Goal: Complete application form: Complete application form

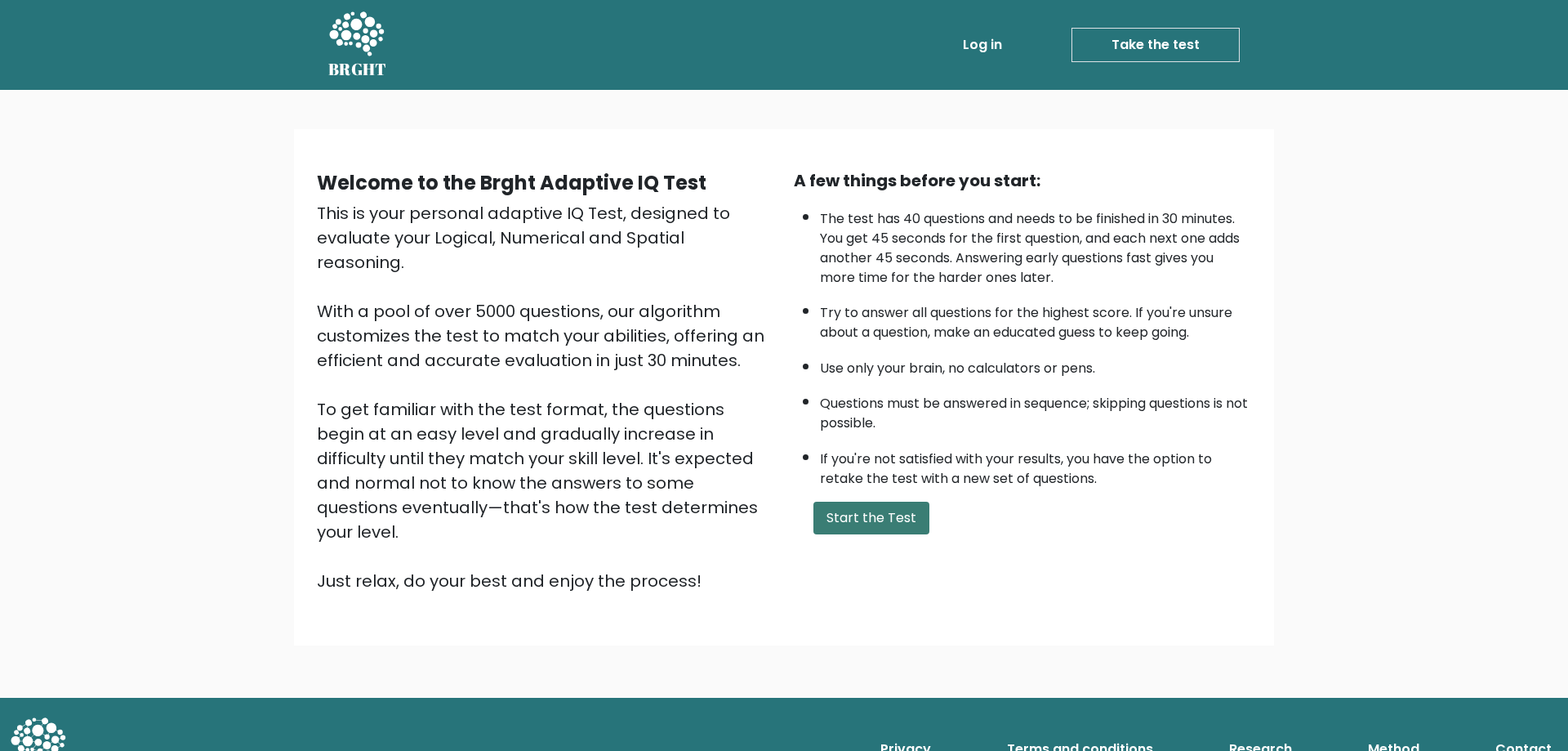
click at [861, 507] on button "Start the Test" at bounding box center [871, 517] width 116 height 33
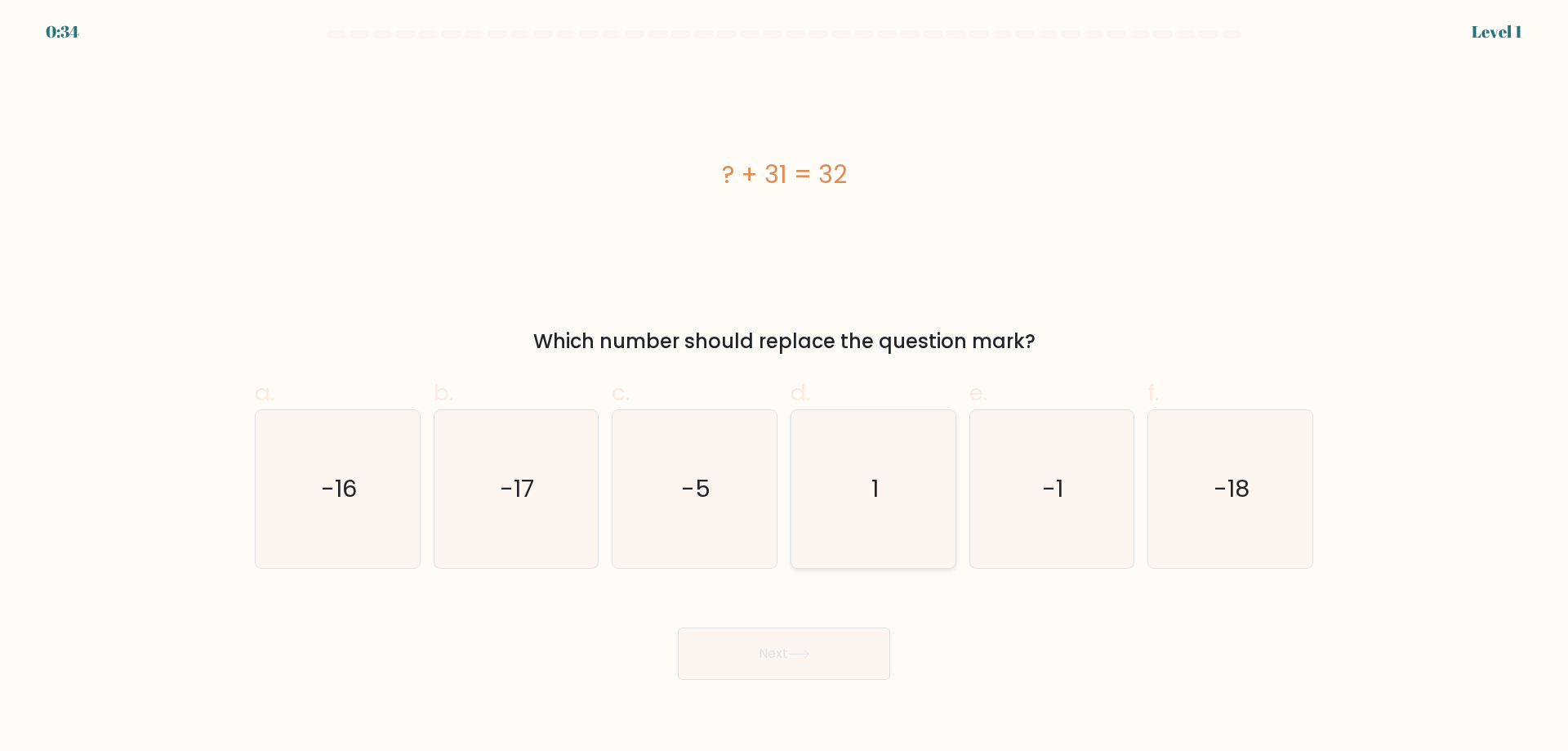
click at [882, 515] on icon "1" at bounding box center [873, 488] width 157 height 157
click at [785, 387] on input "d. 1" at bounding box center [784, 380] width 1 height 10
radio input "true"
click at [841, 634] on button "Next" at bounding box center [784, 653] width 212 height 52
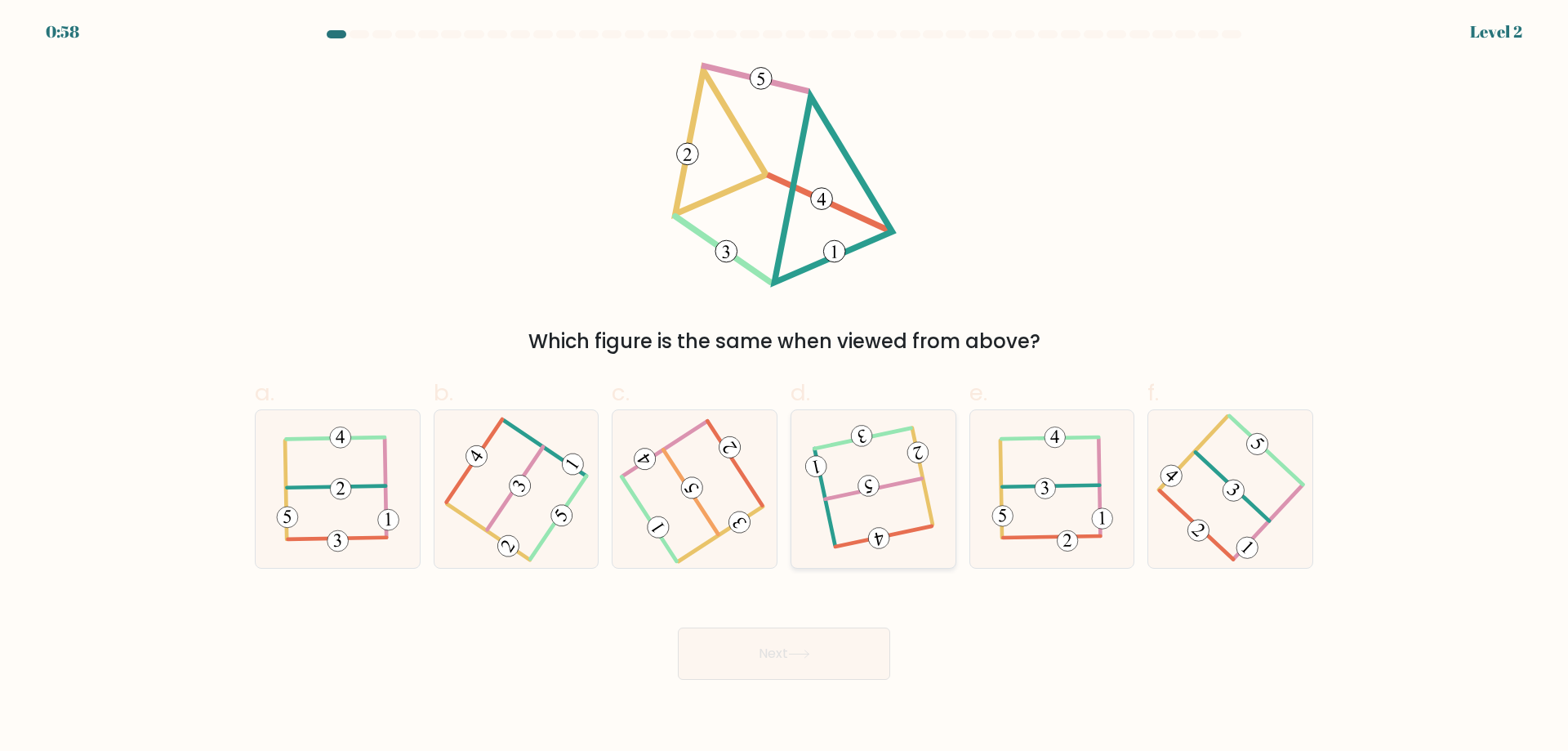
click at [869, 490] on 115 at bounding box center [868, 486] width 25 height 25
click at [785, 387] on input "d." at bounding box center [784, 380] width 1 height 10
radio input "true"
click at [835, 630] on div "Next" at bounding box center [784, 634] width 1078 height 91
click at [833, 663] on button "Next" at bounding box center [784, 653] width 212 height 52
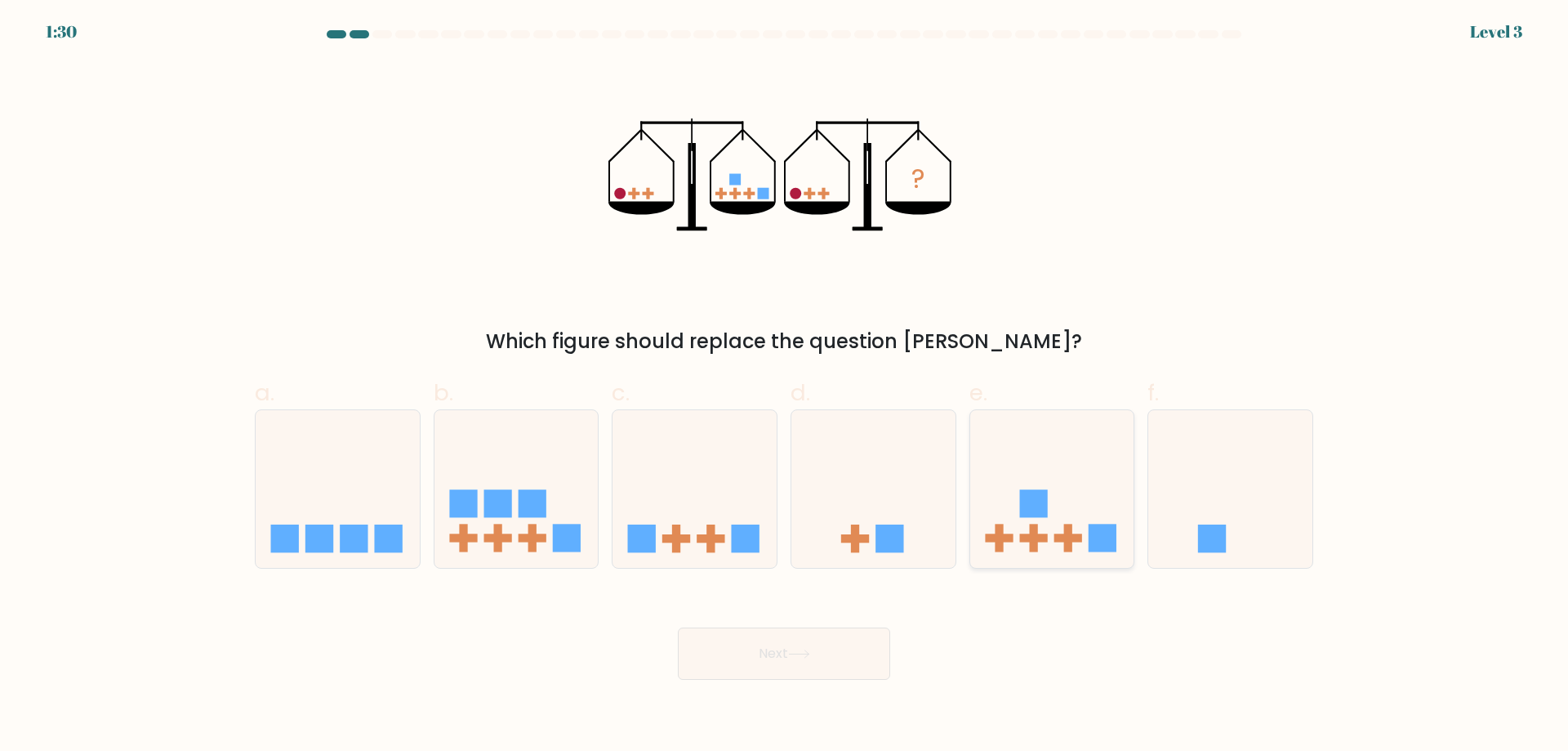
click at [1044, 522] on icon at bounding box center [1053, 489] width 164 height 136
click at [785, 387] on input "e." at bounding box center [784, 380] width 1 height 10
radio input "true"
click at [869, 640] on button "Next" at bounding box center [784, 653] width 212 height 52
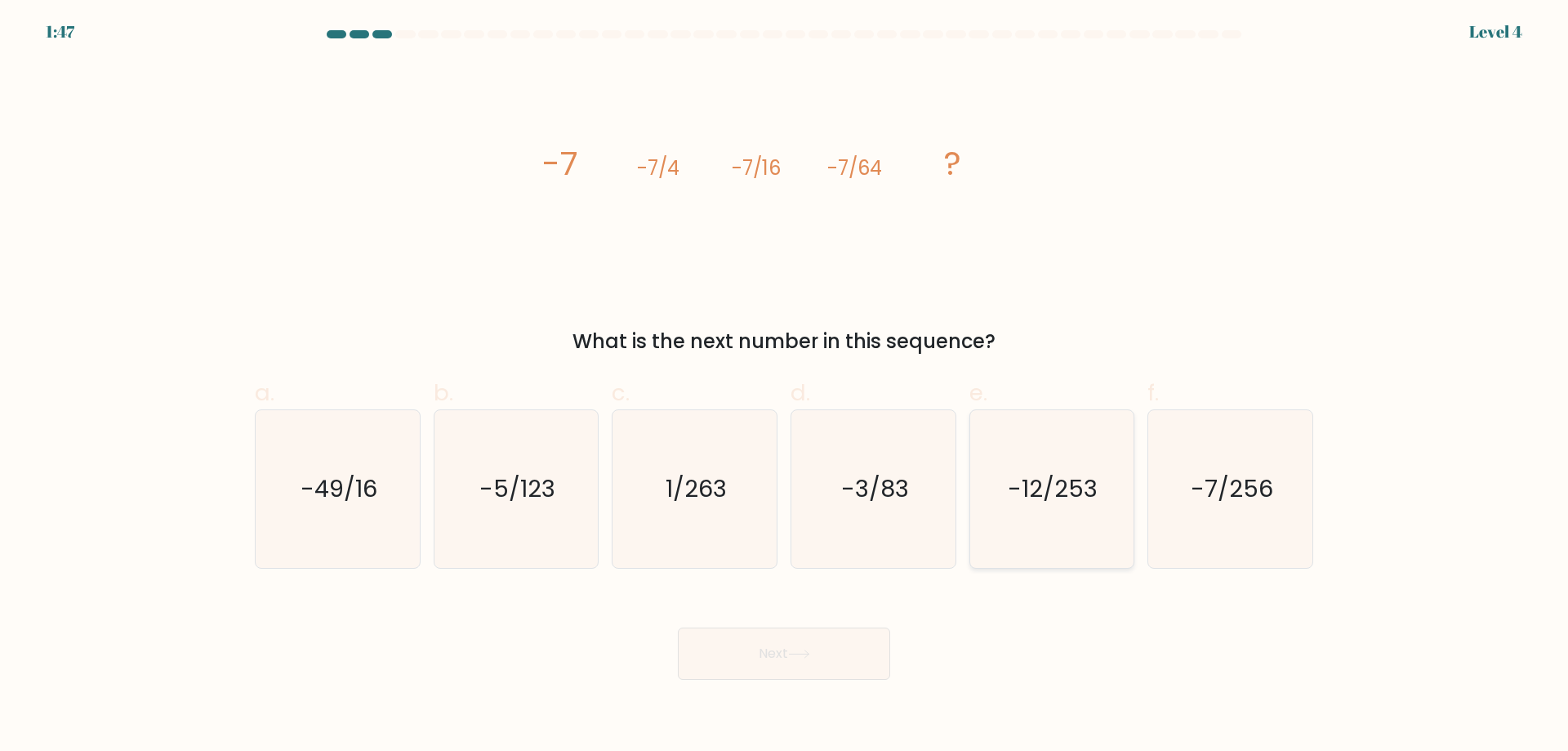
click at [1078, 500] on text "-12/253" at bounding box center [1054, 488] width 89 height 33
click at [785, 387] on input "e. -12/253" at bounding box center [784, 380] width 1 height 10
radio input "true"
click at [1374, 550] on form at bounding box center [784, 354] width 1568 height 649
click at [1275, 531] on icon "-7/256" at bounding box center [1230, 488] width 157 height 157
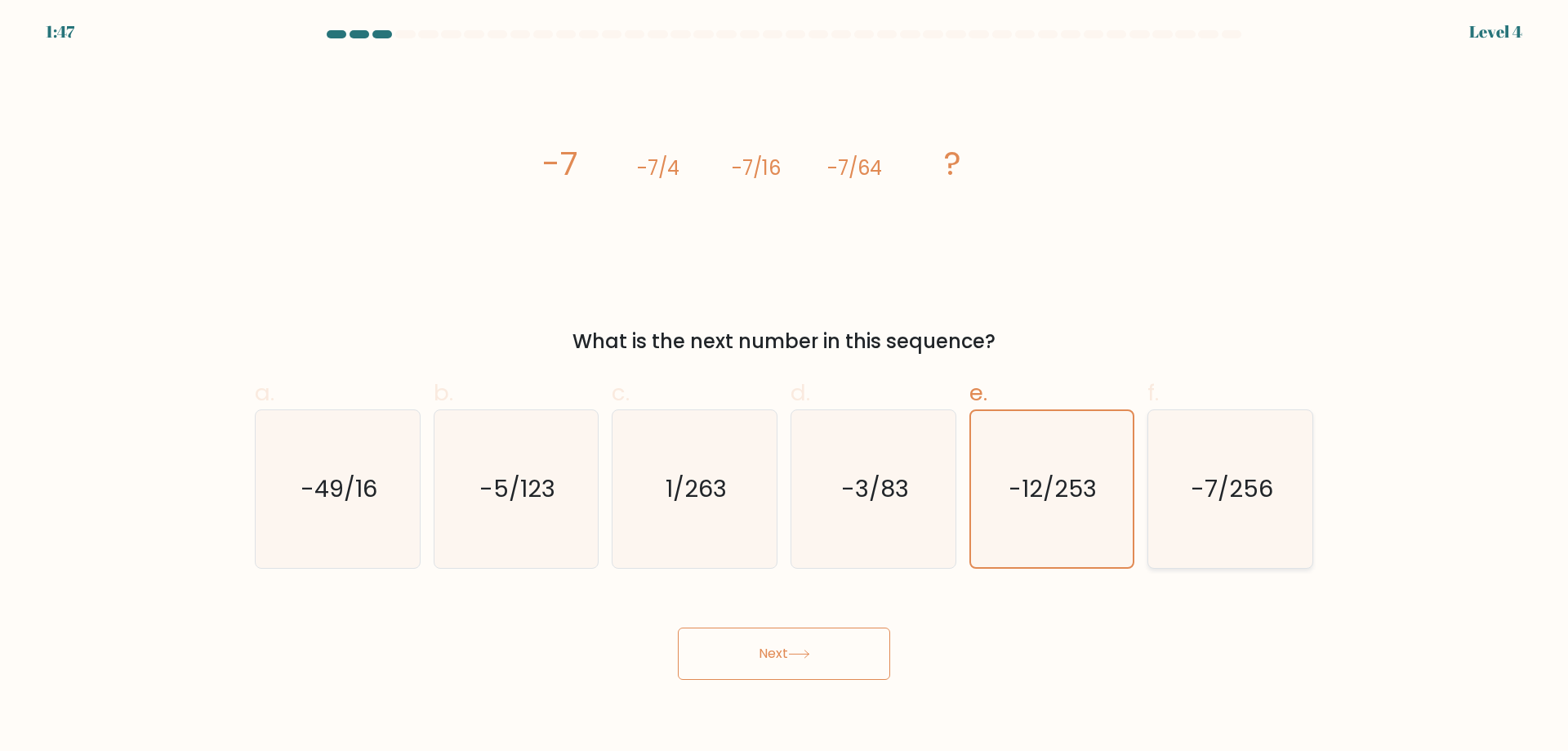
click at [785, 387] on input "f. -7/256" at bounding box center [784, 380] width 1 height 10
radio input "true"
click at [820, 621] on div "Next" at bounding box center [784, 634] width 1078 height 91
click at [813, 646] on button "Next" at bounding box center [784, 653] width 212 height 52
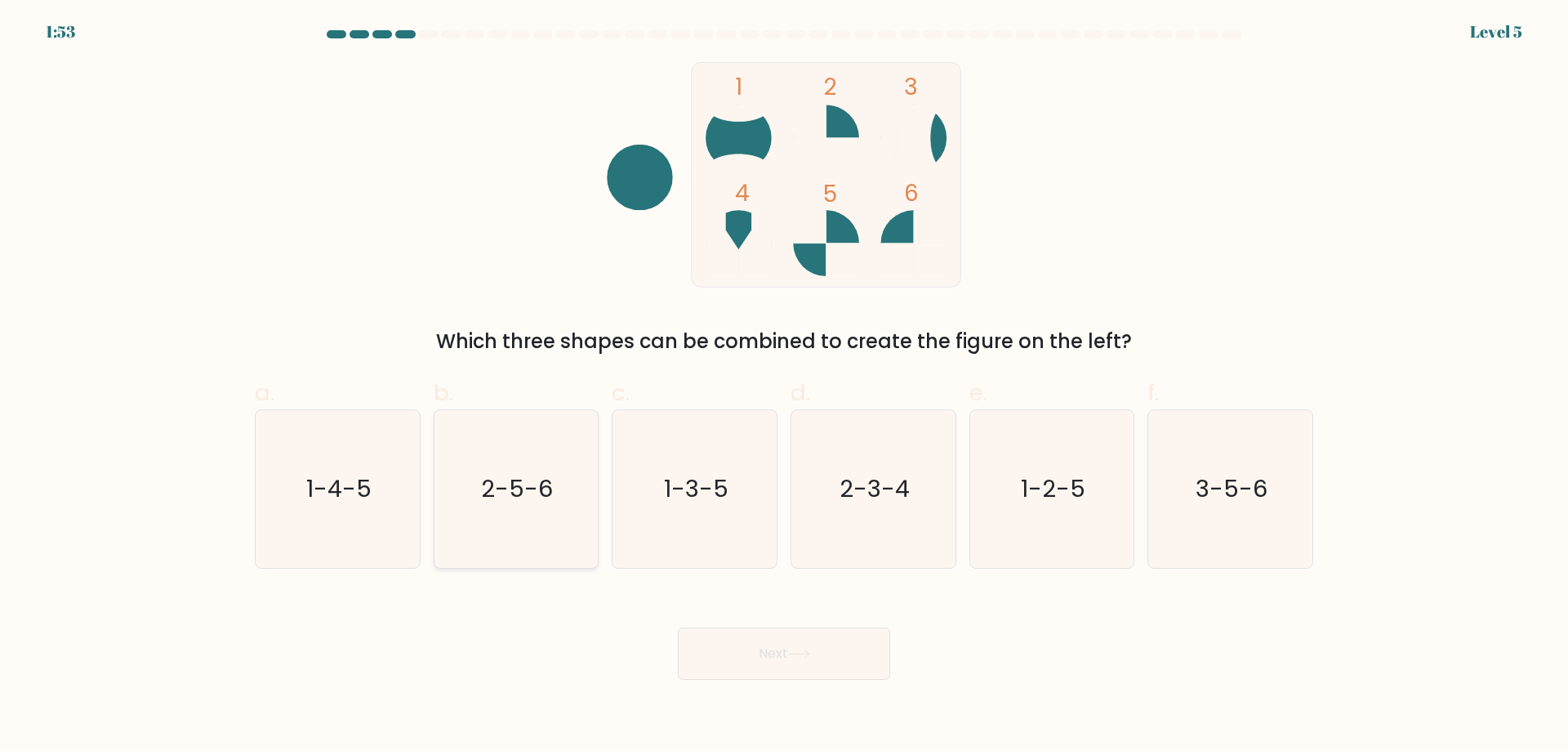
click at [514, 521] on icon "2-5-6" at bounding box center [515, 488] width 157 height 157
click at [784, 387] on input "b. 2-5-6" at bounding box center [784, 380] width 1 height 10
radio input "true"
click at [860, 688] on body "1:53 Level 5" at bounding box center [784, 376] width 1568 height 751
click at [823, 653] on button "Next" at bounding box center [784, 653] width 212 height 52
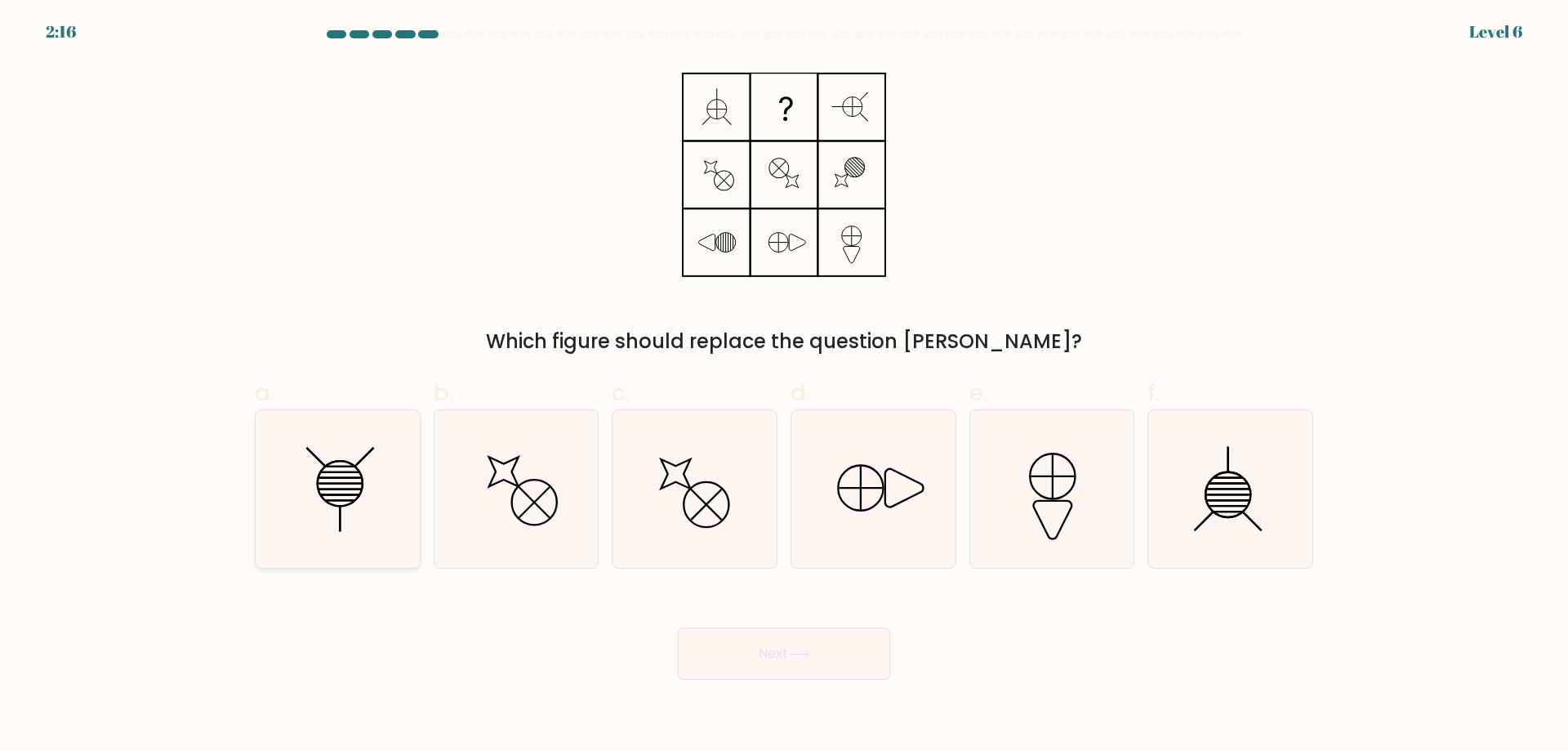
click at [355, 498] on icon at bounding box center [337, 488] width 157 height 157
click at [784, 387] on input "a." at bounding box center [784, 380] width 1 height 10
radio input "true"
click at [869, 640] on button "Next" at bounding box center [784, 653] width 212 height 52
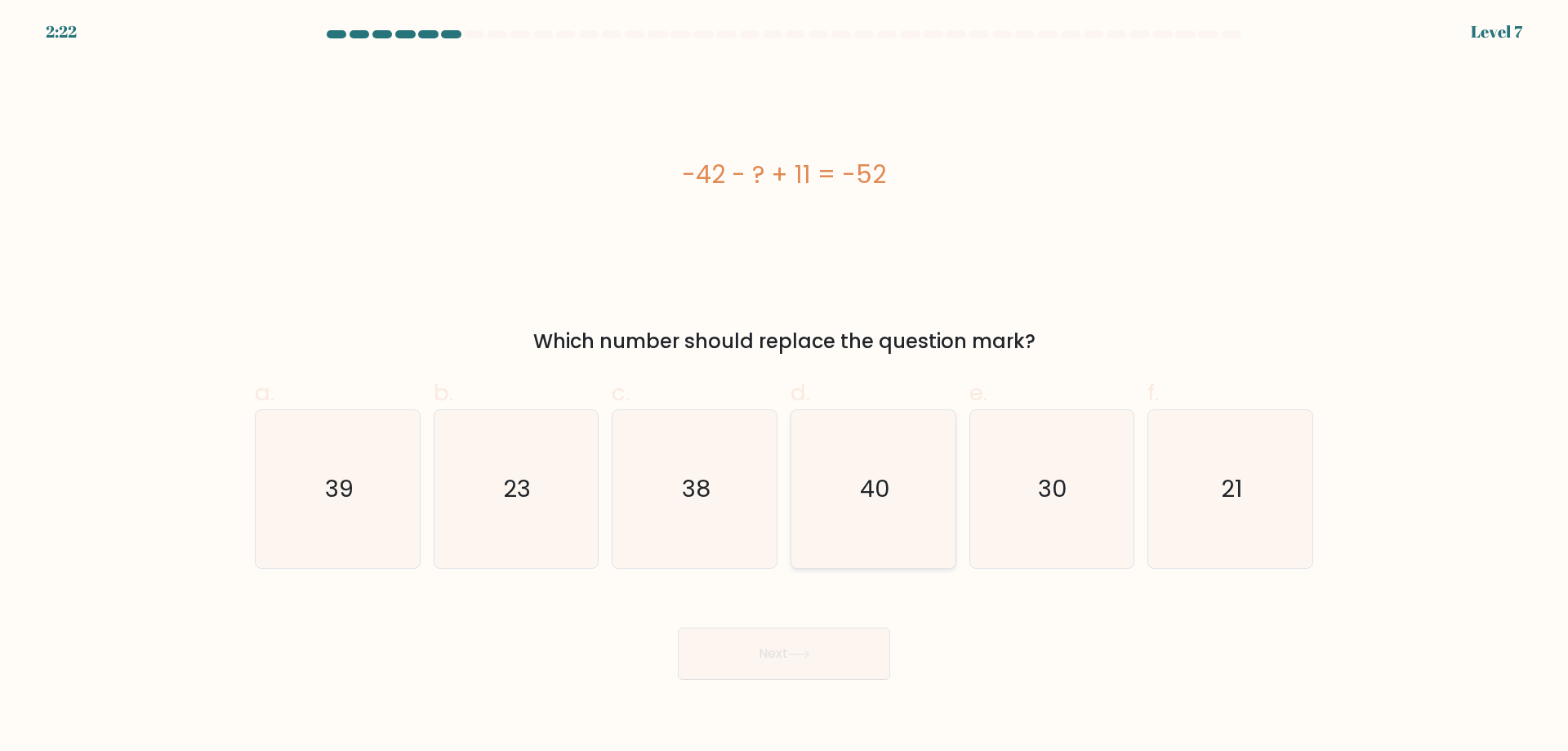
click at [846, 455] on icon "40" at bounding box center [873, 488] width 157 height 157
click at [785, 387] on input "d. 40" at bounding box center [784, 380] width 1 height 10
radio input "true"
click at [788, 657] on button "Next" at bounding box center [784, 653] width 212 height 52
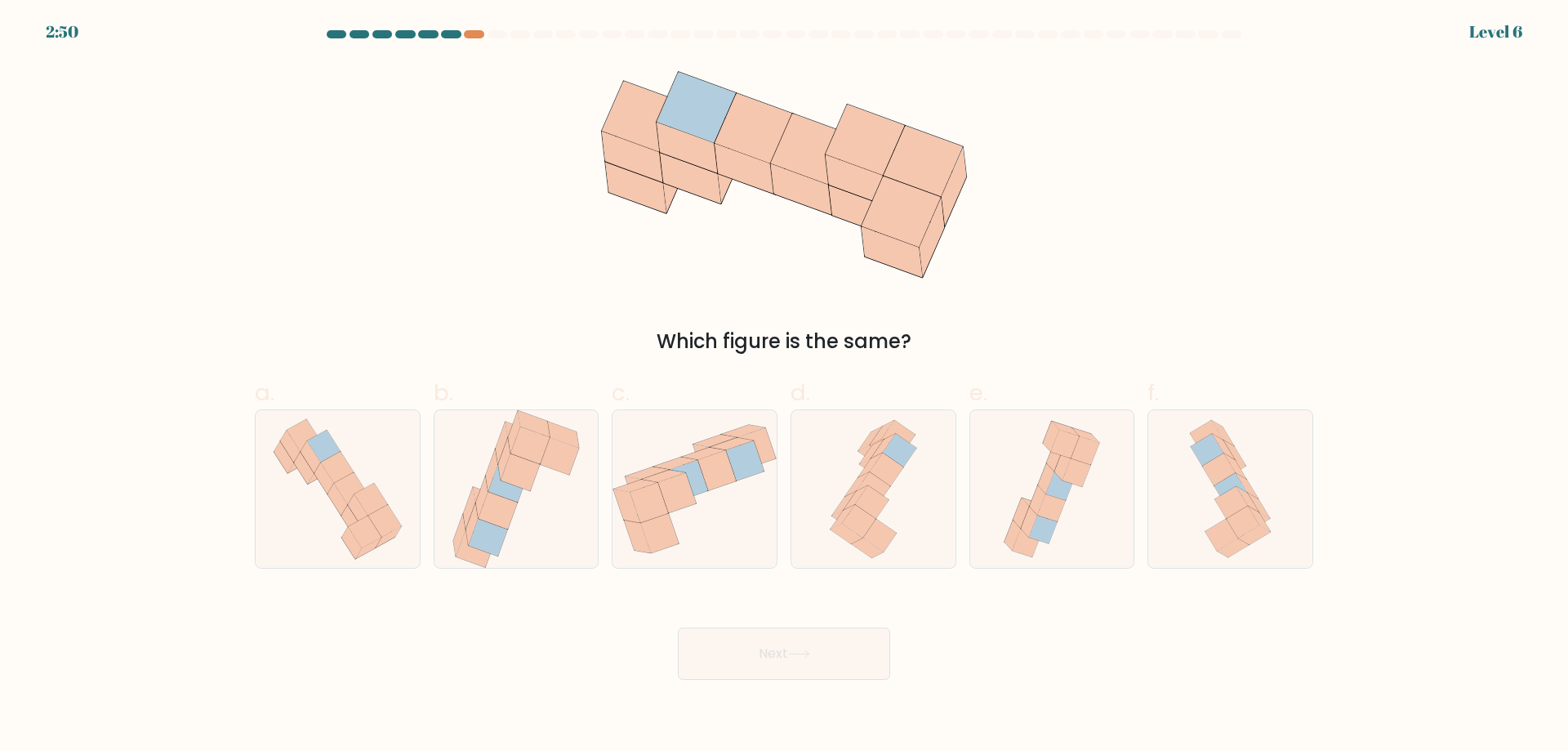
drag, startPoint x: 870, startPoint y: 554, endPoint x: 862, endPoint y: 579, distance: 26.2
click at [869, 554] on icon at bounding box center [867, 548] width 32 height 20
click at [785, 387] on input "d." at bounding box center [784, 380] width 1 height 10
radio input "true"
click at [848, 654] on button "Next" at bounding box center [784, 653] width 212 height 52
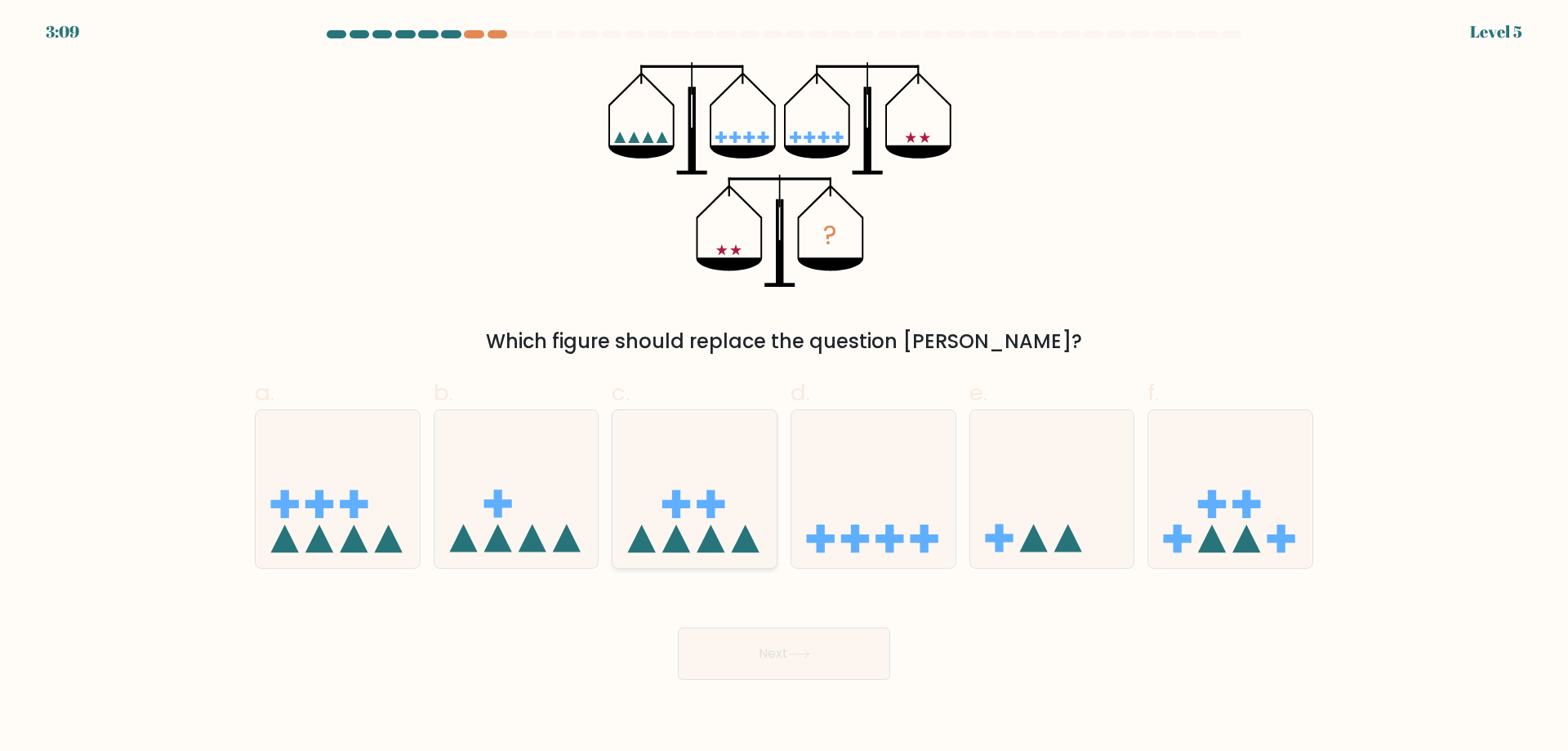
click at [721, 513] on icon at bounding box center [695, 489] width 164 height 136
click at [784, 387] on input "c." at bounding box center [784, 380] width 1 height 10
radio input "true"
click at [784, 669] on button "Next" at bounding box center [784, 653] width 212 height 52
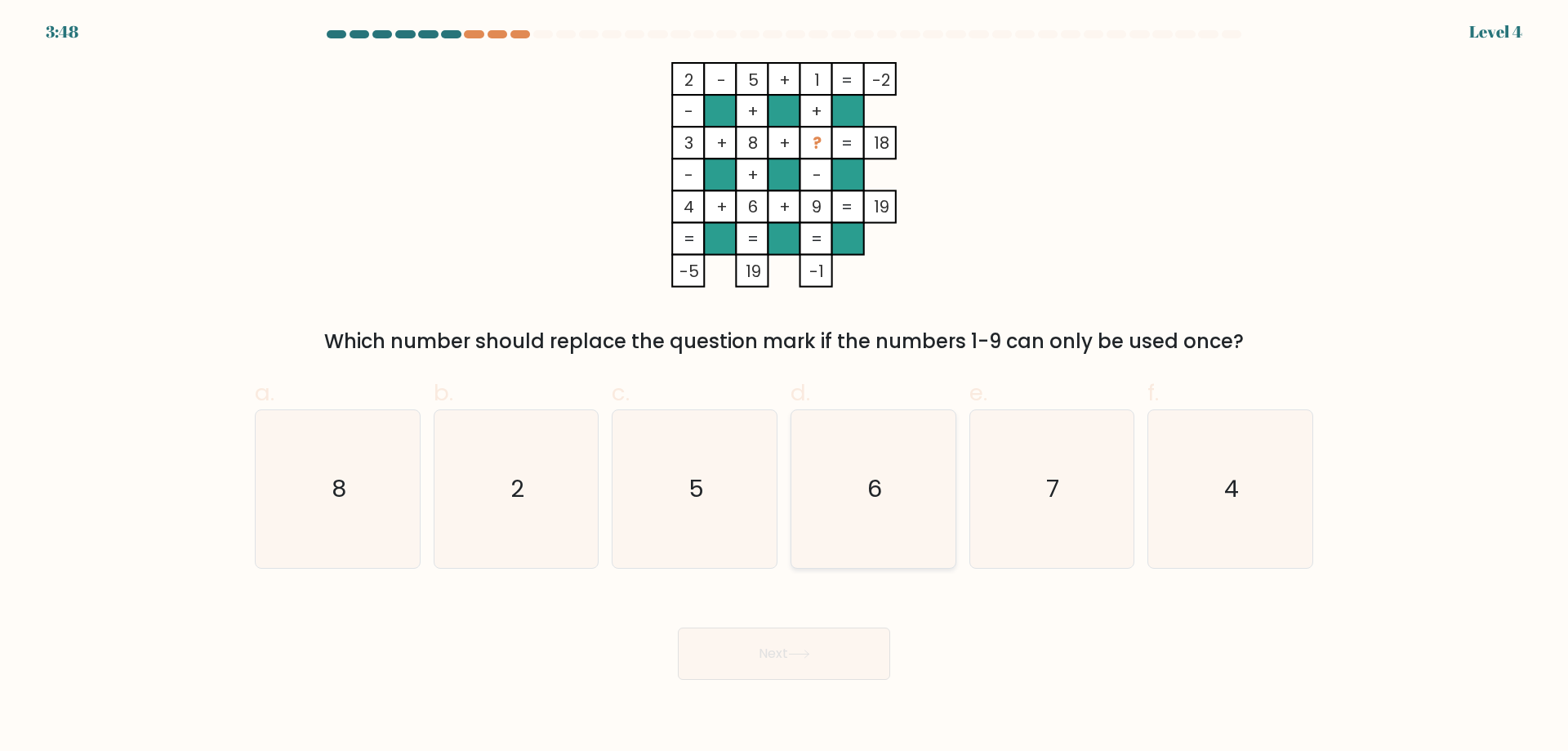
click at [882, 455] on icon "6" at bounding box center [873, 488] width 157 height 157
click at [785, 387] on input "d. 6" at bounding box center [784, 380] width 1 height 10
radio input "true"
click at [844, 620] on div "Next" at bounding box center [784, 634] width 1078 height 91
click at [839, 640] on button "Next" at bounding box center [784, 653] width 212 height 52
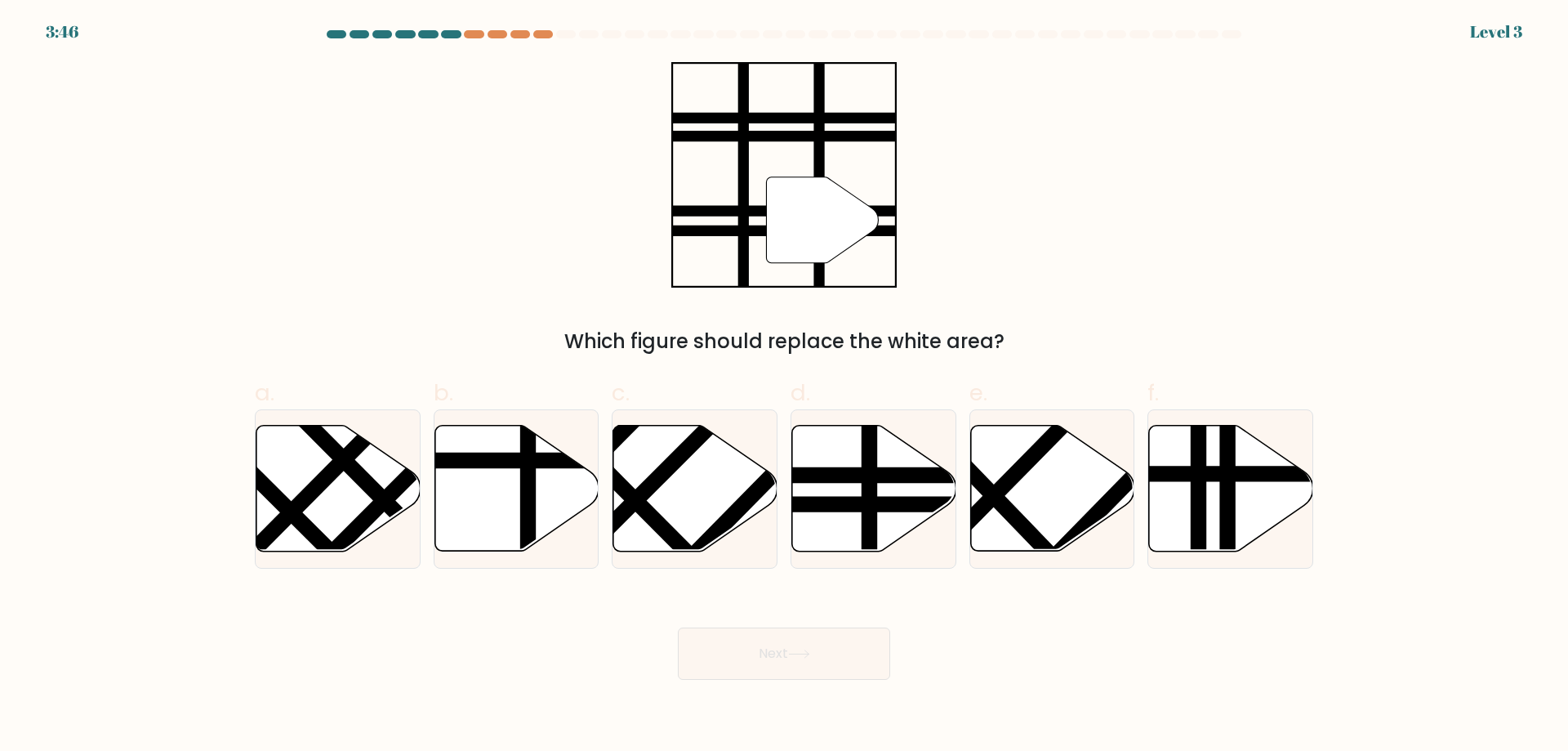
click at [603, 461] on div "b." at bounding box center [517, 471] width 179 height 193
click at [843, 486] on icon at bounding box center [874, 488] width 164 height 126
click at [785, 387] on input "d." at bounding box center [784, 380] width 1 height 10
radio input "true"
click at [832, 627] on div "Next" at bounding box center [784, 634] width 1078 height 91
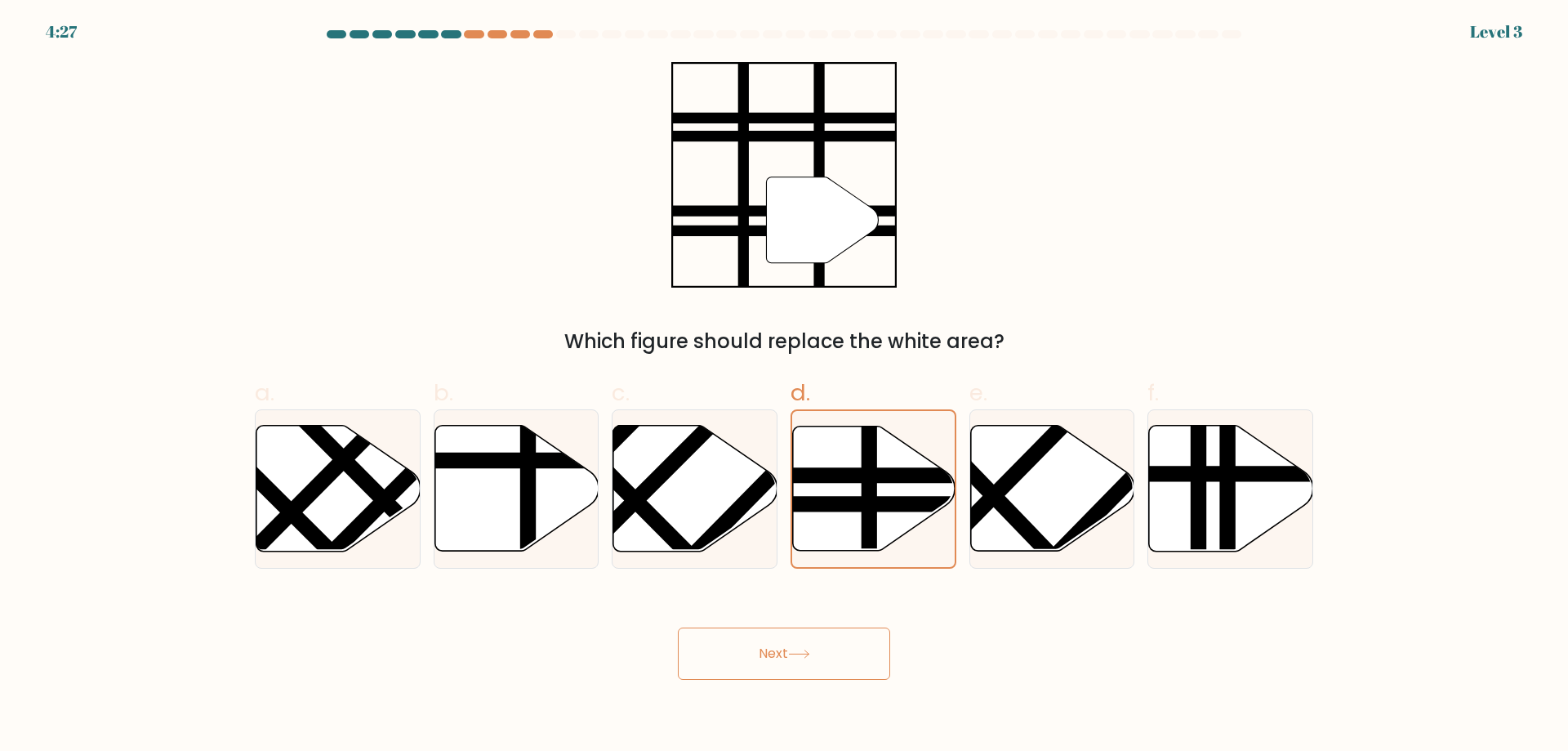
click at [832, 653] on button "Next" at bounding box center [784, 653] width 212 height 52
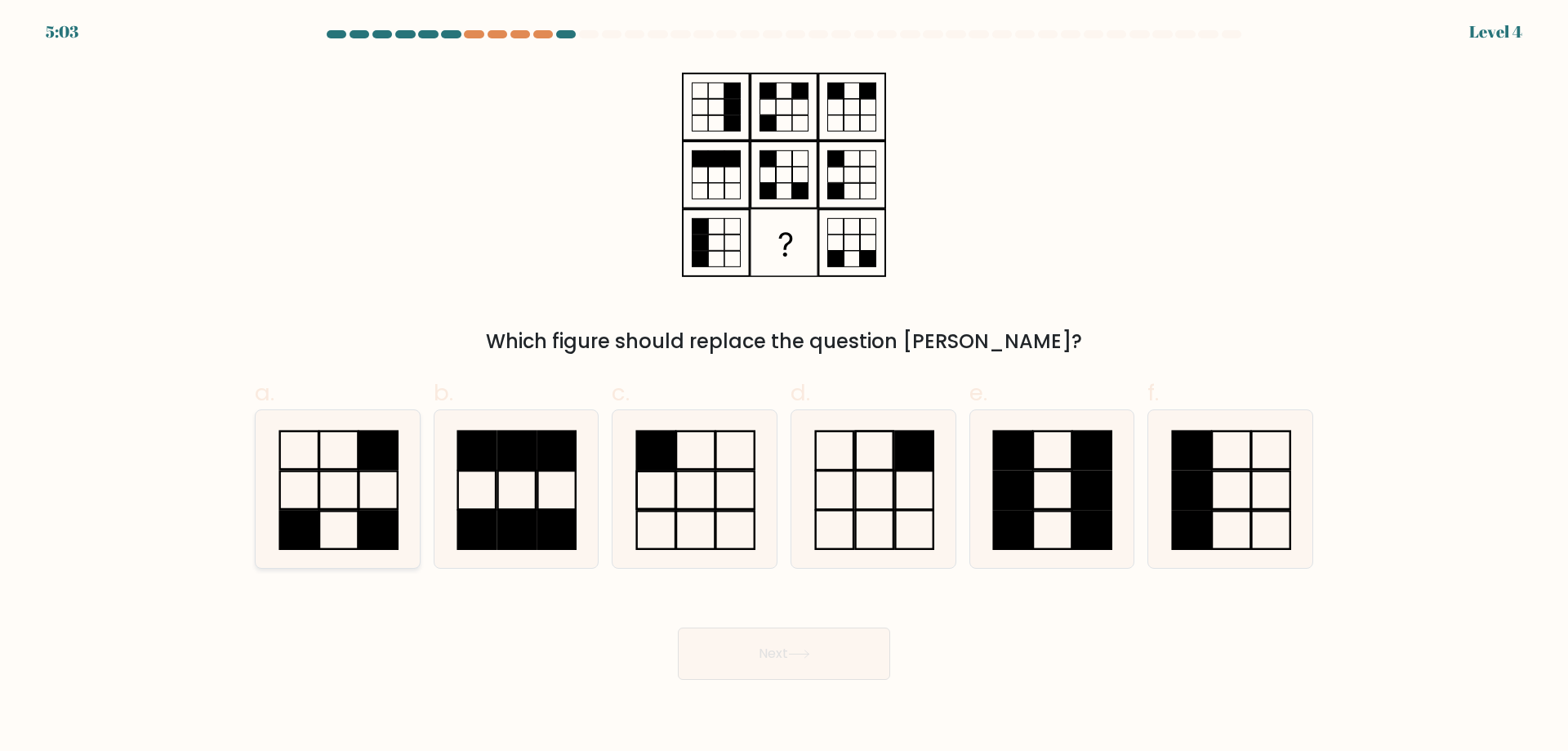
click at [366, 480] on icon at bounding box center [337, 488] width 157 height 157
click at [784, 387] on input "a." at bounding box center [784, 380] width 1 height 10
radio input "true"
click at [849, 684] on body "5:02 Level 4" at bounding box center [784, 376] width 1568 height 751
click at [824, 656] on button "Next" at bounding box center [784, 653] width 212 height 52
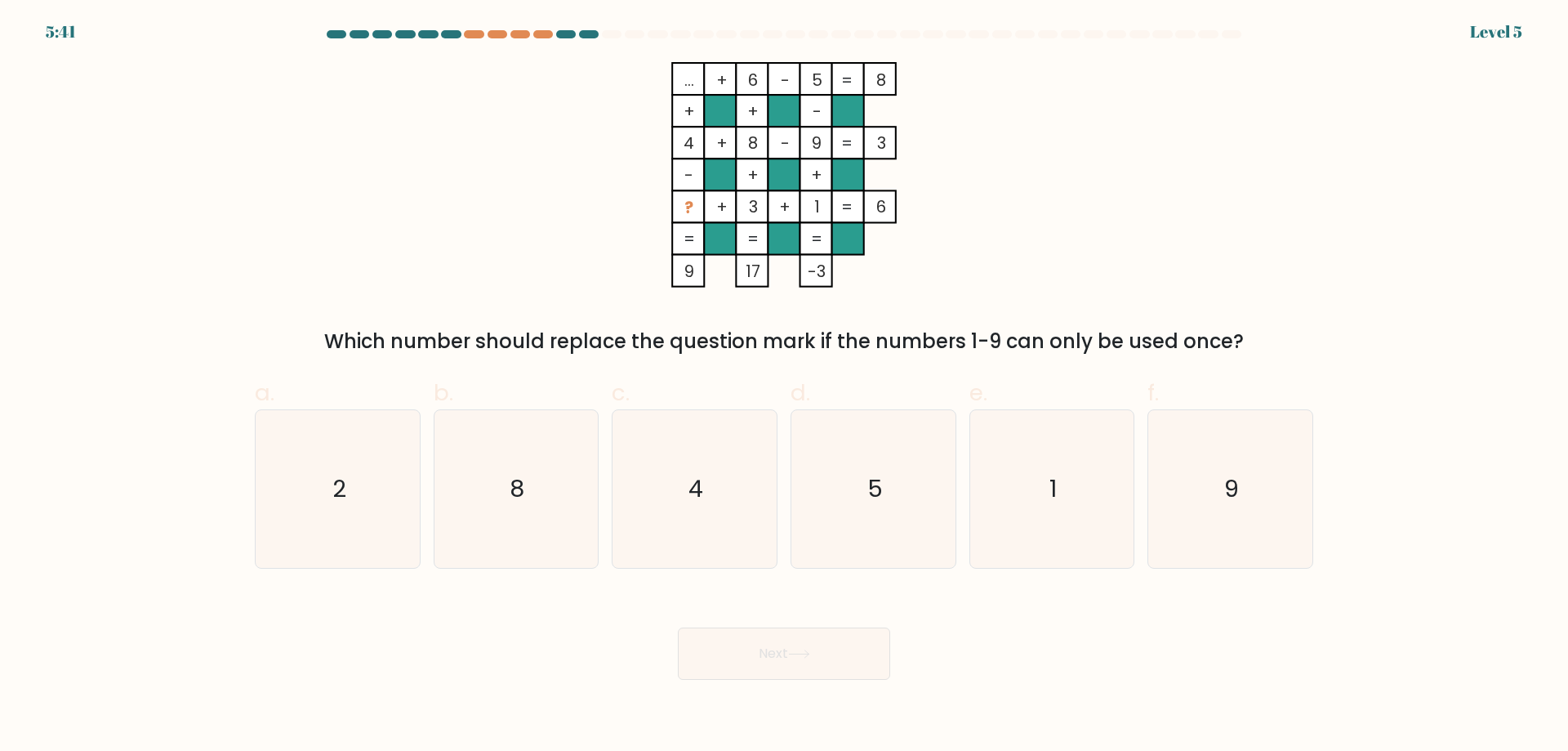
drag, startPoint x: 839, startPoint y: 528, endPoint x: 840, endPoint y: 639, distance: 111.0
click at [842, 531] on icon "5" at bounding box center [873, 488] width 157 height 157
click at [785, 387] on input "d. 5" at bounding box center [784, 380] width 1 height 10
radio input "true"
click at [834, 653] on button "Next" at bounding box center [784, 653] width 212 height 52
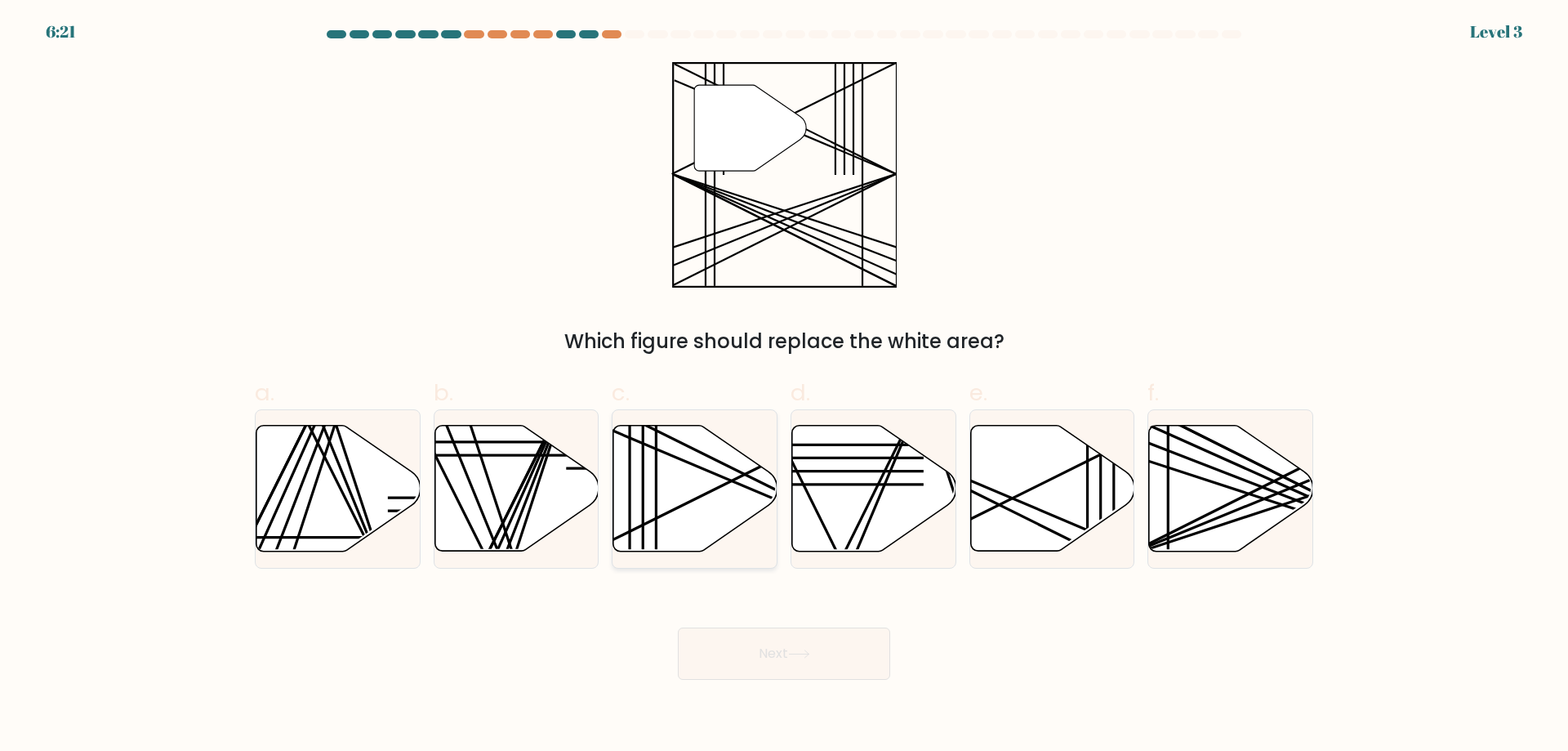
click at [657, 508] on line at bounding box center [657, 475] width 0 height 162
click at [784, 387] on input "c." at bounding box center [784, 380] width 1 height 10
radio input "true"
drag, startPoint x: 805, startPoint y: 720, endPoint x: 806, endPoint y: 683, distance: 37.0
click at [806, 713] on body "6:20 Level 3" at bounding box center [784, 376] width 1568 height 751
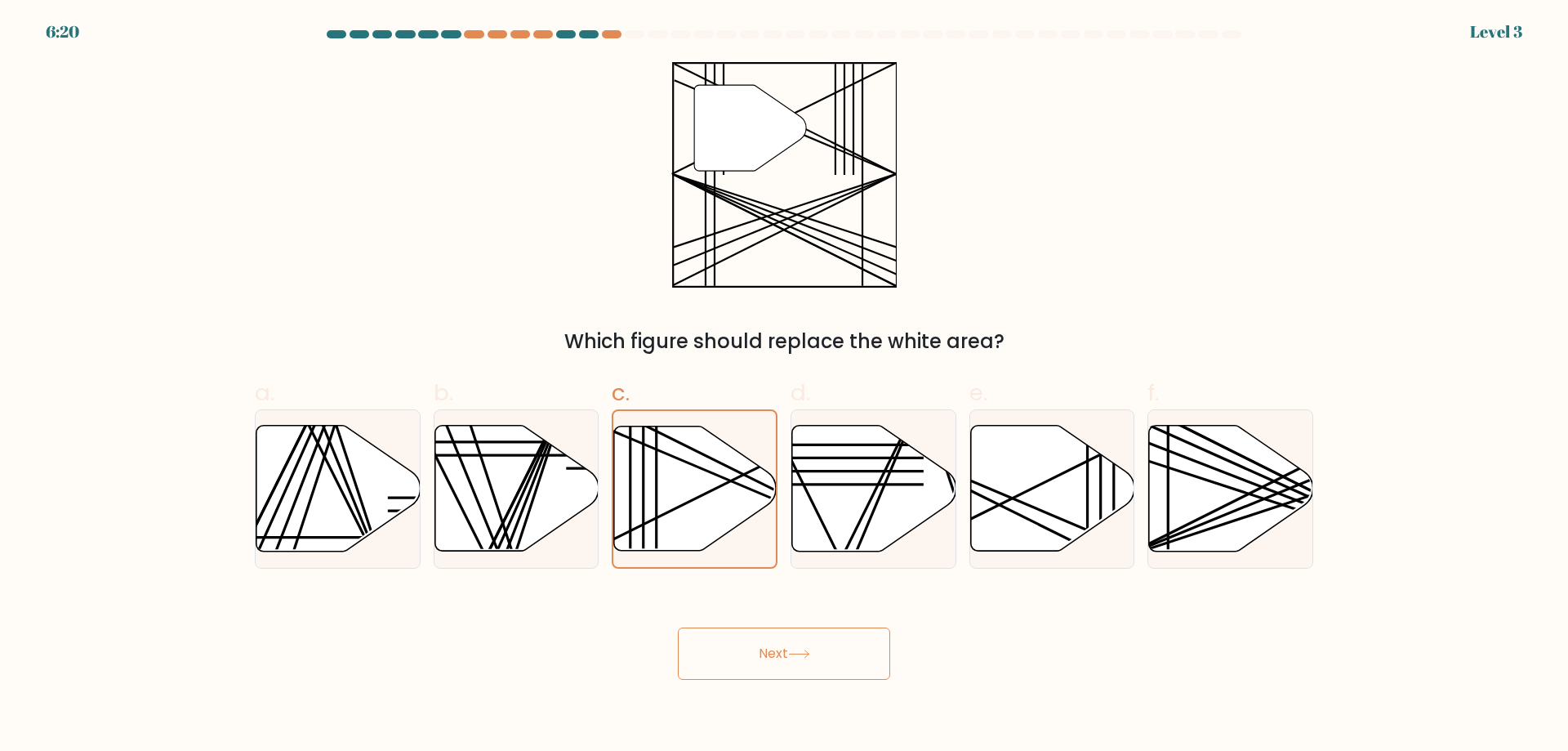
click at [802, 676] on button "Next" at bounding box center [784, 653] width 212 height 52
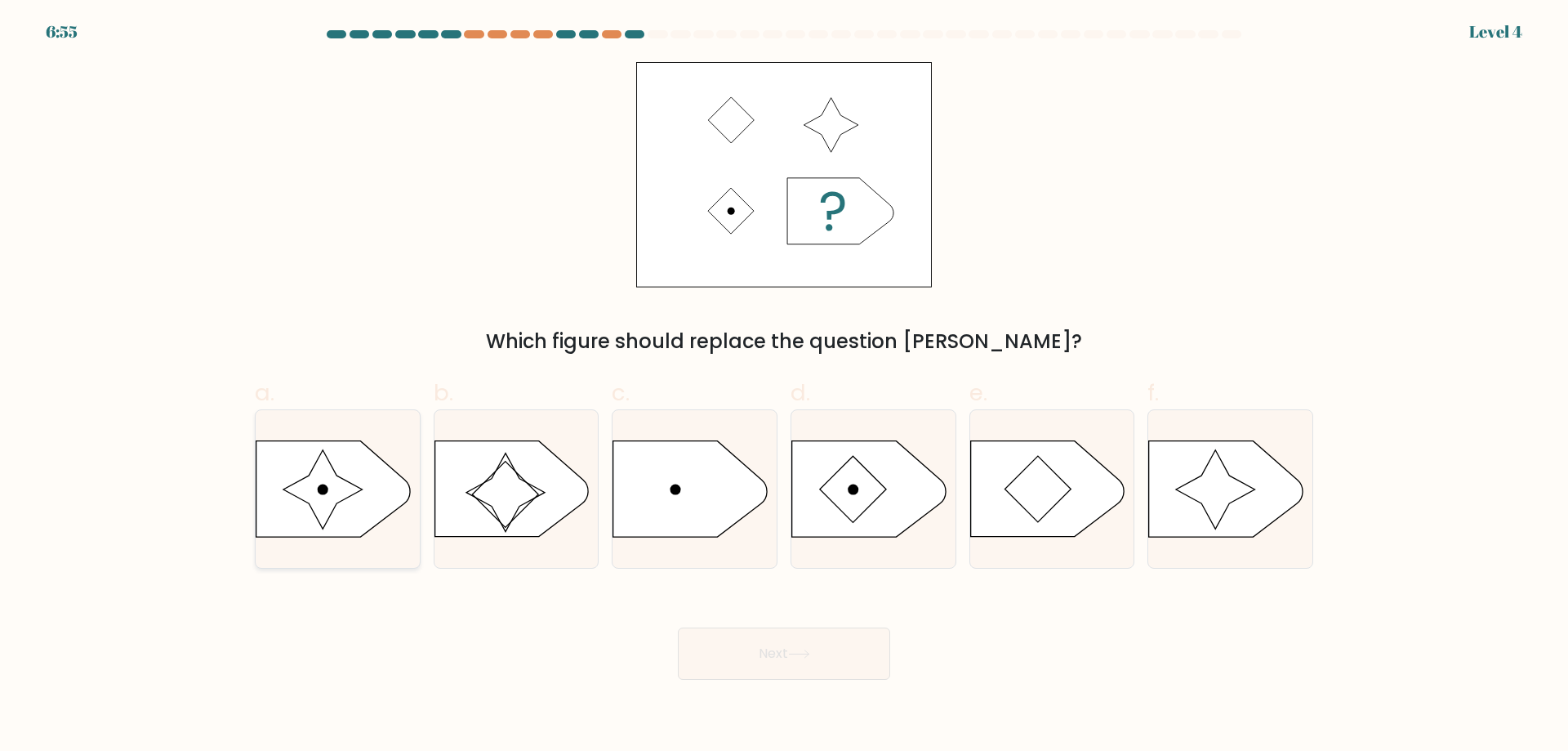
click at [328, 489] on circle at bounding box center [322, 489] width 10 height 10
click at [784, 387] on input "a." at bounding box center [784, 380] width 1 height 10
radio input "true"
click at [806, 655] on icon at bounding box center [799, 654] width 22 height 9
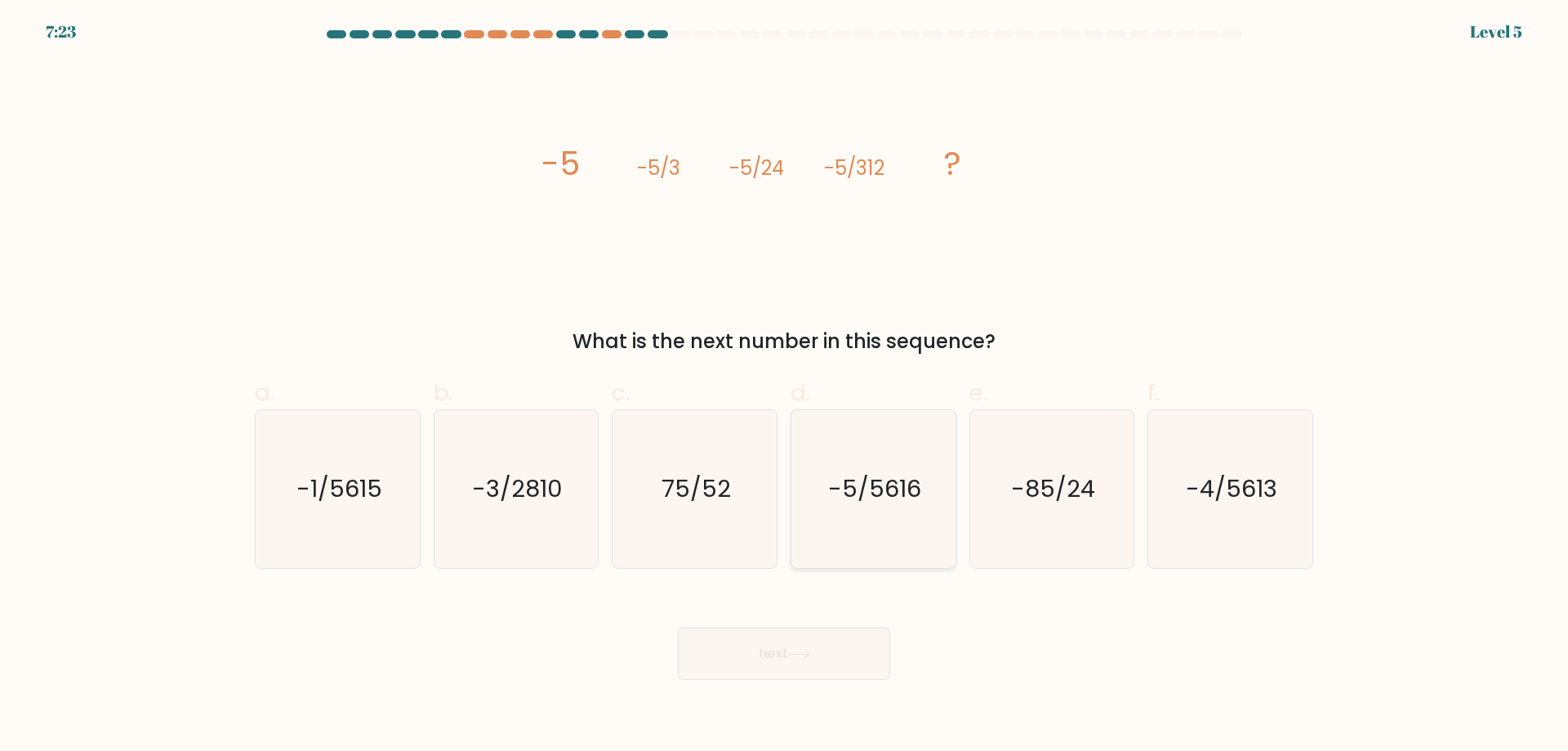
click at [907, 516] on icon "-5/5616" at bounding box center [873, 488] width 157 height 157
click at [785, 387] on input "d. -5/5616" at bounding box center [784, 380] width 1 height 10
radio input "true"
click at [825, 632] on button "Next" at bounding box center [784, 653] width 212 height 52
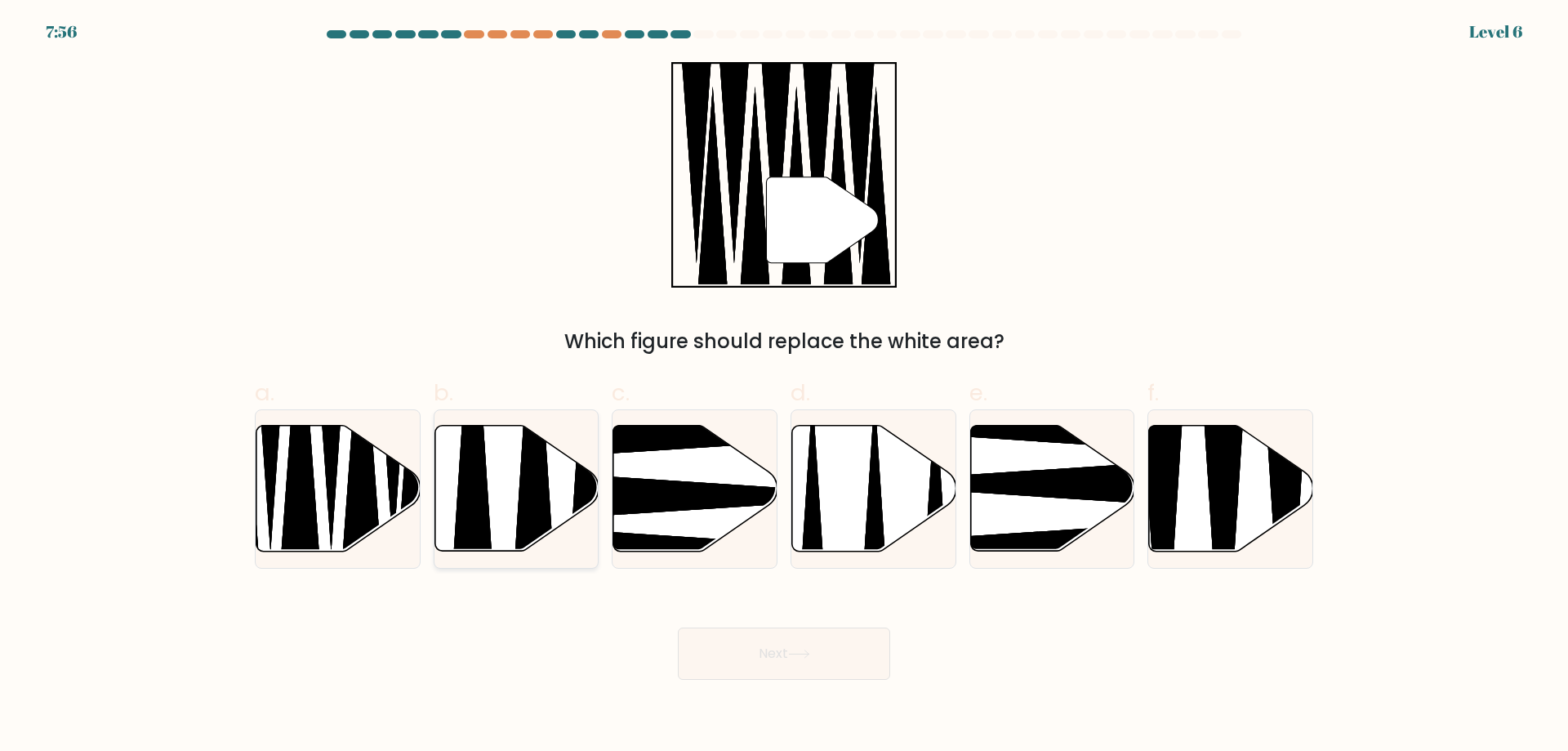
click at [481, 458] on icon at bounding box center [473, 423] width 43 height 326
click at [784, 387] on input "b." at bounding box center [784, 380] width 1 height 10
radio input "true"
click at [841, 648] on button "Next" at bounding box center [784, 653] width 212 height 52
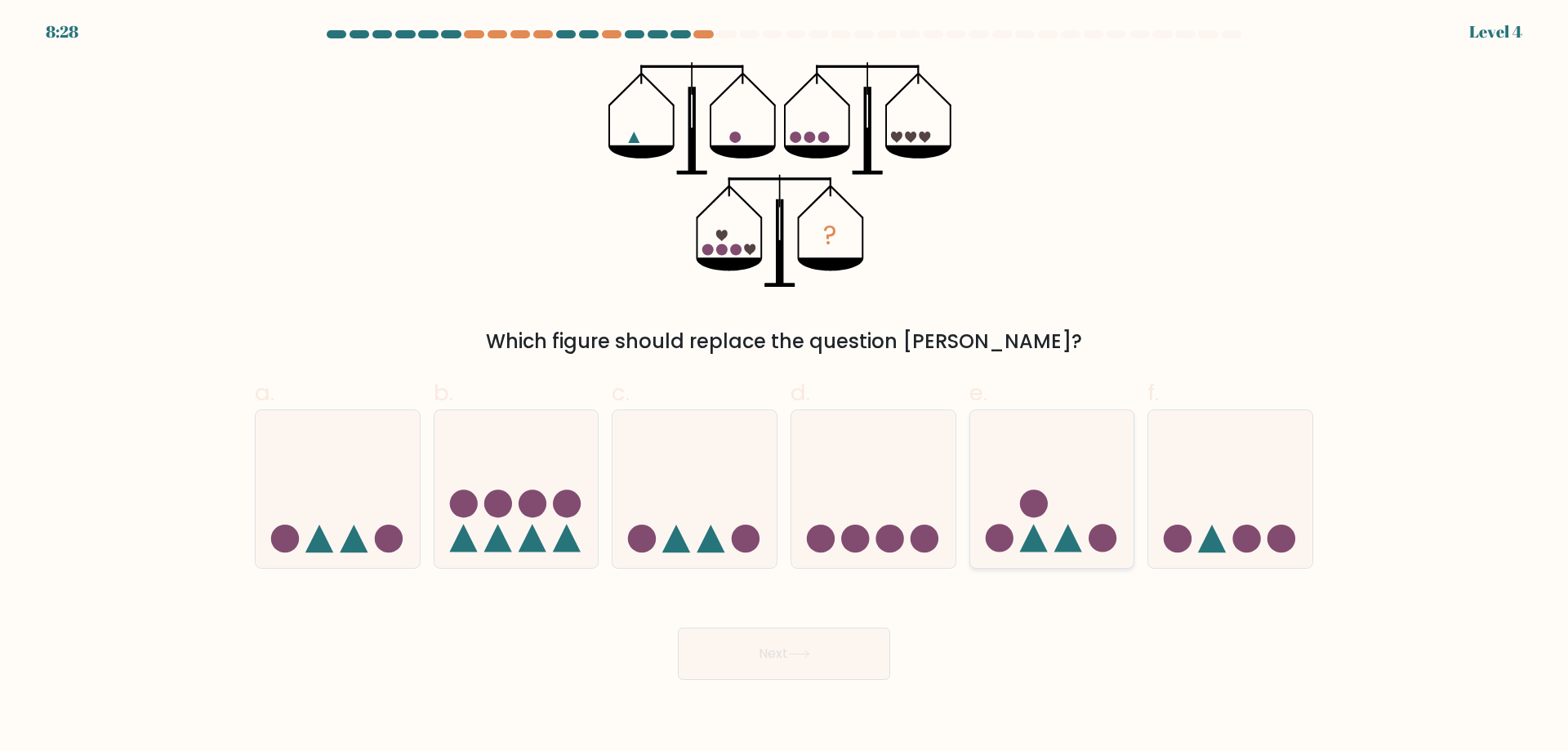
click at [1046, 532] on icon at bounding box center [1053, 489] width 164 height 136
click at [785, 387] on input "e." at bounding box center [784, 380] width 1 height 10
radio input "true"
drag, startPoint x: 812, startPoint y: 612, endPoint x: 806, endPoint y: 644, distance: 32.6
click at [811, 616] on div "Next" at bounding box center [784, 634] width 1078 height 91
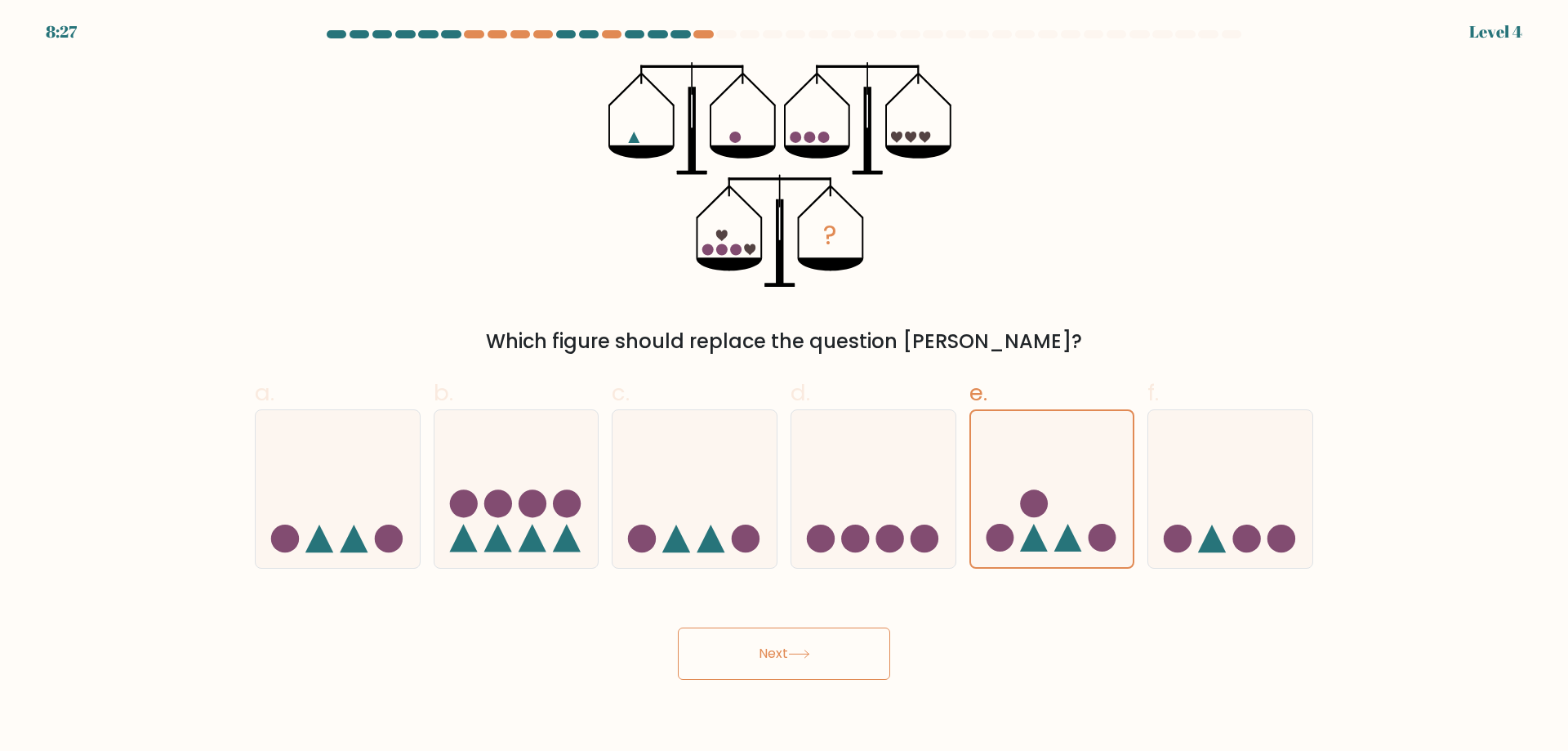
click at [806, 667] on button "Next" at bounding box center [784, 653] width 212 height 52
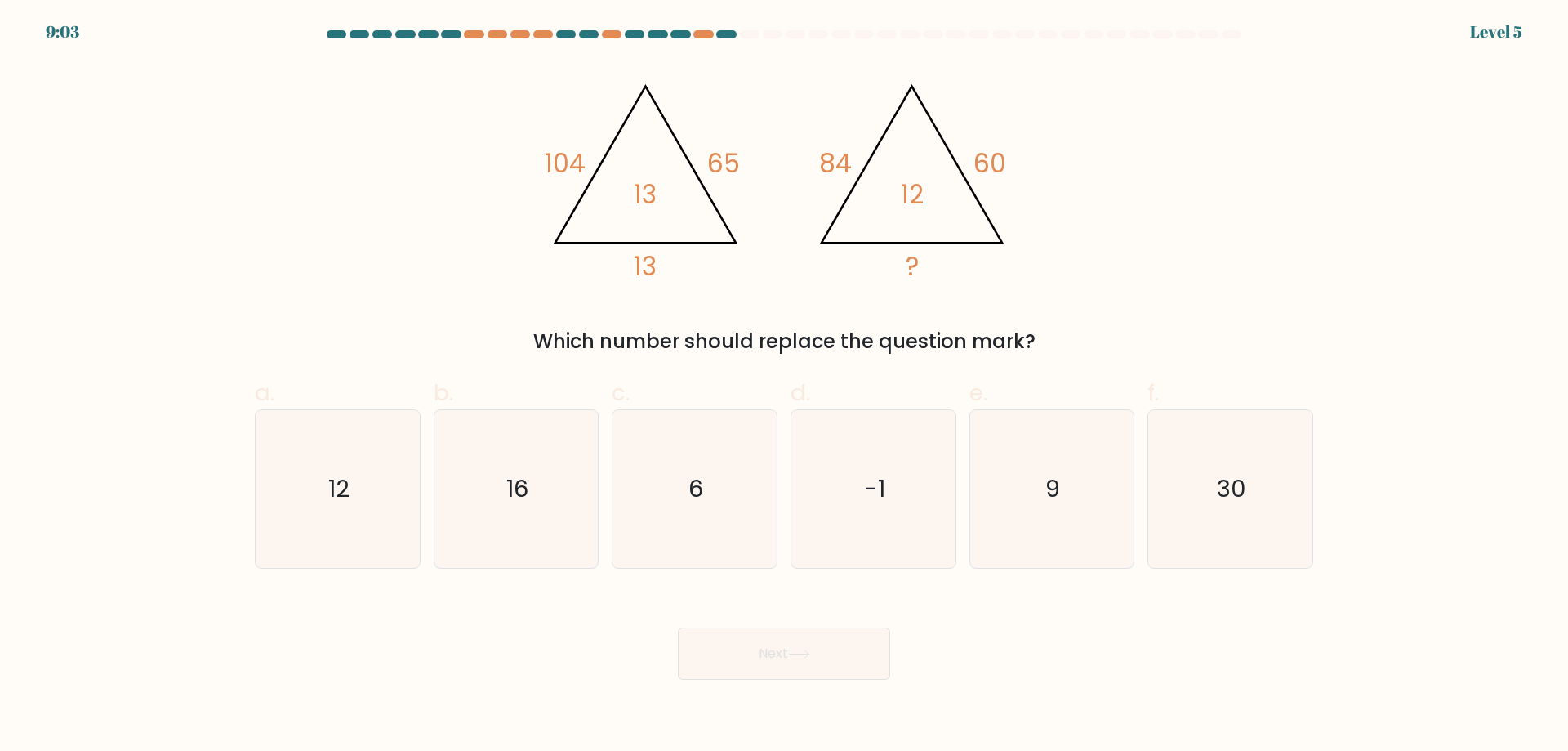
drag, startPoint x: 314, startPoint y: 498, endPoint x: 423, endPoint y: 530, distance: 113.6
click at [314, 496] on icon "12" at bounding box center [337, 488] width 157 height 157
click at [784, 387] on input "a. 12" at bounding box center [784, 380] width 1 height 10
radio input "true"
click at [800, 673] on button "Next" at bounding box center [784, 653] width 212 height 52
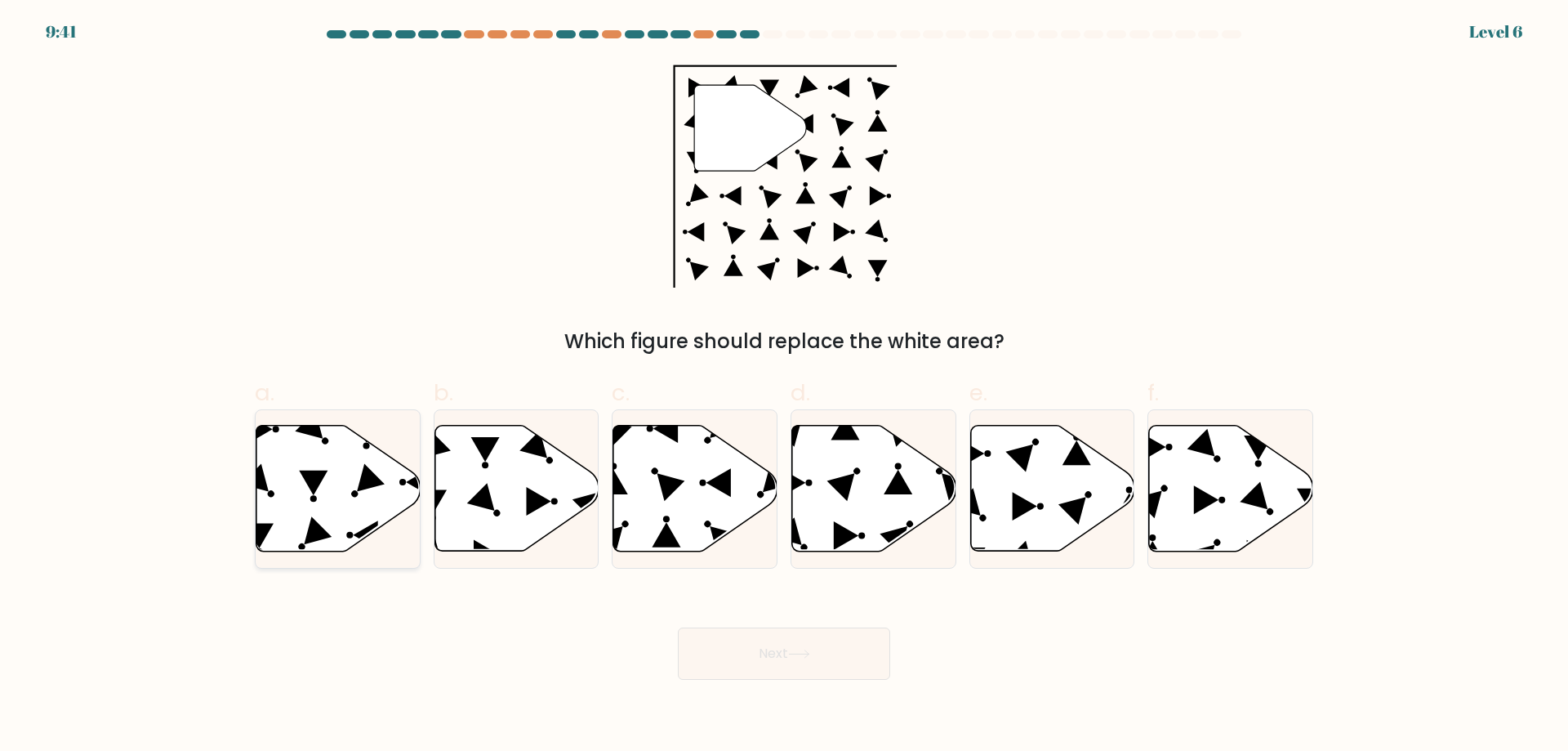
click at [295, 513] on icon at bounding box center [338, 488] width 164 height 126
click at [784, 387] on input "a." at bounding box center [784, 380] width 1 height 10
radio input "true"
click at [753, 665] on button "Next" at bounding box center [784, 653] width 212 height 52
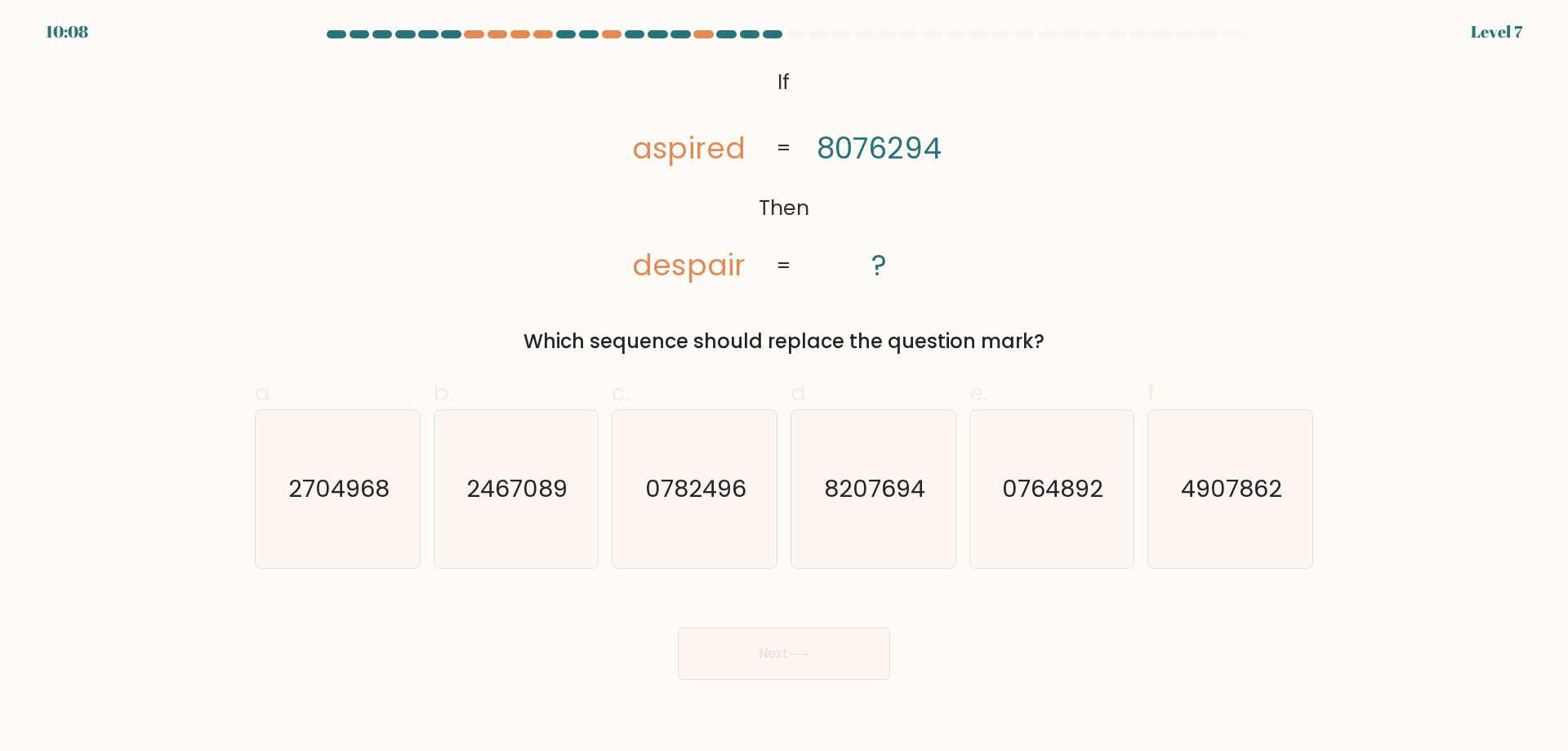
drag, startPoint x: 1307, startPoint y: 490, endPoint x: 879, endPoint y: 607, distance: 443.7
click at [1287, 498] on icon "4907862" at bounding box center [1230, 488] width 157 height 157
click at [785, 387] on input "f. 4907862" at bounding box center [784, 380] width 1 height 10
radio input "true"
click at [705, 631] on button "Next" at bounding box center [784, 653] width 212 height 52
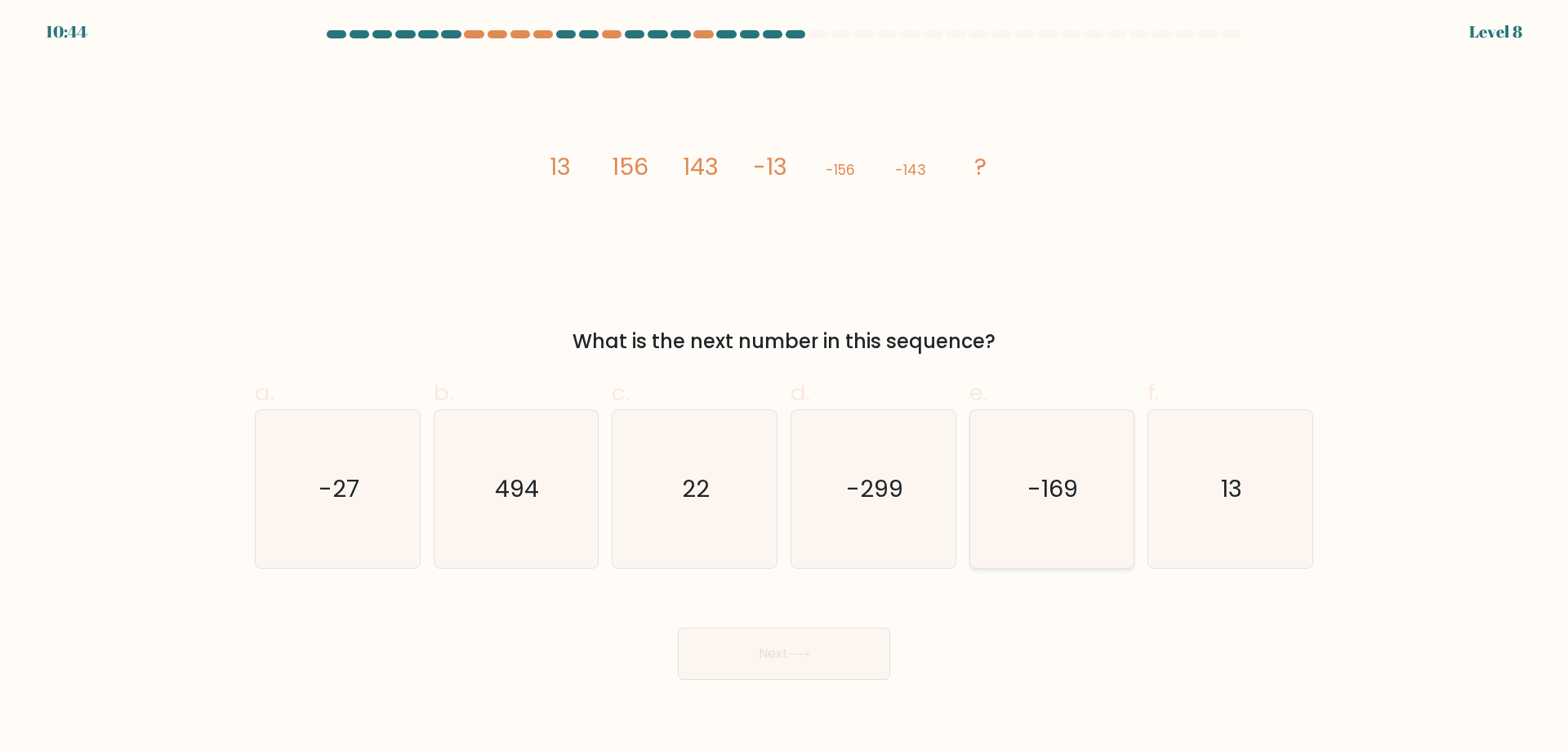
click at [1027, 503] on icon "-169" at bounding box center [1051, 488] width 157 height 157
click at [785, 387] on input "e. -169" at bounding box center [784, 380] width 1 height 10
radio input "true"
click at [881, 600] on div "Next" at bounding box center [784, 634] width 1078 height 91
drag, startPoint x: 842, startPoint y: 638, endPoint x: 836, endPoint y: 644, distance: 8.5
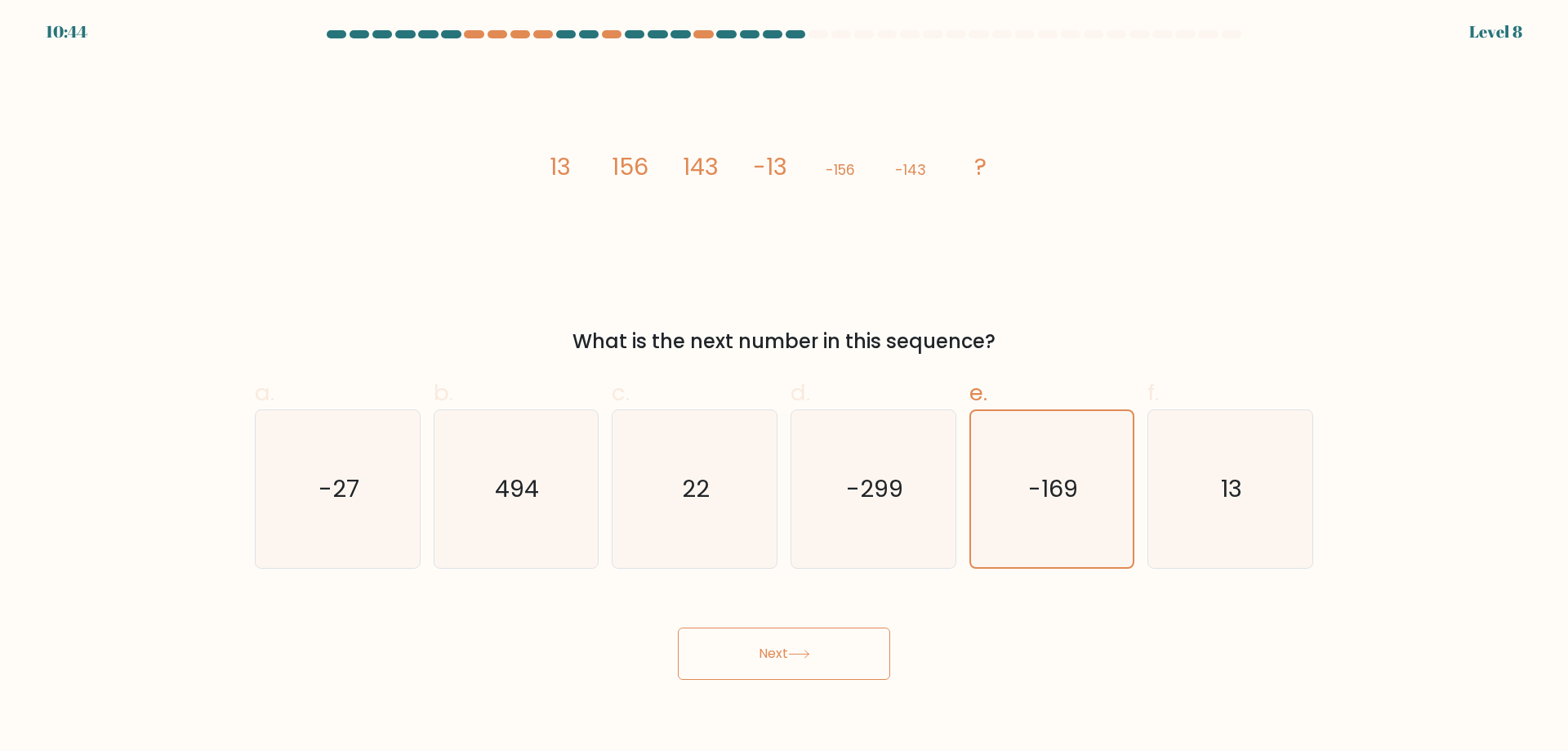
click at [839, 640] on button "Next" at bounding box center [784, 653] width 212 height 52
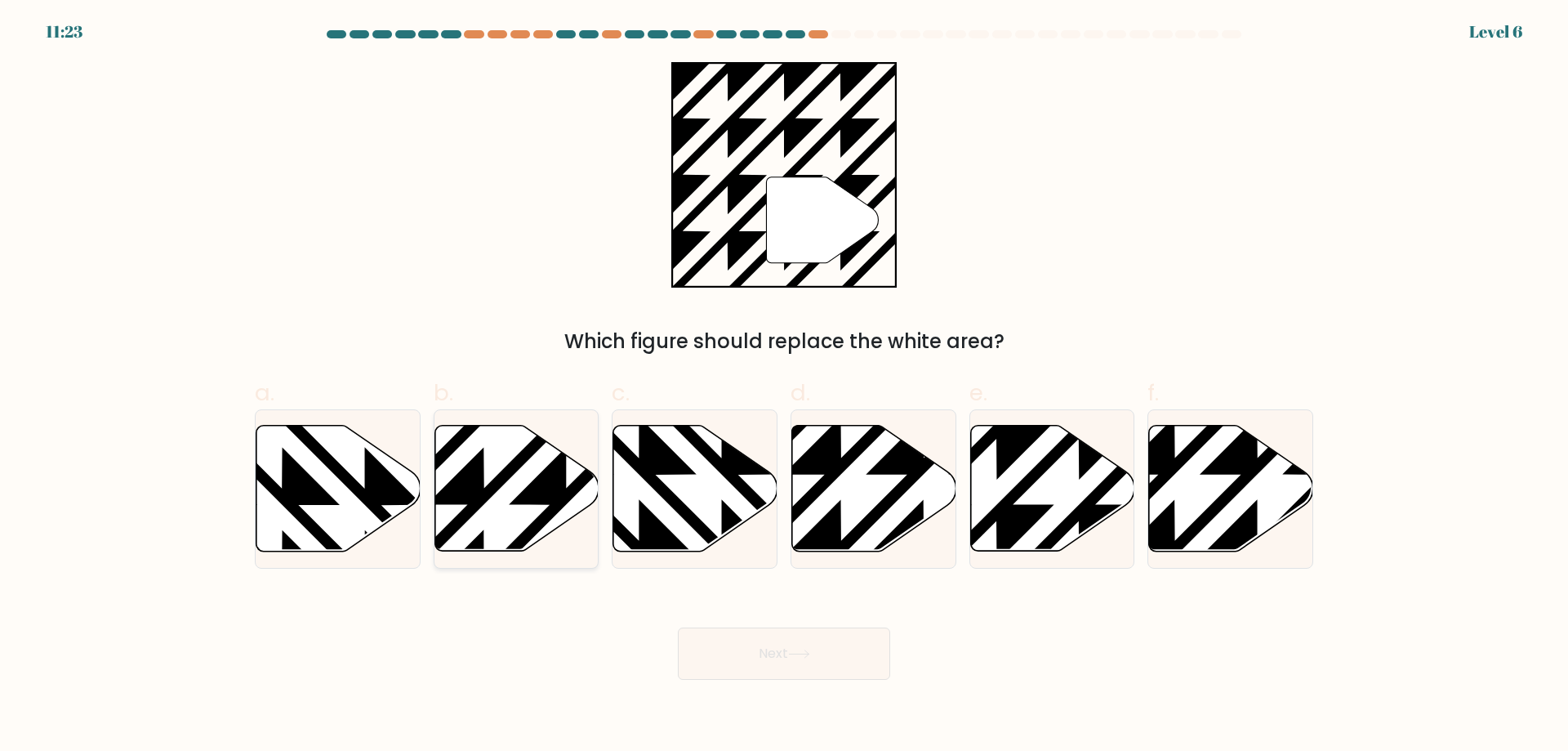
click at [489, 476] on icon at bounding box center [516, 488] width 164 height 126
click at [784, 387] on input "b." at bounding box center [784, 380] width 1 height 10
radio input "true"
click at [849, 671] on button "Next" at bounding box center [784, 653] width 212 height 52
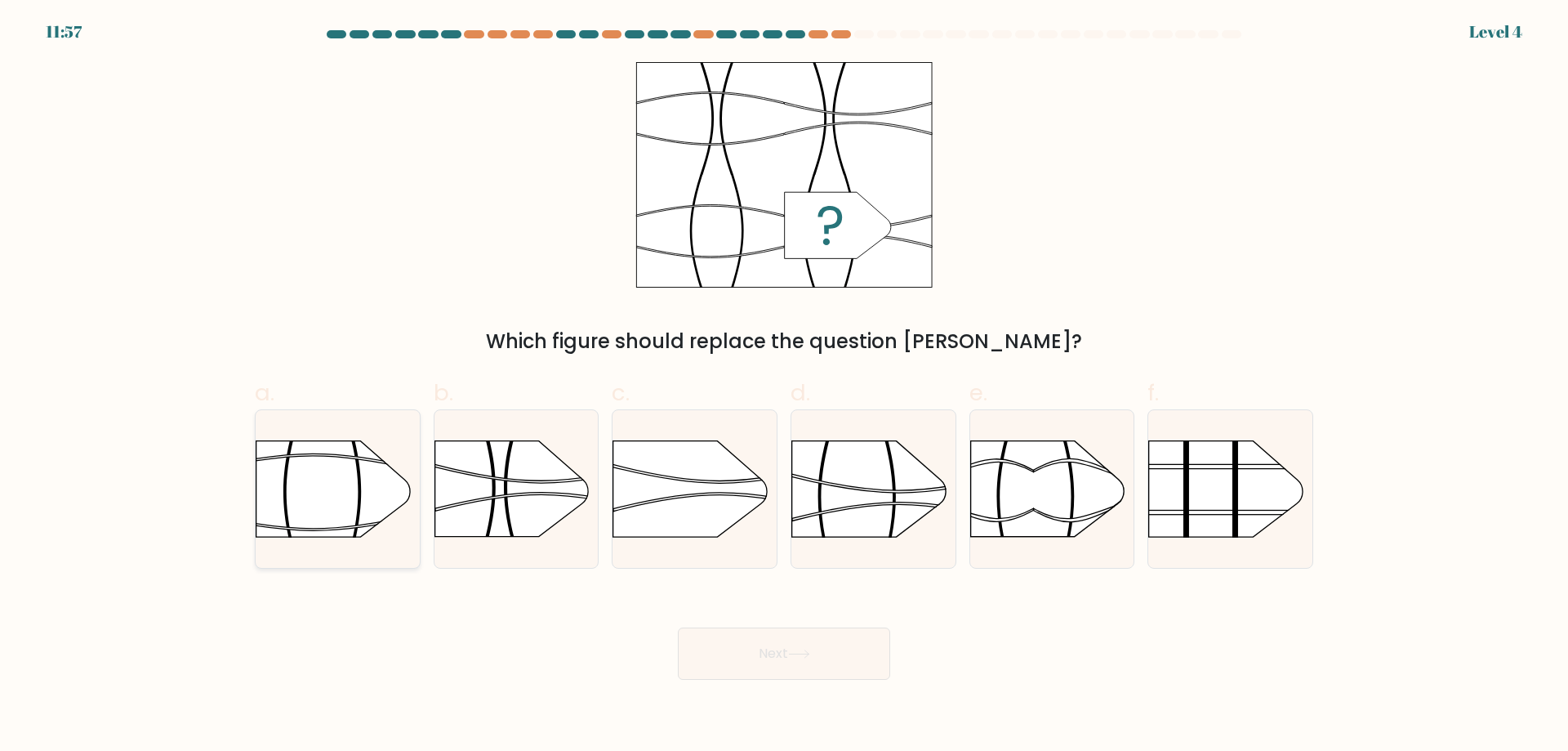
click at [366, 500] on rect at bounding box center [419, 411] width 427 height 324
click at [784, 387] on input "a." at bounding box center [784, 380] width 1 height 10
radio input "true"
click at [830, 649] on button "Next" at bounding box center [784, 653] width 212 height 52
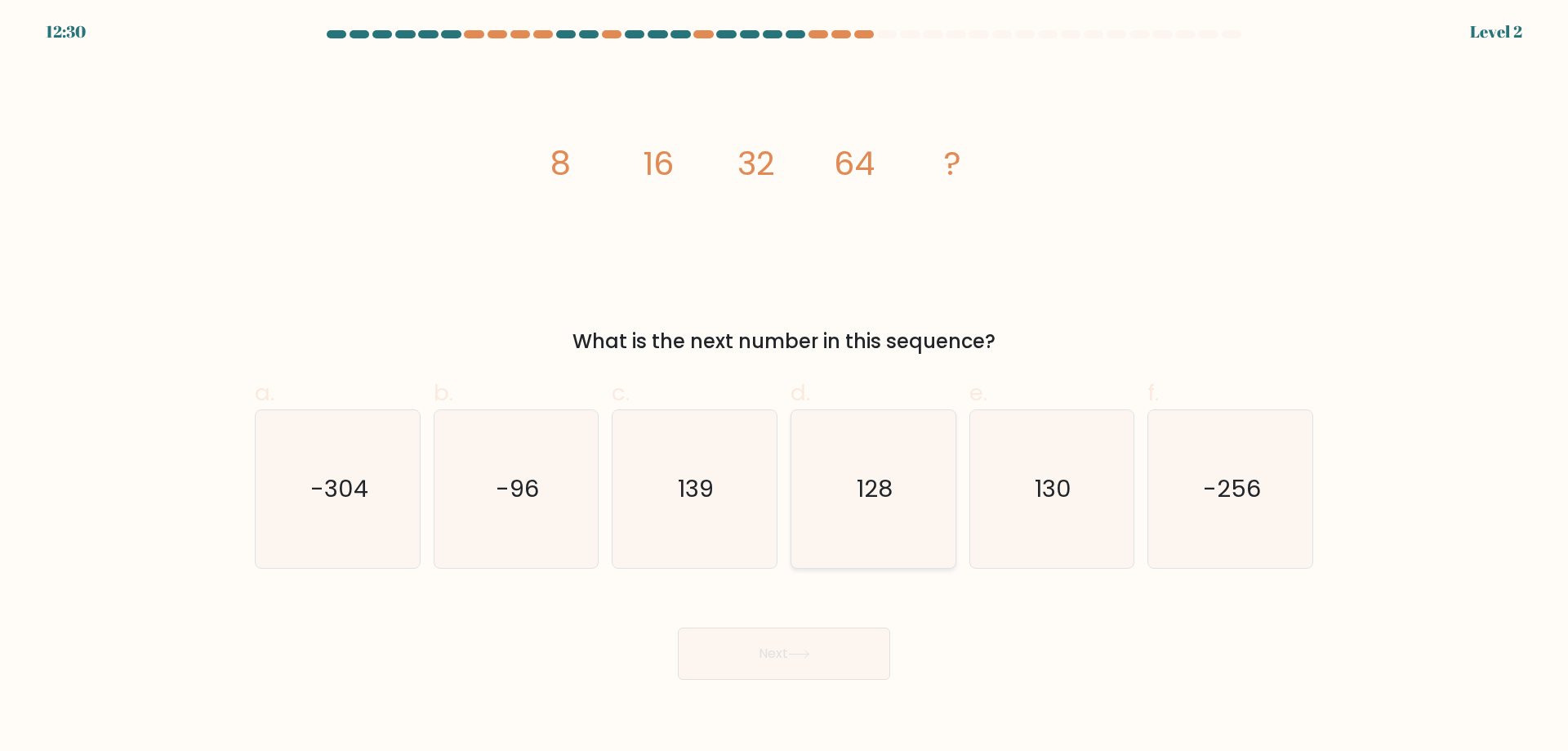
click at [879, 465] on icon "128" at bounding box center [873, 488] width 157 height 157
click at [785, 387] on input "d. 128" at bounding box center [784, 380] width 1 height 10
radio input "true"
click at [786, 654] on button "Next" at bounding box center [784, 653] width 212 height 52
click at [824, 647] on button "Next" at bounding box center [784, 653] width 212 height 52
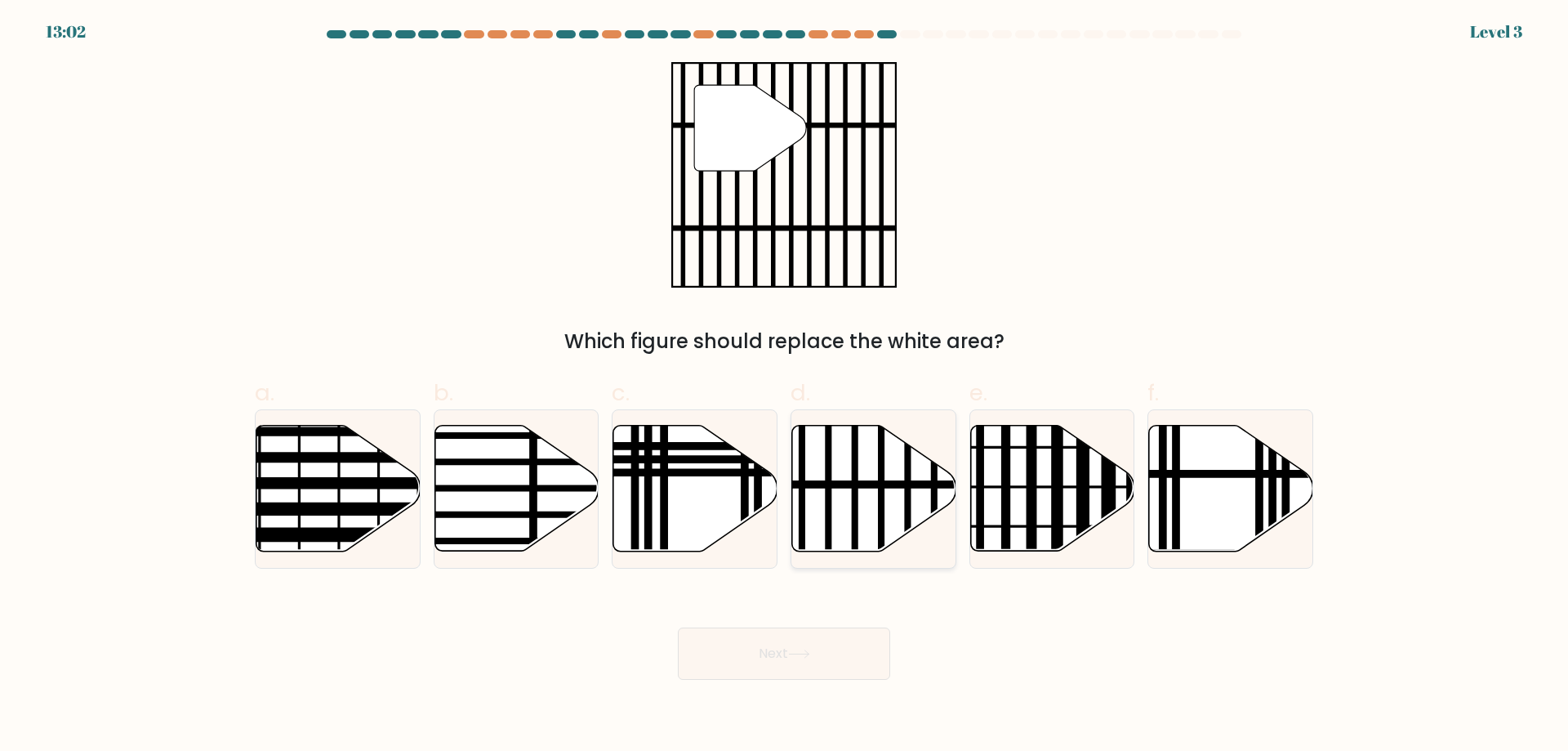
click at [874, 494] on icon at bounding box center [874, 488] width 164 height 126
click at [785, 387] on input "d." at bounding box center [784, 380] width 1 height 10
radio input "true"
click at [793, 660] on button "Next" at bounding box center [784, 653] width 212 height 52
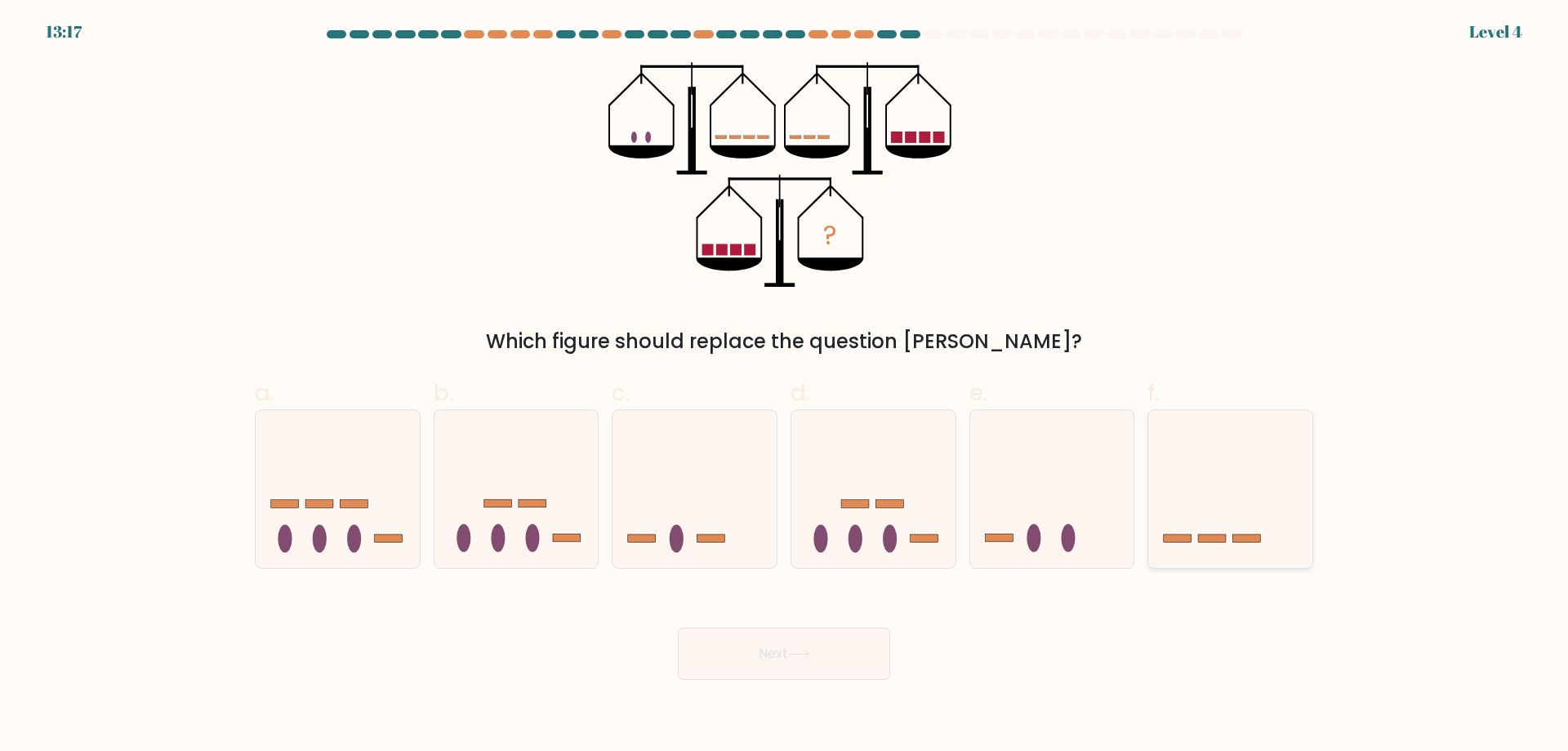
click at [1217, 497] on icon at bounding box center [1231, 489] width 164 height 136
click at [785, 387] on input "f." at bounding box center [784, 380] width 1 height 10
radio input "true"
drag, startPoint x: 731, startPoint y: 618, endPoint x: 771, endPoint y: 653, distance: 53.2
click at [730, 619] on div "Next" at bounding box center [784, 634] width 1078 height 91
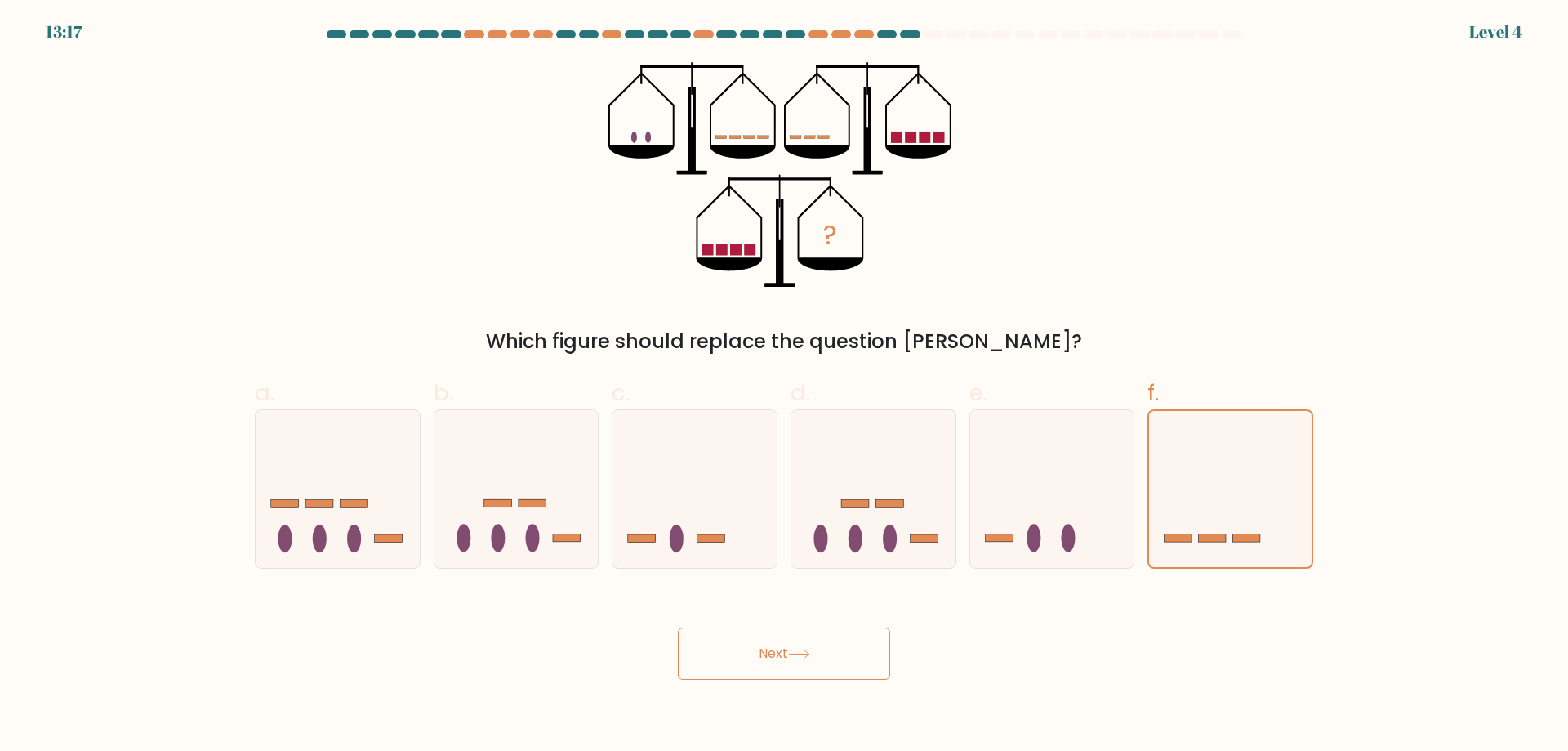
click at [771, 656] on button "Next" at bounding box center [784, 653] width 212 height 52
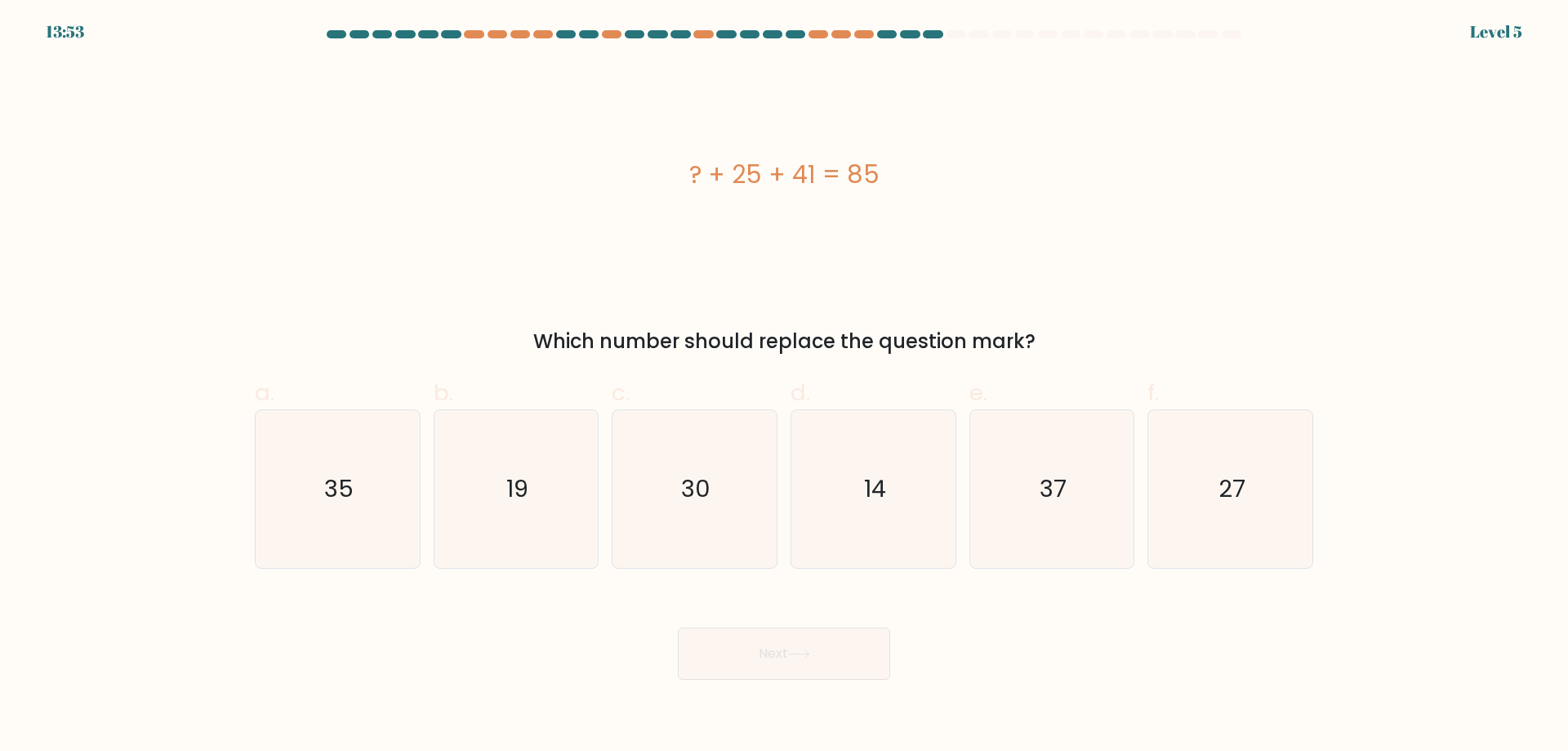
drag, startPoint x: 806, startPoint y: 183, endPoint x: 786, endPoint y: 177, distance: 20.9
click at [786, 177] on div "? + 25 + 41 = 85" at bounding box center [784, 173] width 1058 height 36
drag, startPoint x: 736, startPoint y: 180, endPoint x: 746, endPoint y: 181, distance: 10.0
click at [746, 181] on div "? + 25 + 41 = 85" at bounding box center [784, 173] width 1058 height 36
click at [534, 492] on icon "19" at bounding box center [515, 488] width 157 height 157
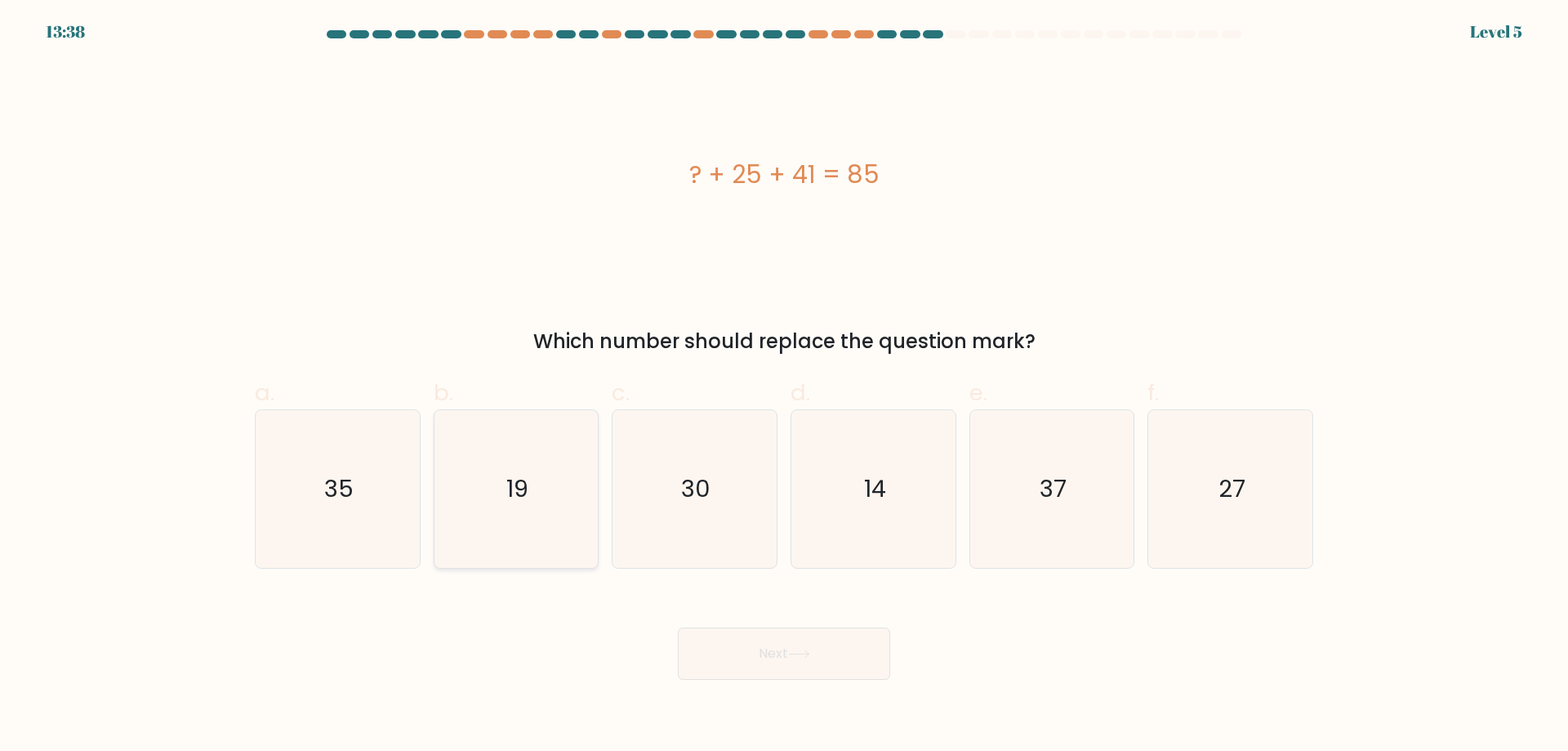
click at [784, 387] on input "b. 19" at bounding box center [784, 380] width 1 height 10
radio input "true"
click at [764, 631] on button "Next" at bounding box center [784, 653] width 212 height 52
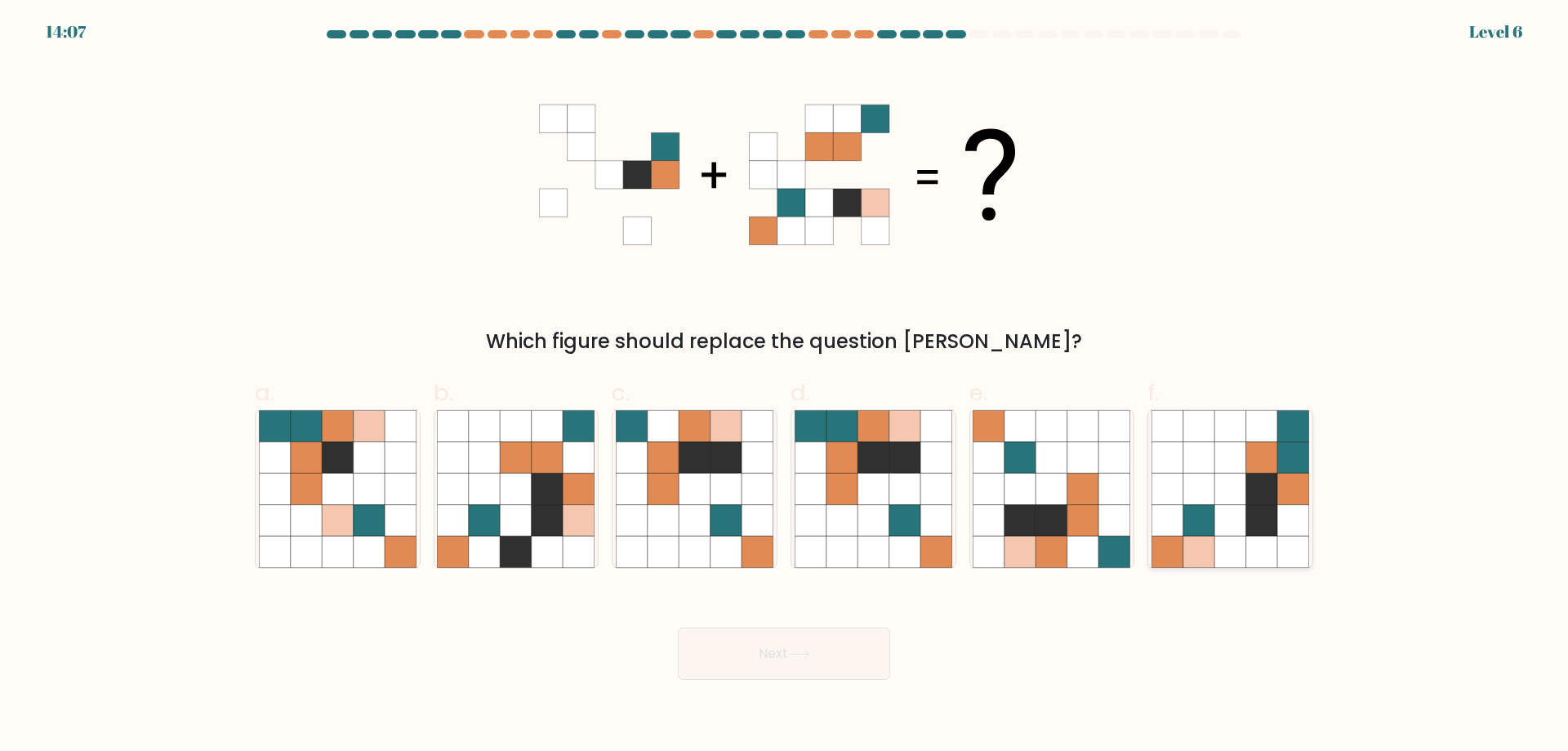
click at [1261, 492] on icon at bounding box center [1261, 488] width 31 height 31
click at [785, 387] on input "f." at bounding box center [784, 380] width 1 height 10
radio input "true"
click at [852, 664] on button "Next" at bounding box center [784, 653] width 212 height 52
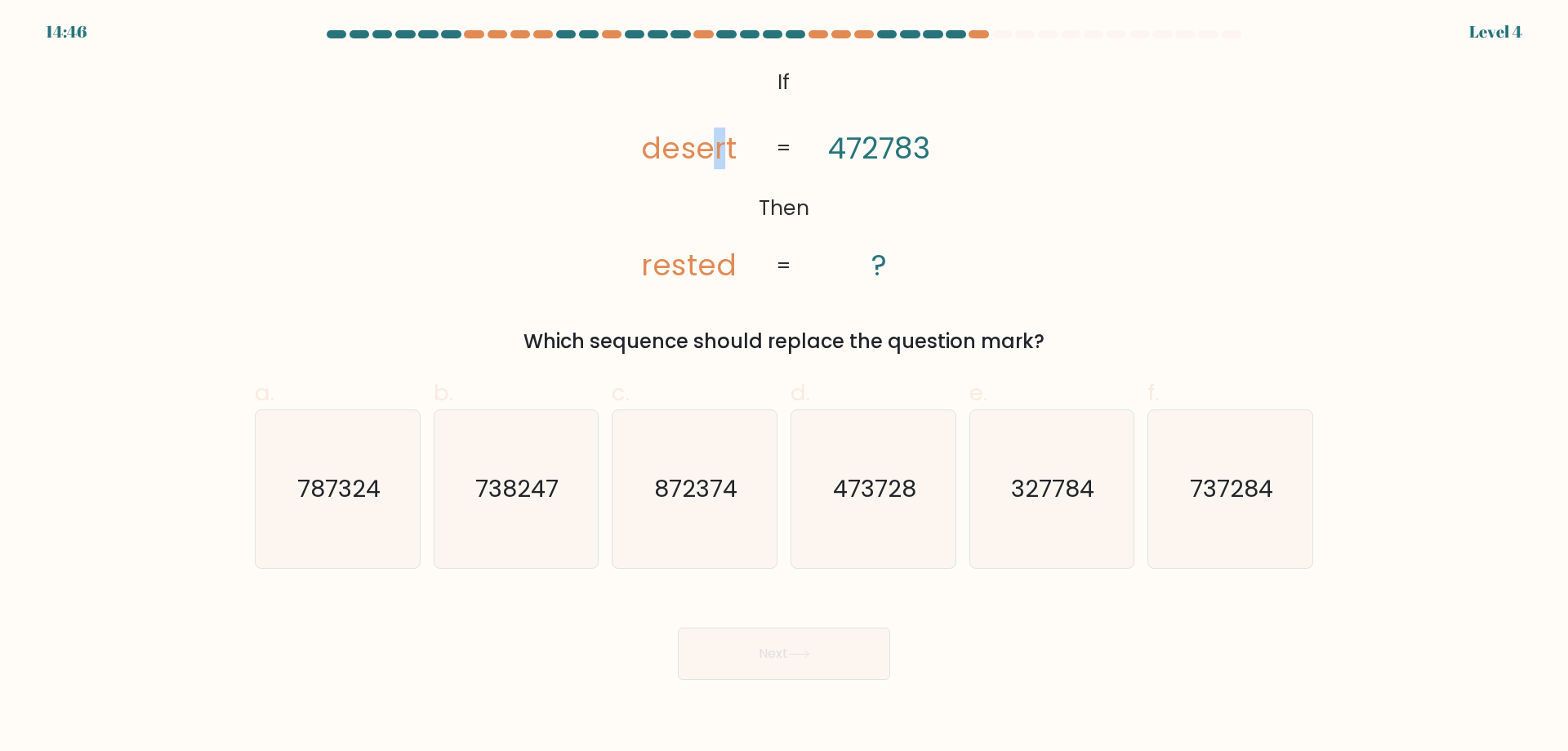
click at [723, 148] on tspan "desert" at bounding box center [689, 148] width 95 height 42
drag, startPoint x: 665, startPoint y: 514, endPoint x: 755, endPoint y: 631, distance: 147.6
click at [668, 518] on icon "872374" at bounding box center [694, 488] width 157 height 157
click at [784, 387] on input "c. 872374" at bounding box center [784, 380] width 1 height 10
radio input "true"
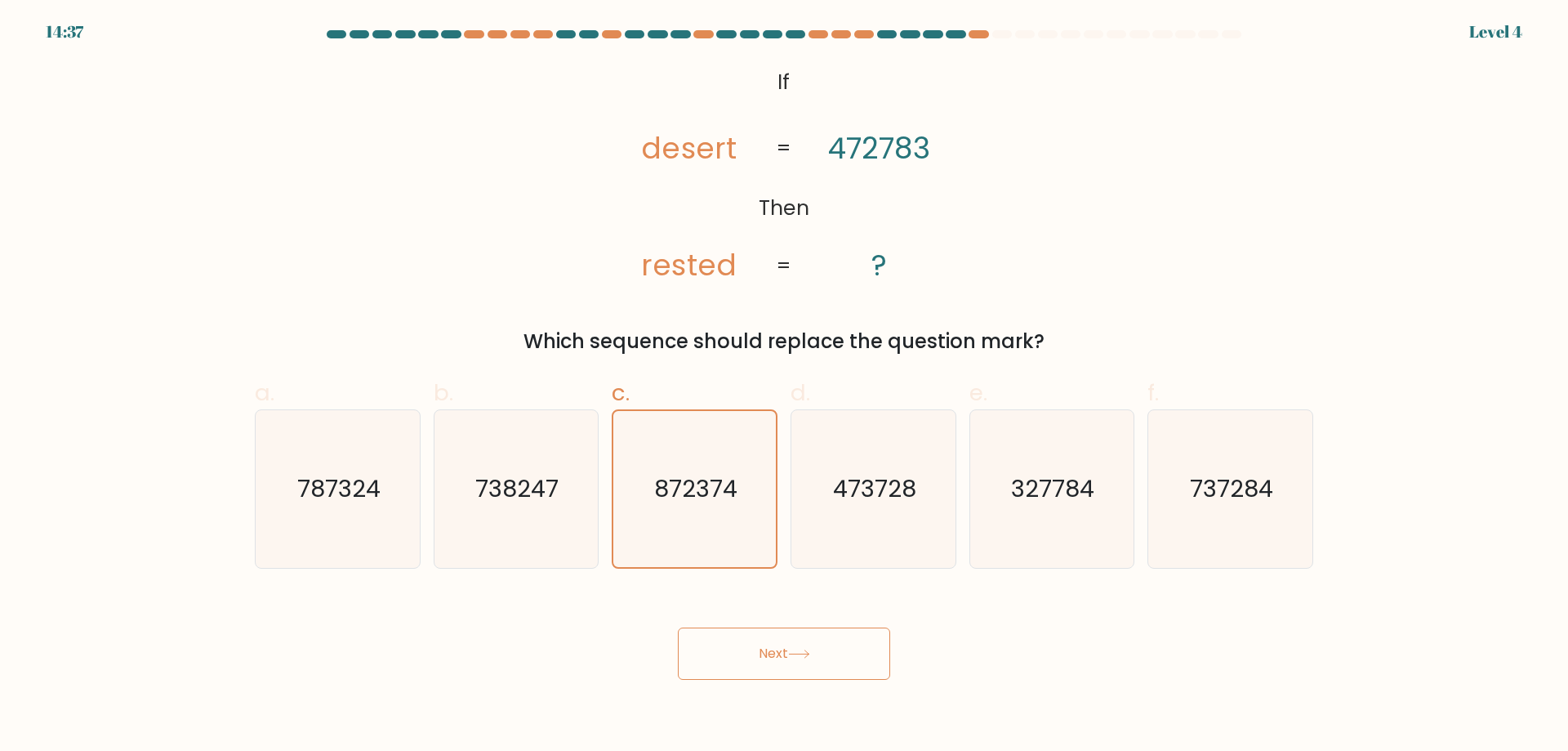
click at [758, 646] on button "Next" at bounding box center [784, 653] width 212 height 52
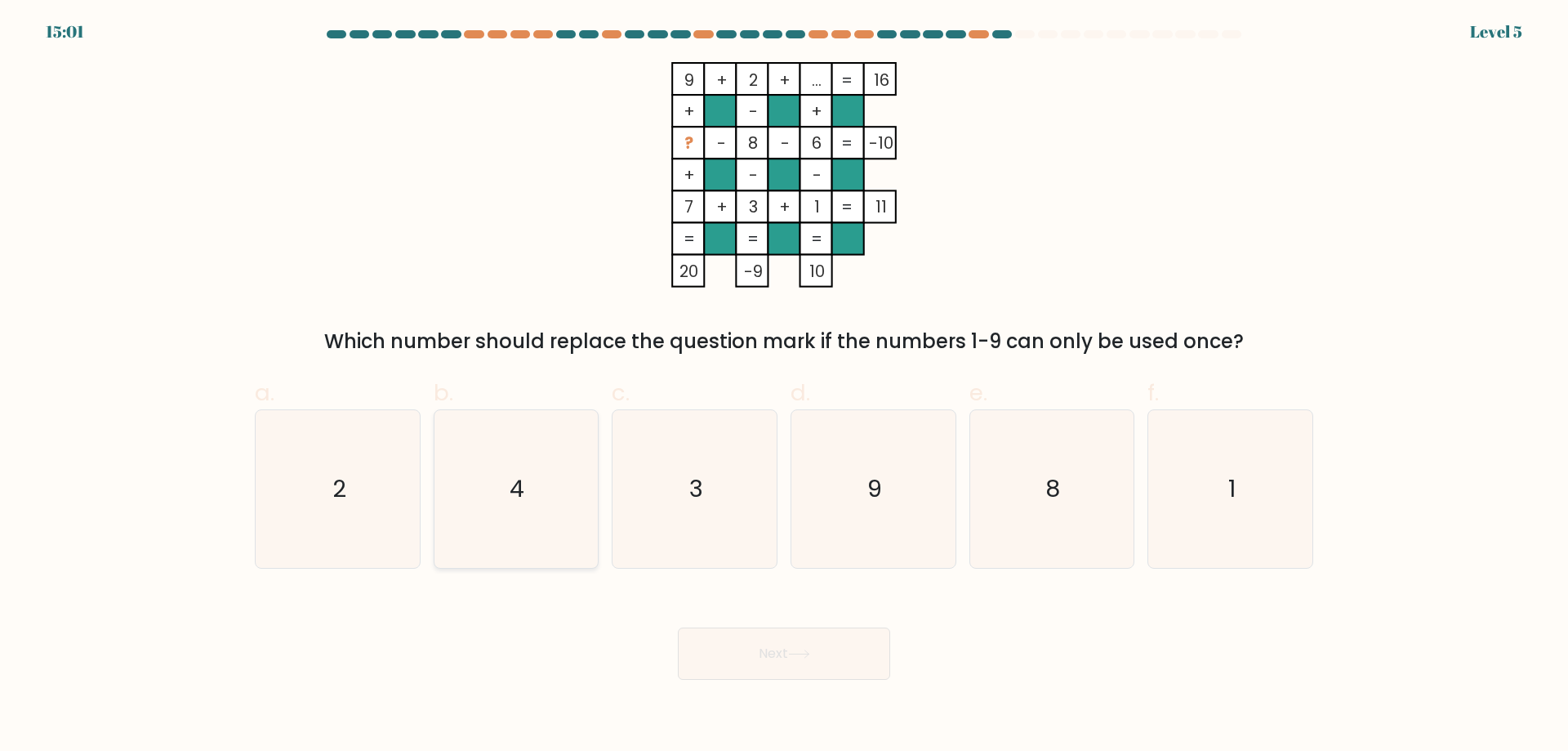
click at [489, 539] on icon "4" at bounding box center [515, 488] width 157 height 157
click at [784, 387] on input "b. 4" at bounding box center [784, 380] width 1 height 10
radio input "true"
click at [835, 667] on button "Next" at bounding box center [784, 653] width 212 height 52
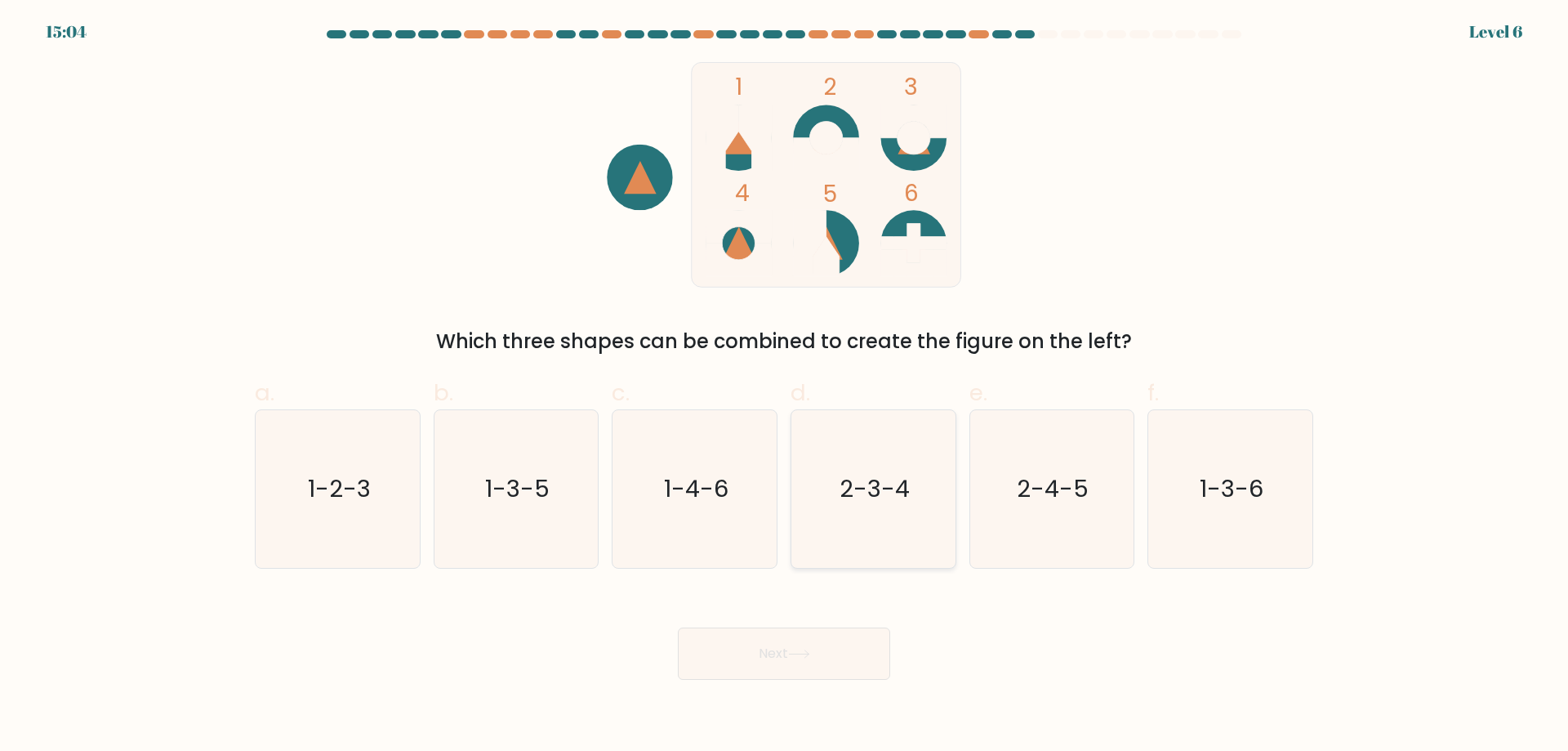
click at [849, 494] on text "2-3-4" at bounding box center [874, 488] width 70 height 33
click at [785, 387] on input "d. 2-3-4" at bounding box center [784, 380] width 1 height 10
radio input "true"
click at [790, 698] on body "15:04 Level 6" at bounding box center [784, 376] width 1568 height 751
click at [787, 652] on button "Next" at bounding box center [784, 653] width 212 height 52
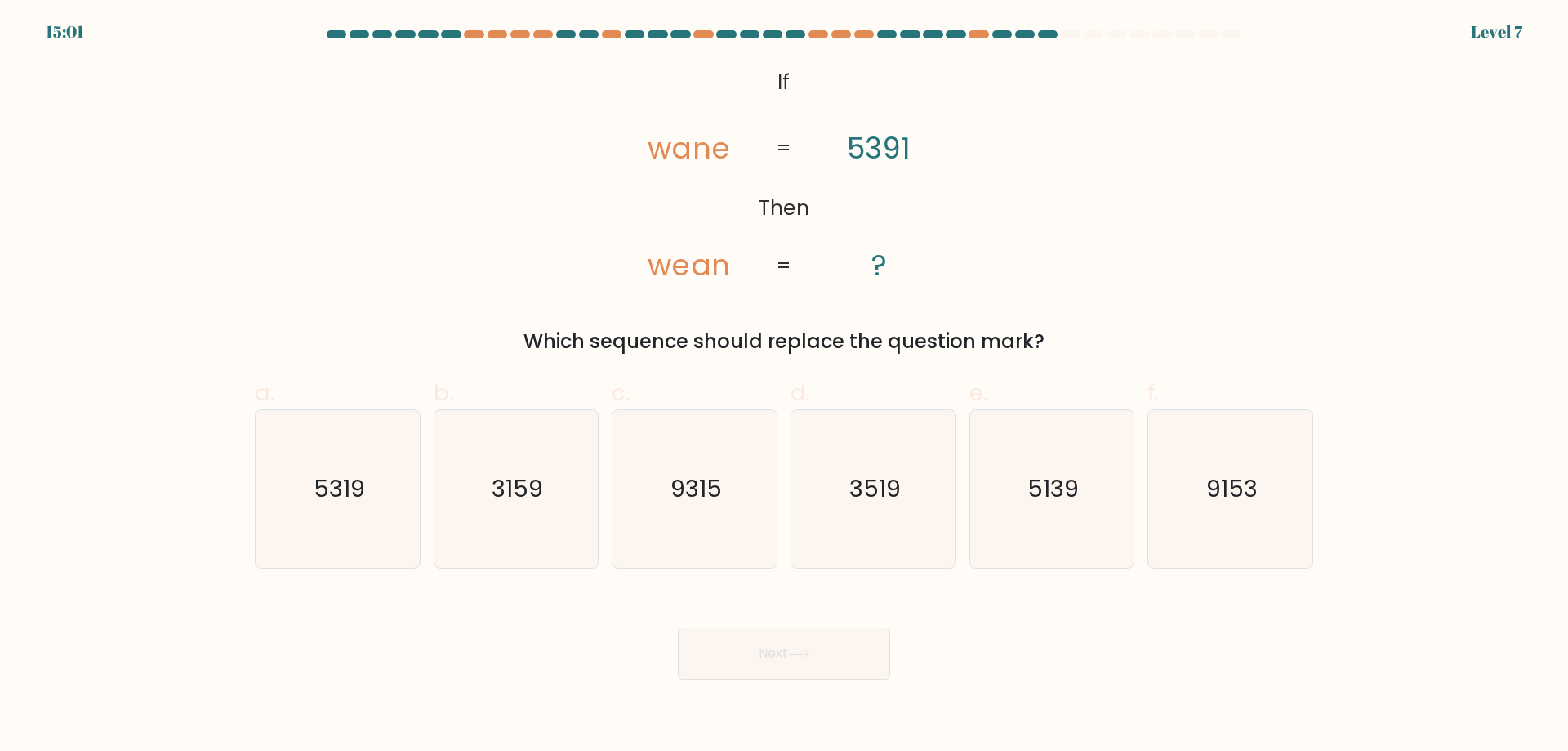
click at [793, 656] on icon at bounding box center [799, 654] width 22 height 9
click at [1063, 468] on icon "5139" at bounding box center [1051, 488] width 157 height 157
click at [785, 387] on input "e. 5139" at bounding box center [784, 380] width 1 height 10
radio input "true"
click at [757, 647] on button "Next" at bounding box center [784, 653] width 212 height 52
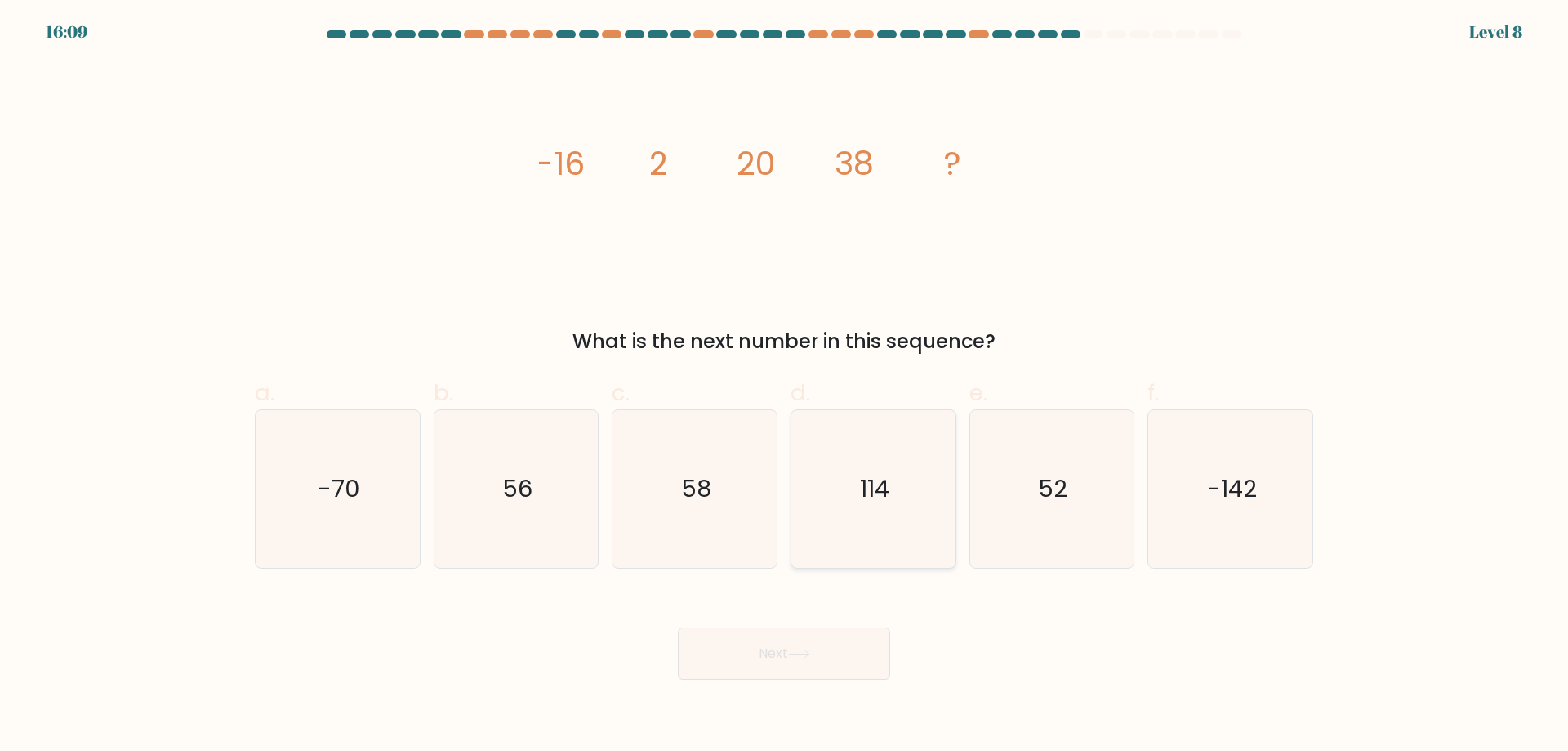
click at [877, 526] on icon "114" at bounding box center [873, 488] width 157 height 157
click at [785, 387] on input "d. 114" at bounding box center [784, 380] width 1 height 10
radio input "true"
click at [819, 676] on button "Next" at bounding box center [784, 653] width 212 height 52
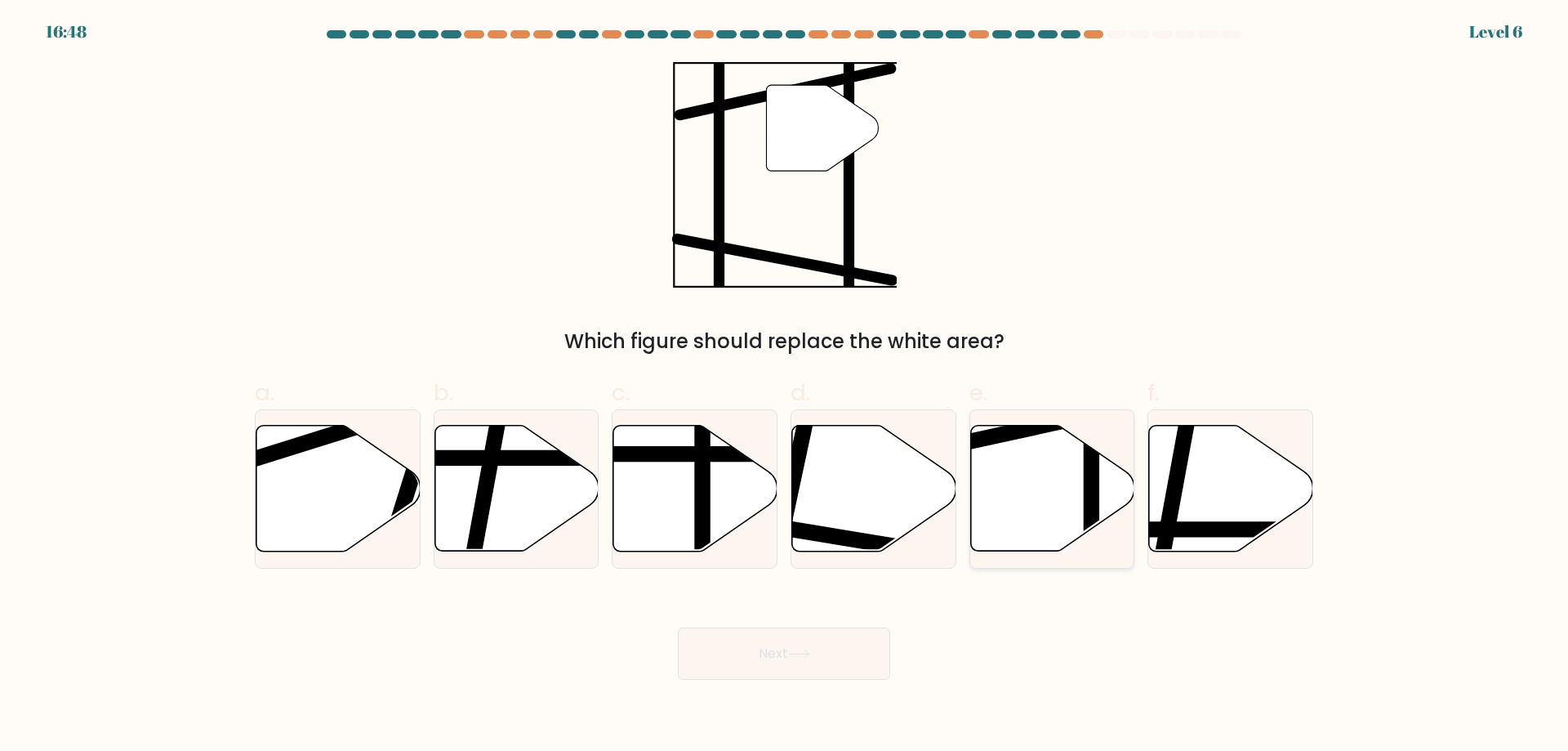
drag, startPoint x: 1045, startPoint y: 484, endPoint x: 1023, endPoint y: 508, distance: 32.6
click at [1046, 485] on icon at bounding box center [1053, 488] width 164 height 126
click at [785, 387] on input "e." at bounding box center [784, 380] width 1 height 10
radio input "true"
click at [853, 627] on div "Next" at bounding box center [784, 634] width 1078 height 91
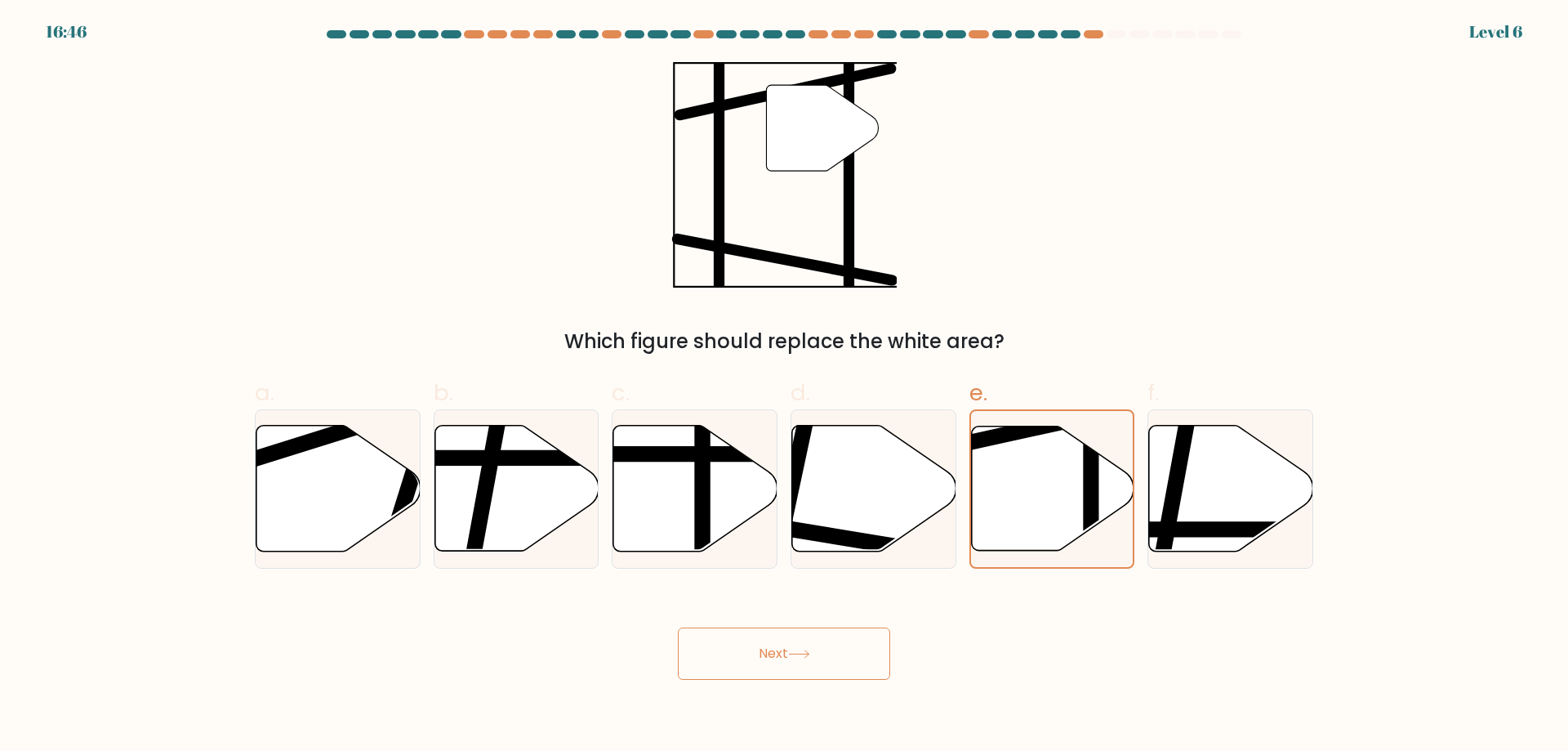
click at [832, 663] on button "Next" at bounding box center [784, 653] width 212 height 52
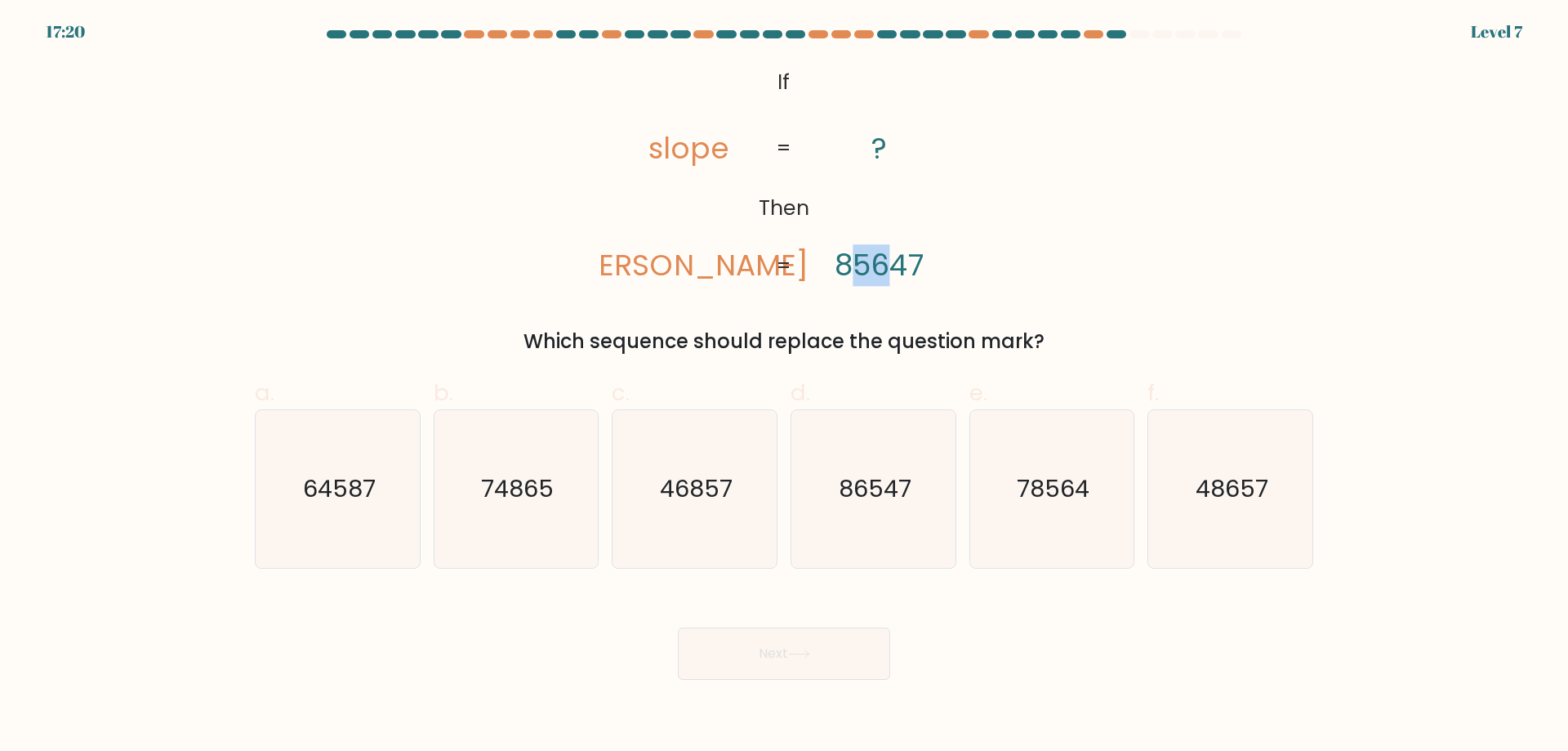
drag, startPoint x: 856, startPoint y: 262, endPoint x: 881, endPoint y: 266, distance: 25.3
click at [881, 266] on tspan "85647" at bounding box center [879, 265] width 89 height 42
click at [701, 224] on icon "@import url('https://fonts.googleapis.com/css?family=Abril+Fatface:400,100,100i…" at bounding box center [784, 175] width 366 height 225
click at [658, 149] on tspan "slope" at bounding box center [689, 148] width 81 height 42
click at [860, 263] on icon "@import url('https://fonts.googleapis.com/css?family=Abril+Fatface:400,100,100i…" at bounding box center [784, 175] width 366 height 225
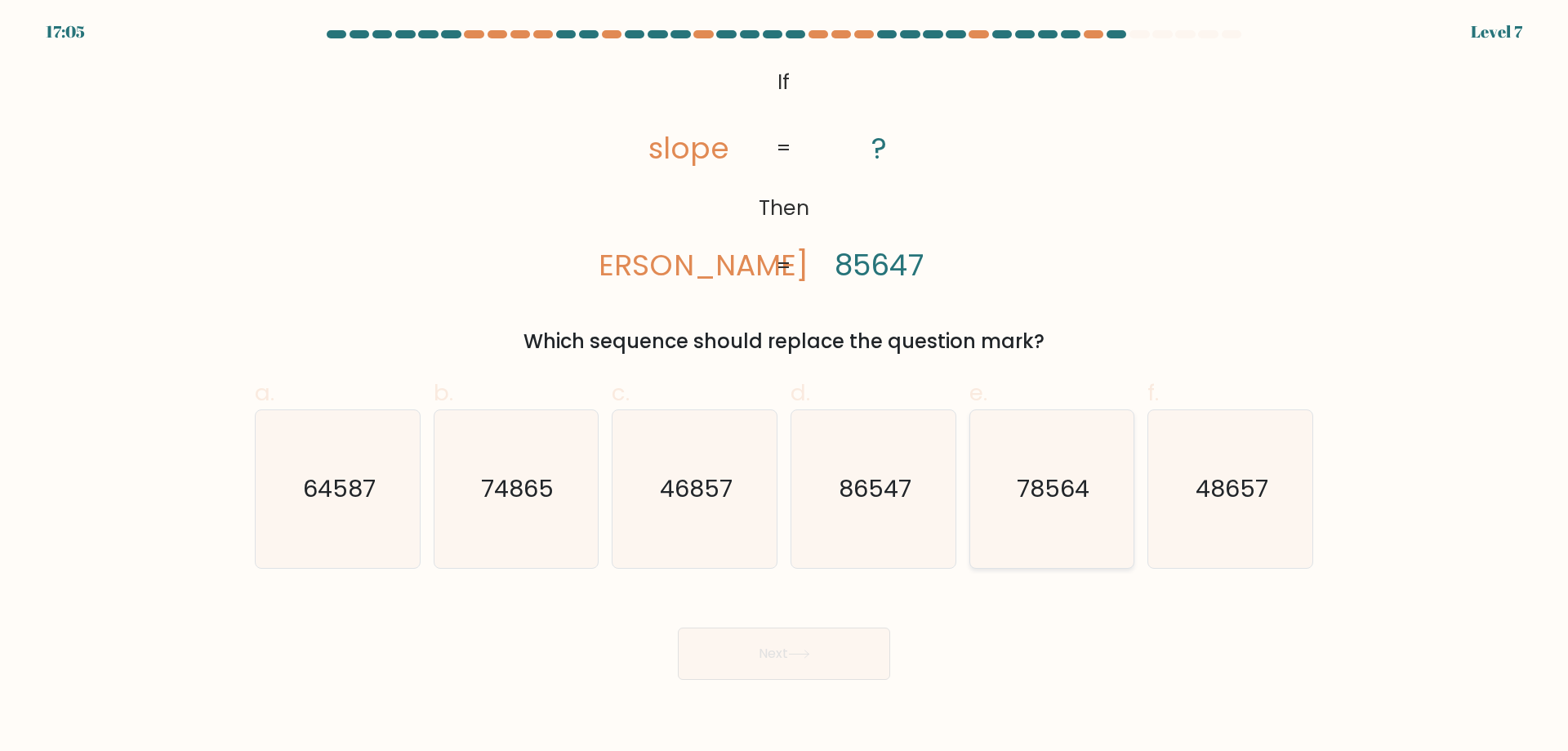
click at [1016, 522] on icon "78564" at bounding box center [1051, 488] width 157 height 157
click at [785, 387] on input "e. 78564" at bounding box center [784, 380] width 1 height 10
radio input "true"
click at [658, 150] on tspan "slope" at bounding box center [689, 148] width 81 height 42
click at [928, 262] on icon "@import url('https://fonts.googleapis.com/css?family=Abril+Fatface:400,100,100i…" at bounding box center [784, 175] width 366 height 225
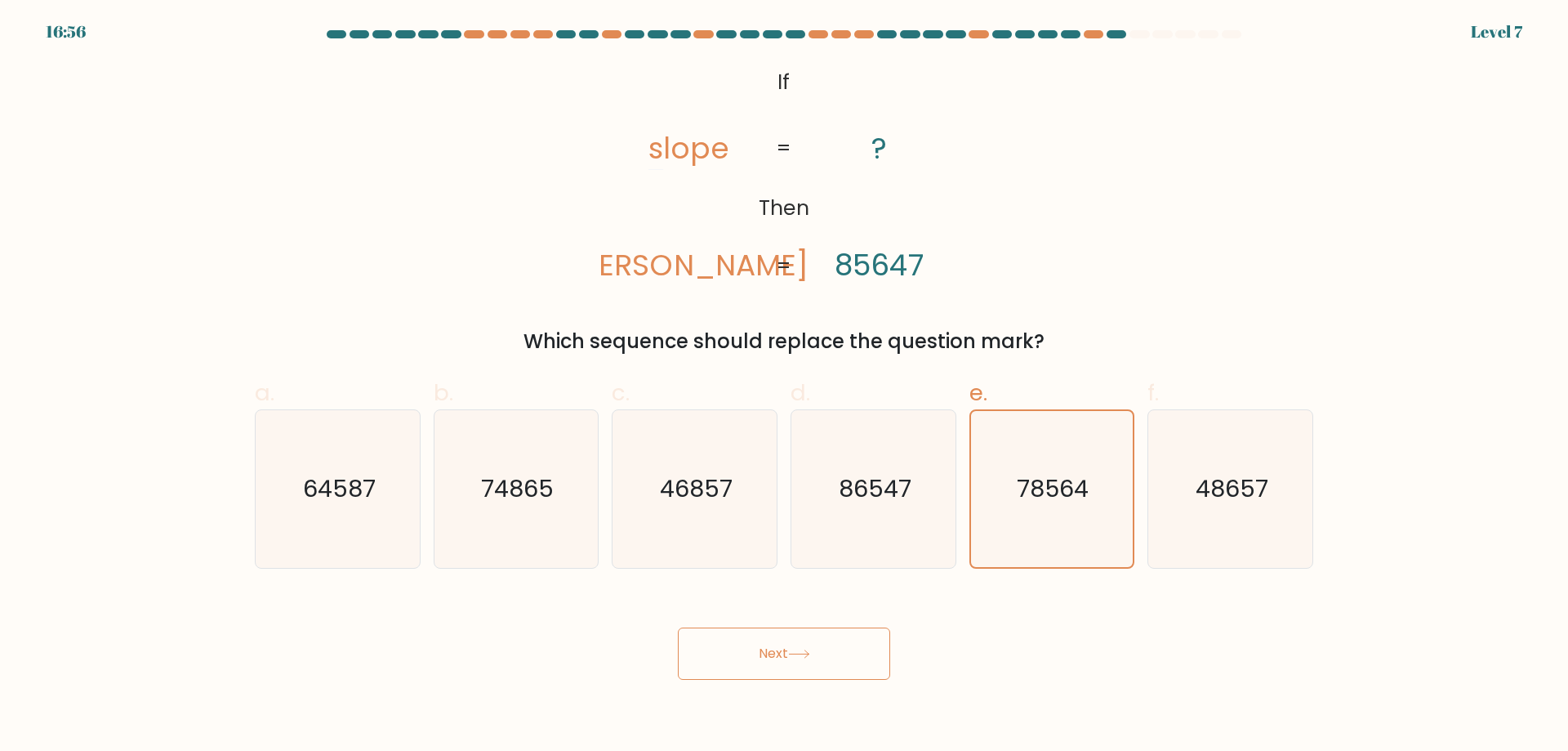
click at [656, 264] on icon "@import url('https://fonts.googleapis.com/css?family=Abril+Fatface:400,100,100i…" at bounding box center [784, 175] width 366 height 225
click at [844, 264] on tspan "85647" at bounding box center [879, 265] width 89 height 42
click at [664, 265] on tspan "lopes" at bounding box center [689, 264] width 239 height 42
click at [809, 651] on icon at bounding box center [798, 654] width 20 height 7
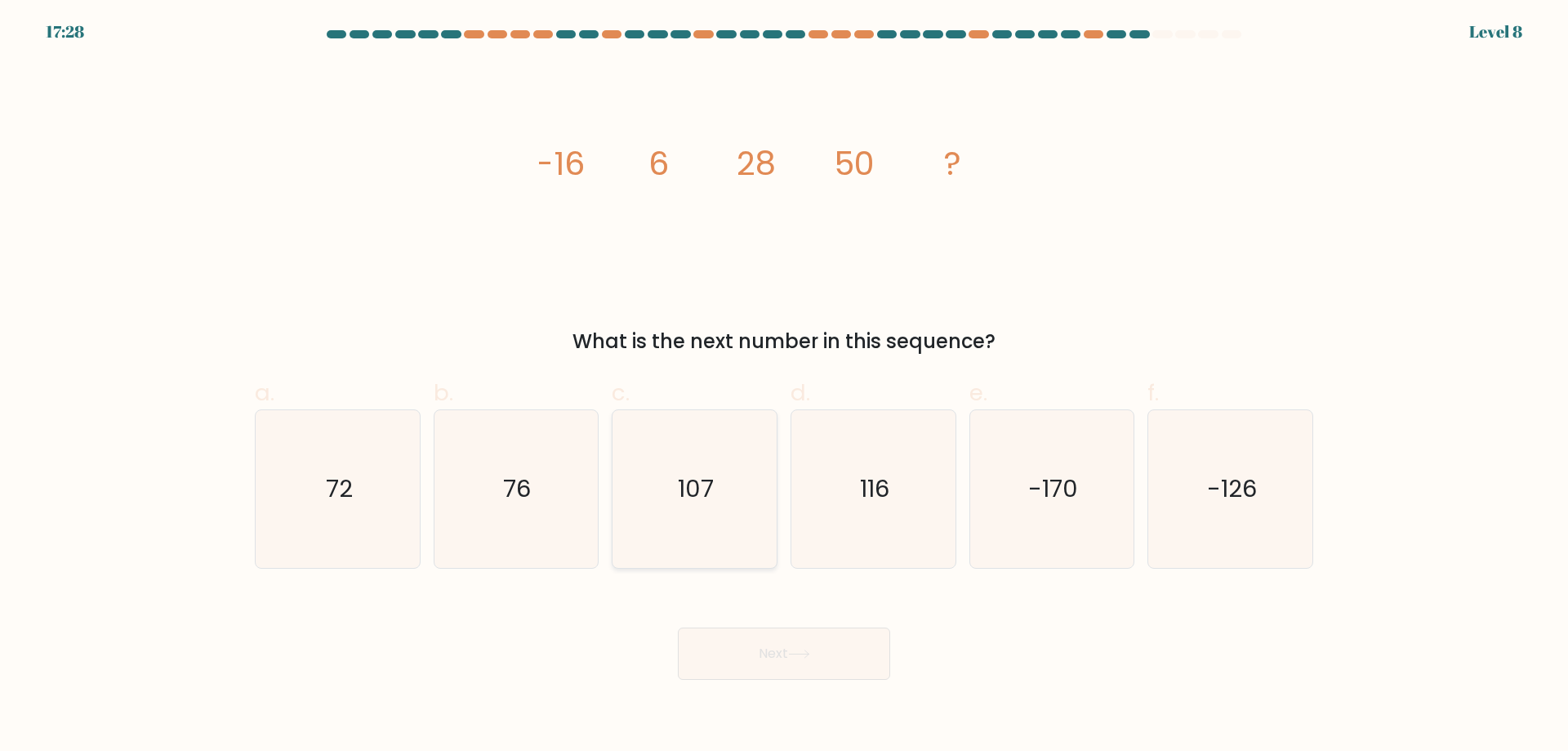
click at [711, 502] on text "107" at bounding box center [697, 488] width 36 height 33
click at [784, 387] on input "c. 107" at bounding box center [784, 380] width 1 height 10
radio input "true"
click at [809, 675] on button "Next" at bounding box center [784, 653] width 212 height 52
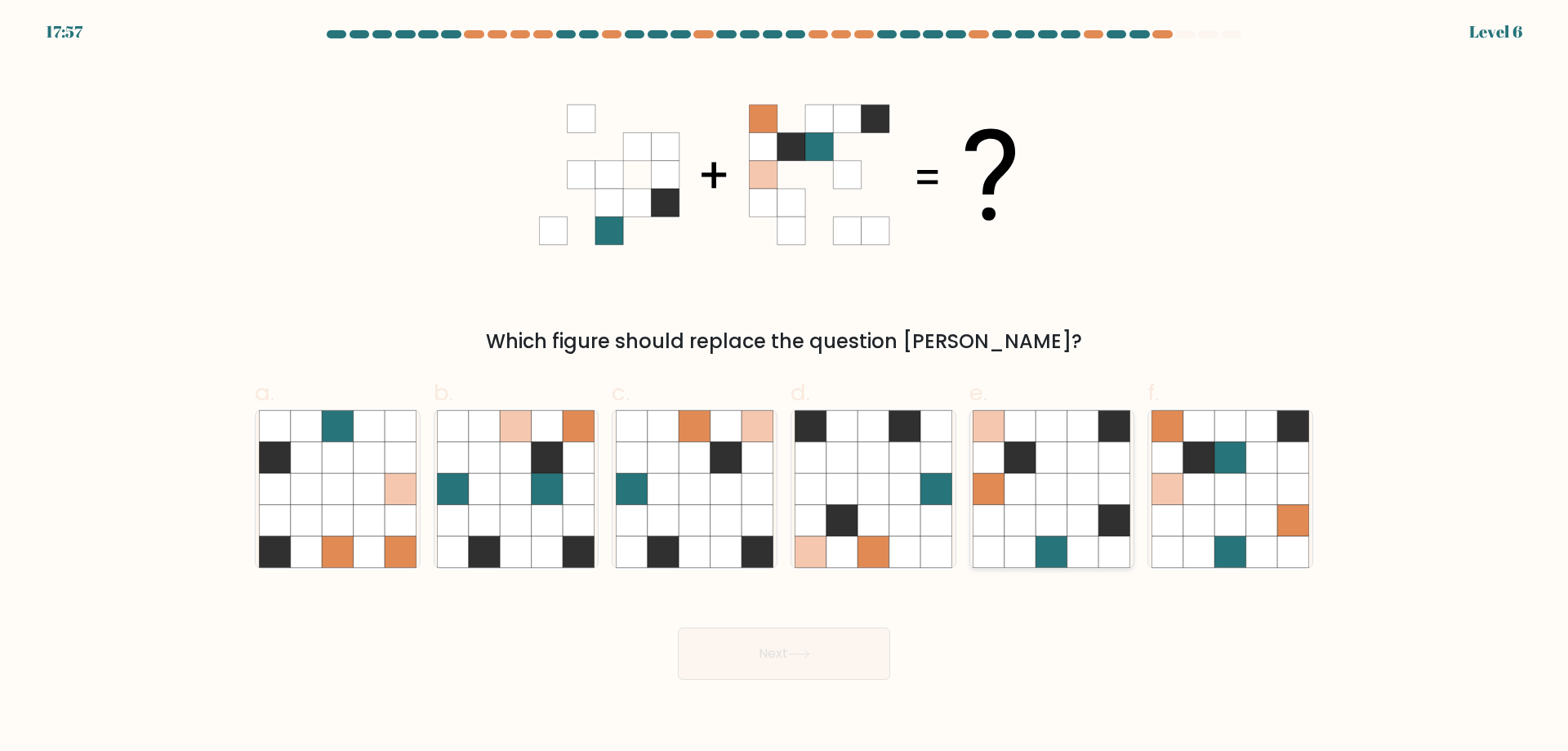
click at [1049, 519] on icon at bounding box center [1052, 520] width 31 height 31
click at [785, 387] on input "e." at bounding box center [784, 380] width 1 height 10
radio input "true"
drag, startPoint x: 835, startPoint y: 640, endPoint x: 842, endPoint y: 622, distance: 19.3
click at [834, 640] on button "Next" at bounding box center [784, 653] width 212 height 52
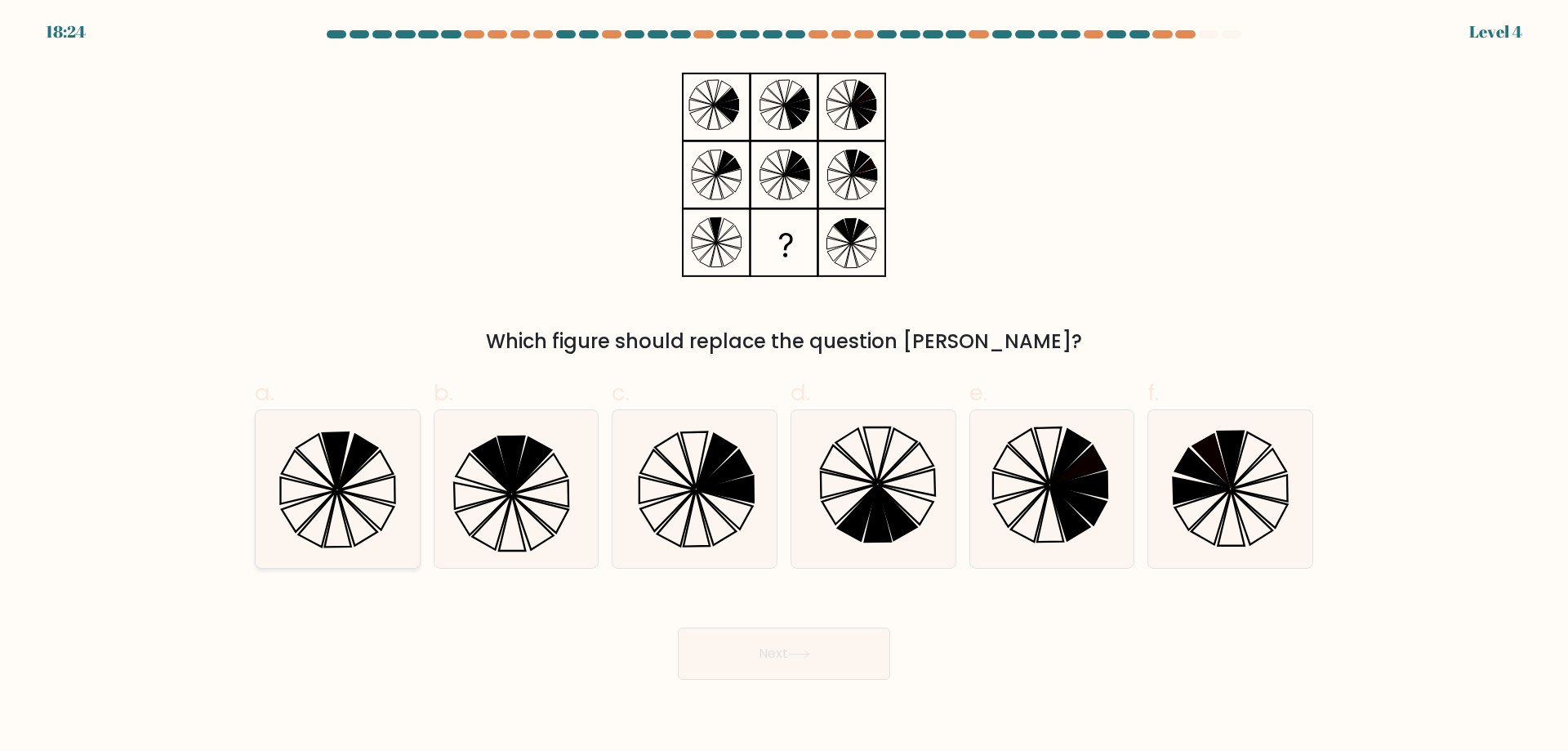
click at [361, 495] on icon at bounding box center [367, 489] width 56 height 26
click at [784, 387] on input "a." at bounding box center [784, 380] width 1 height 10
radio input "true"
click at [800, 651] on icon at bounding box center [799, 654] width 22 height 9
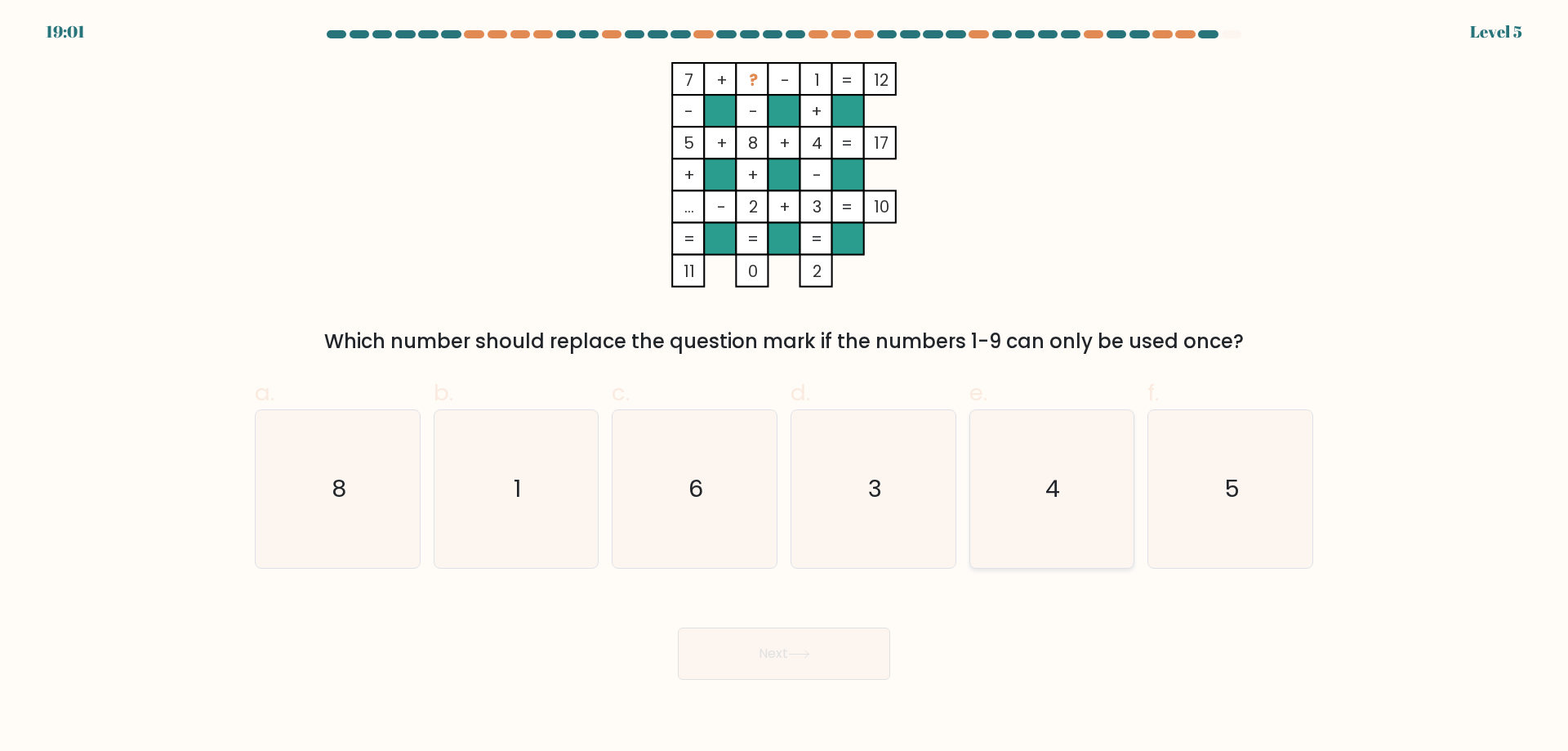
drag, startPoint x: 1139, startPoint y: 494, endPoint x: 1089, endPoint y: 507, distance: 51.7
click at [1132, 495] on div "e. 4" at bounding box center [1053, 471] width 179 height 193
click at [1056, 526] on icon "4" at bounding box center [1051, 488] width 157 height 157
click at [785, 387] on input "e. 4" at bounding box center [784, 380] width 1 height 10
radio input "true"
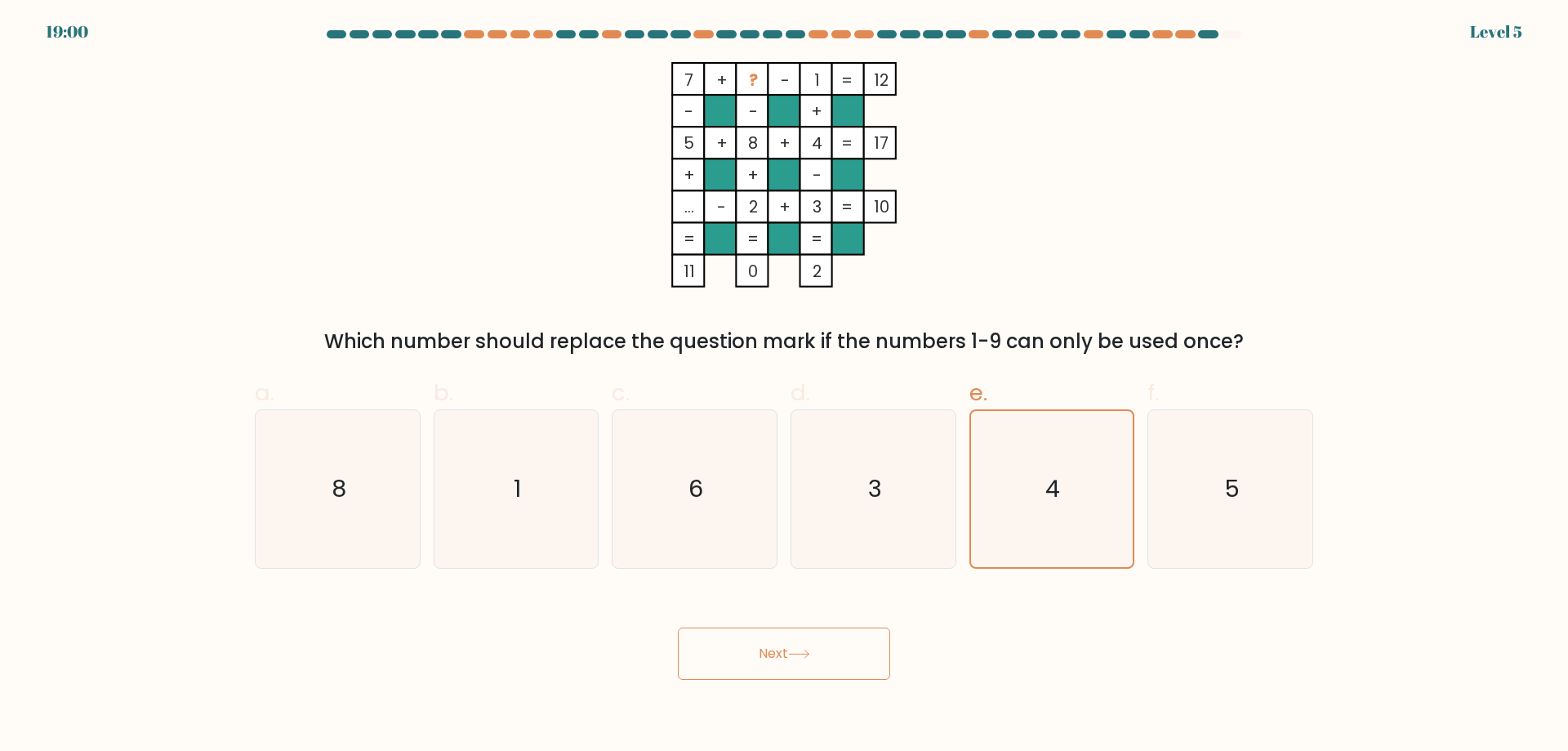
click at [819, 666] on button "Next" at bounding box center [784, 653] width 212 height 52
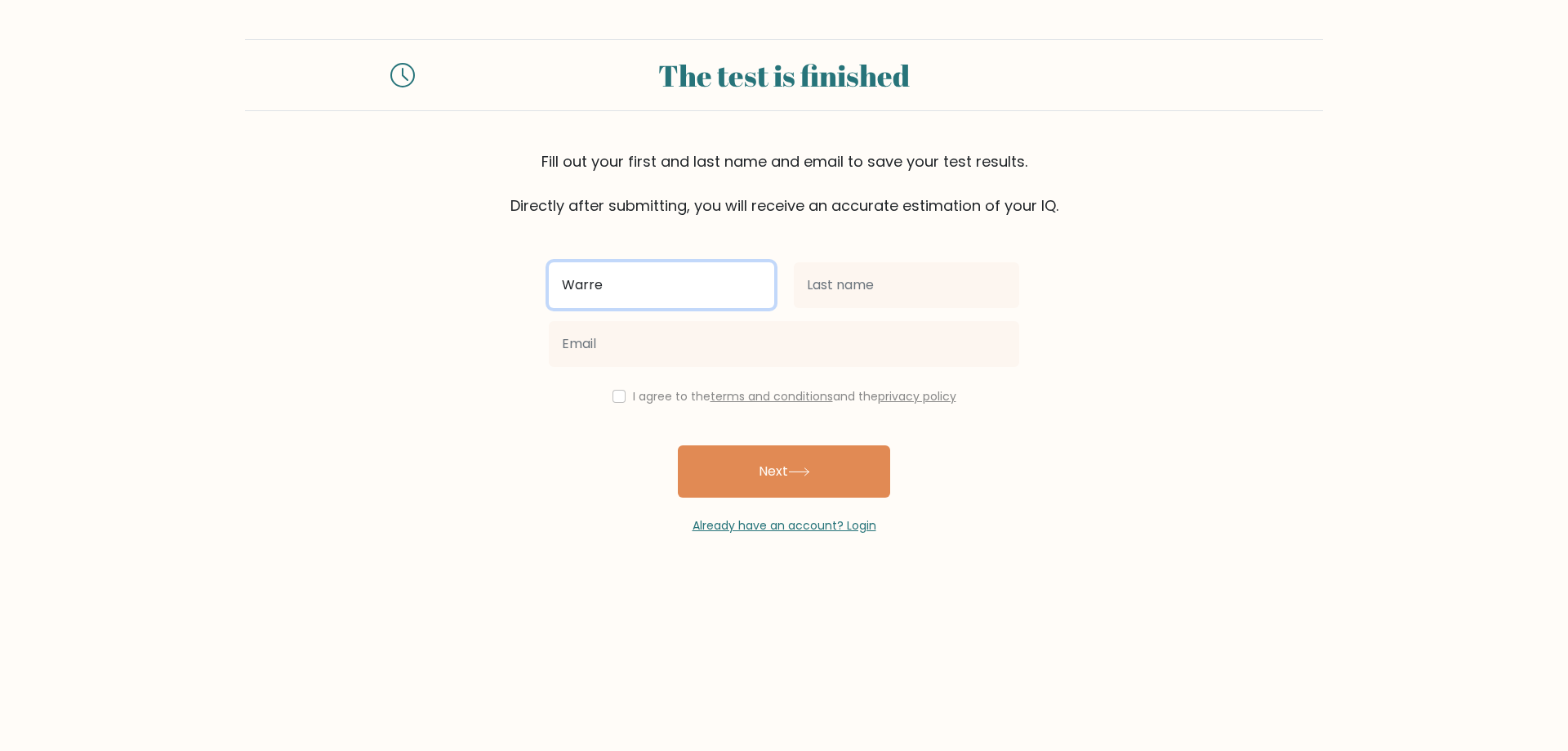
click at [685, 300] on input "Warre" at bounding box center [661, 284] width 225 height 46
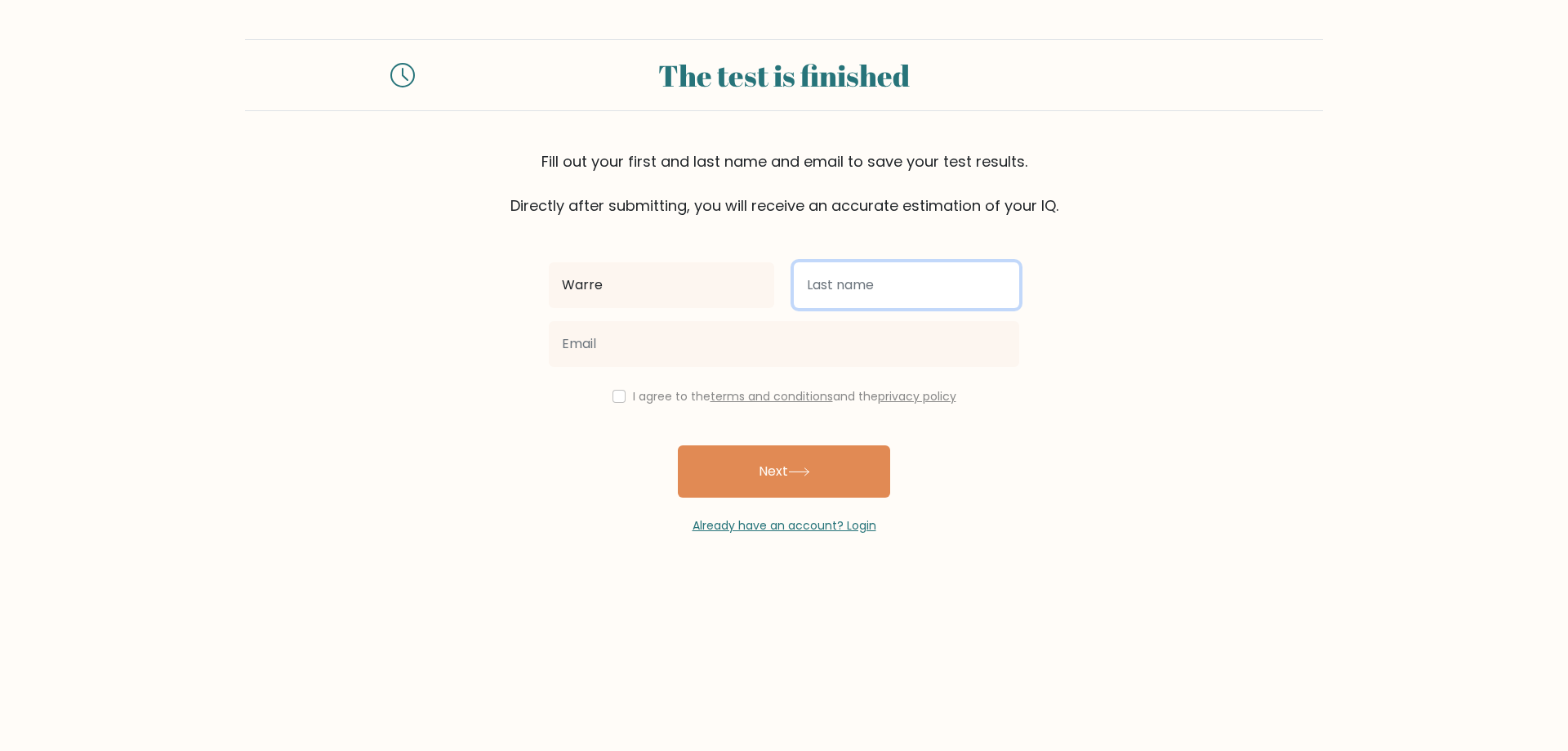
click at [851, 294] on input "text" at bounding box center [907, 284] width 225 height 46
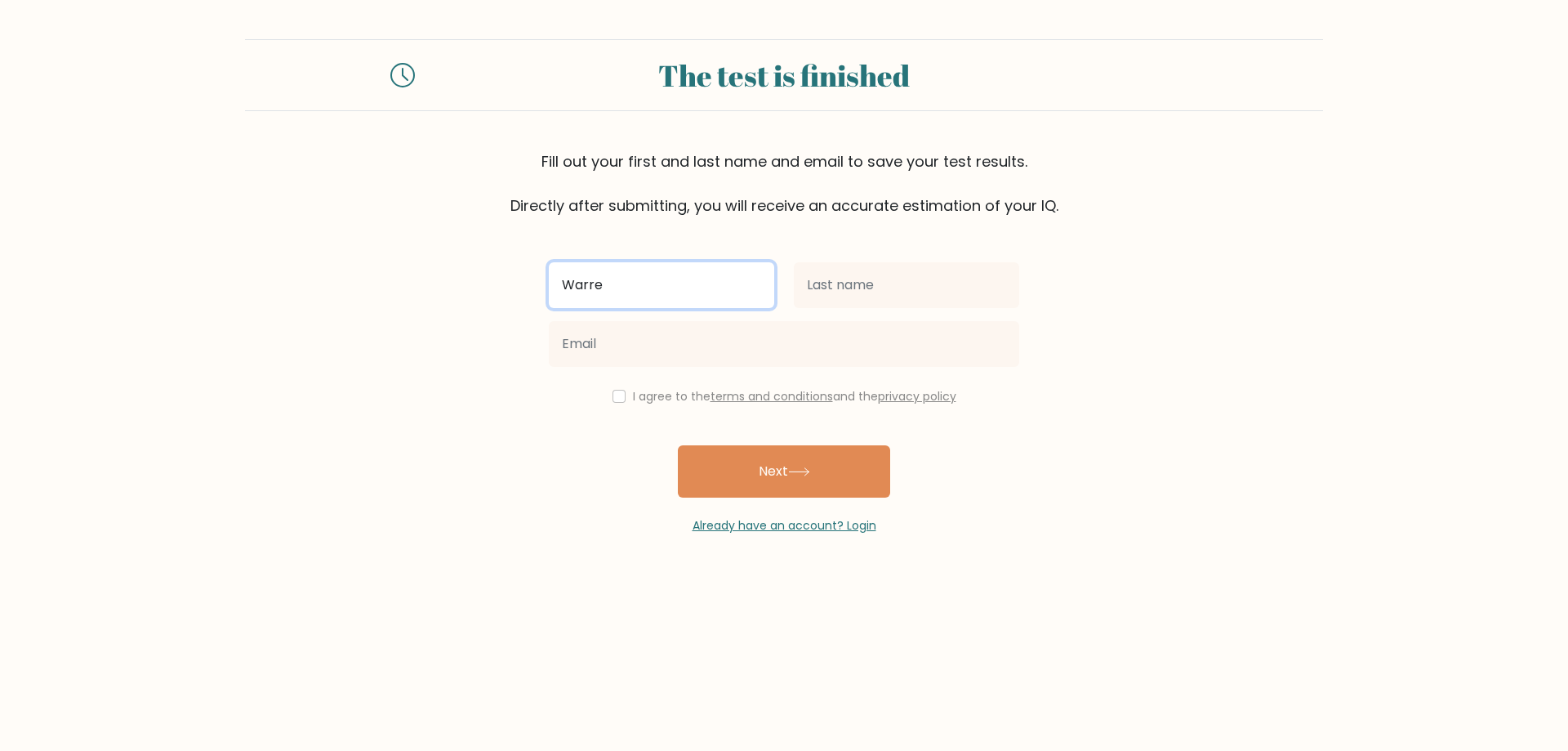
click at [655, 281] on input "Warre" at bounding box center [661, 284] width 225 height 46
type input "[PERSON_NAME]"
click at [786, 298] on div at bounding box center [907, 284] width 245 height 59
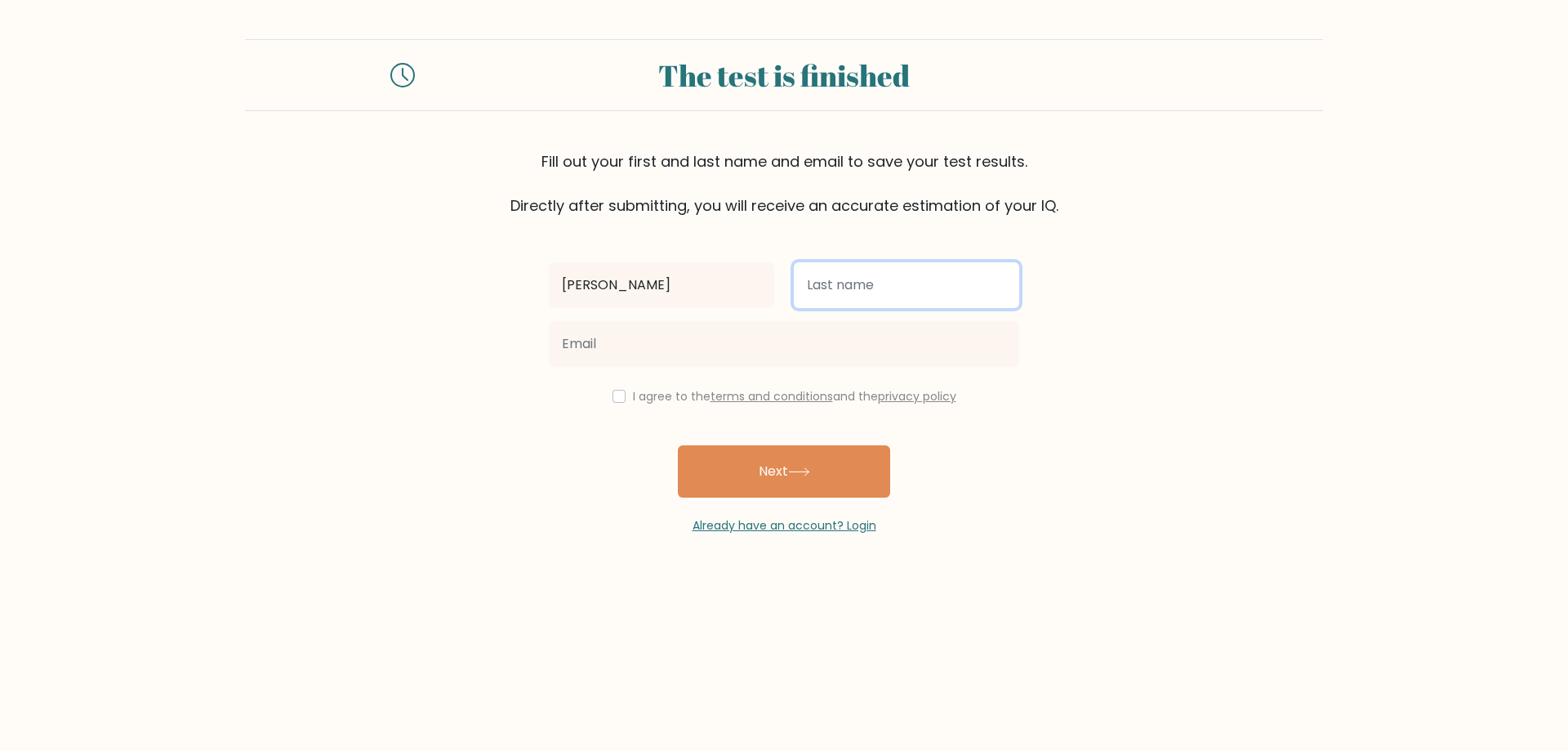
click at [835, 289] on input "text" at bounding box center [907, 284] width 225 height 46
type input "Caramoan"
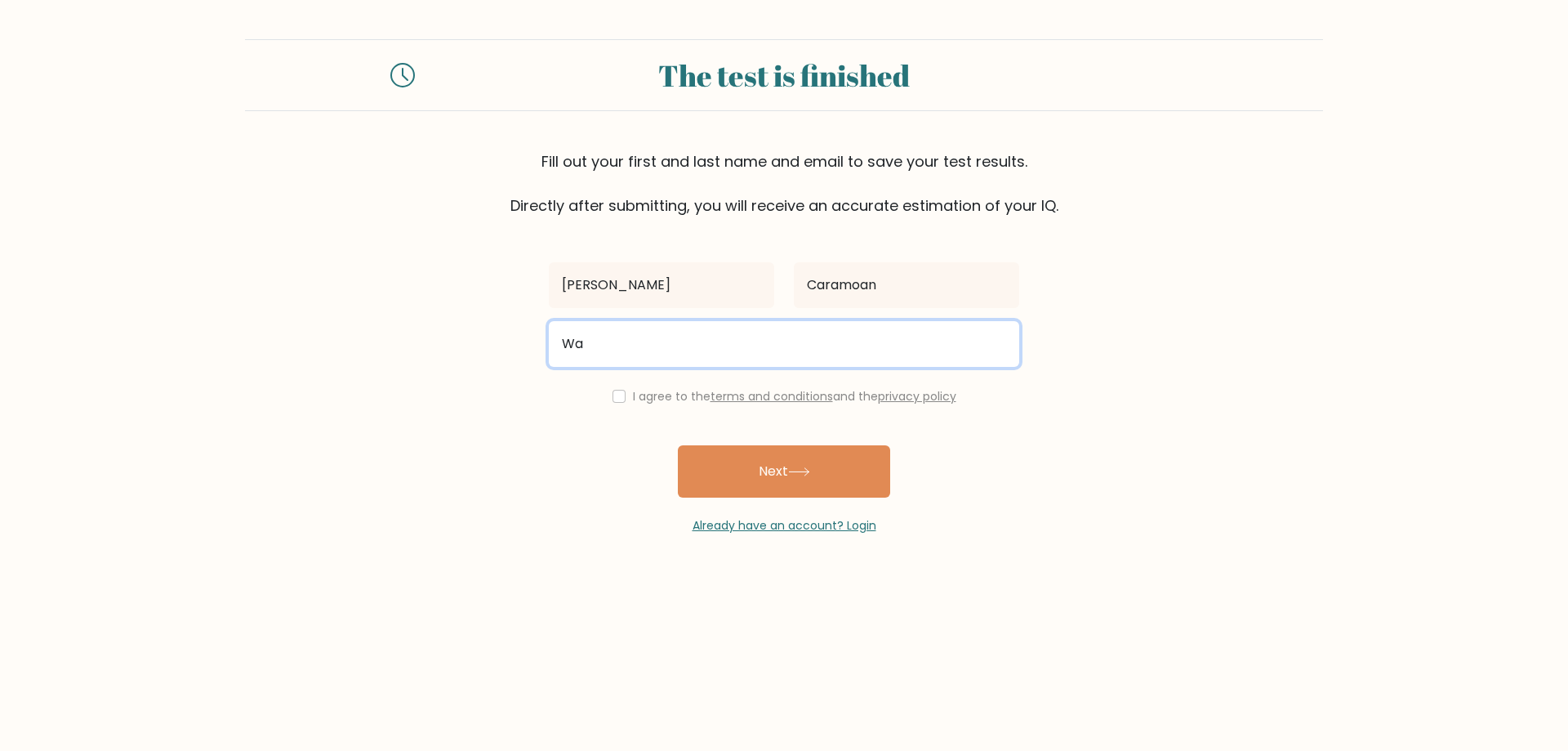
type input "W"
type input "warrendalecaramoan@gmail.com"
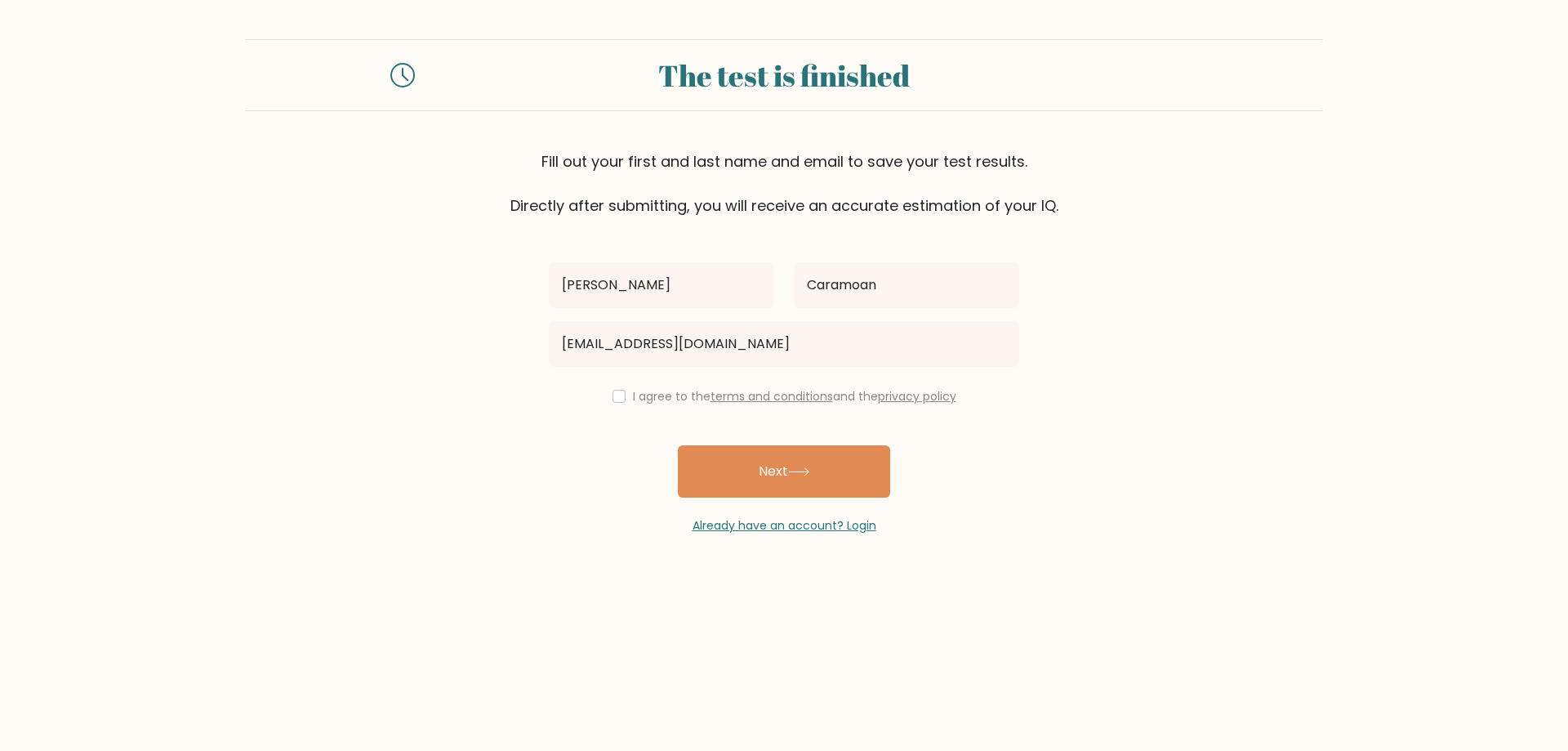
click at [617, 403] on div "I agree to the terms and conditions and the privacy policy" at bounding box center [784, 396] width 490 height 20
click at [622, 398] on div "I agree to the terms and conditions and the privacy policy" at bounding box center [784, 396] width 490 height 20
click at [614, 396] on input "checkbox" at bounding box center [620, 396] width 13 height 13
checkbox input "true"
click at [784, 459] on button "Next" at bounding box center [784, 471] width 212 height 52
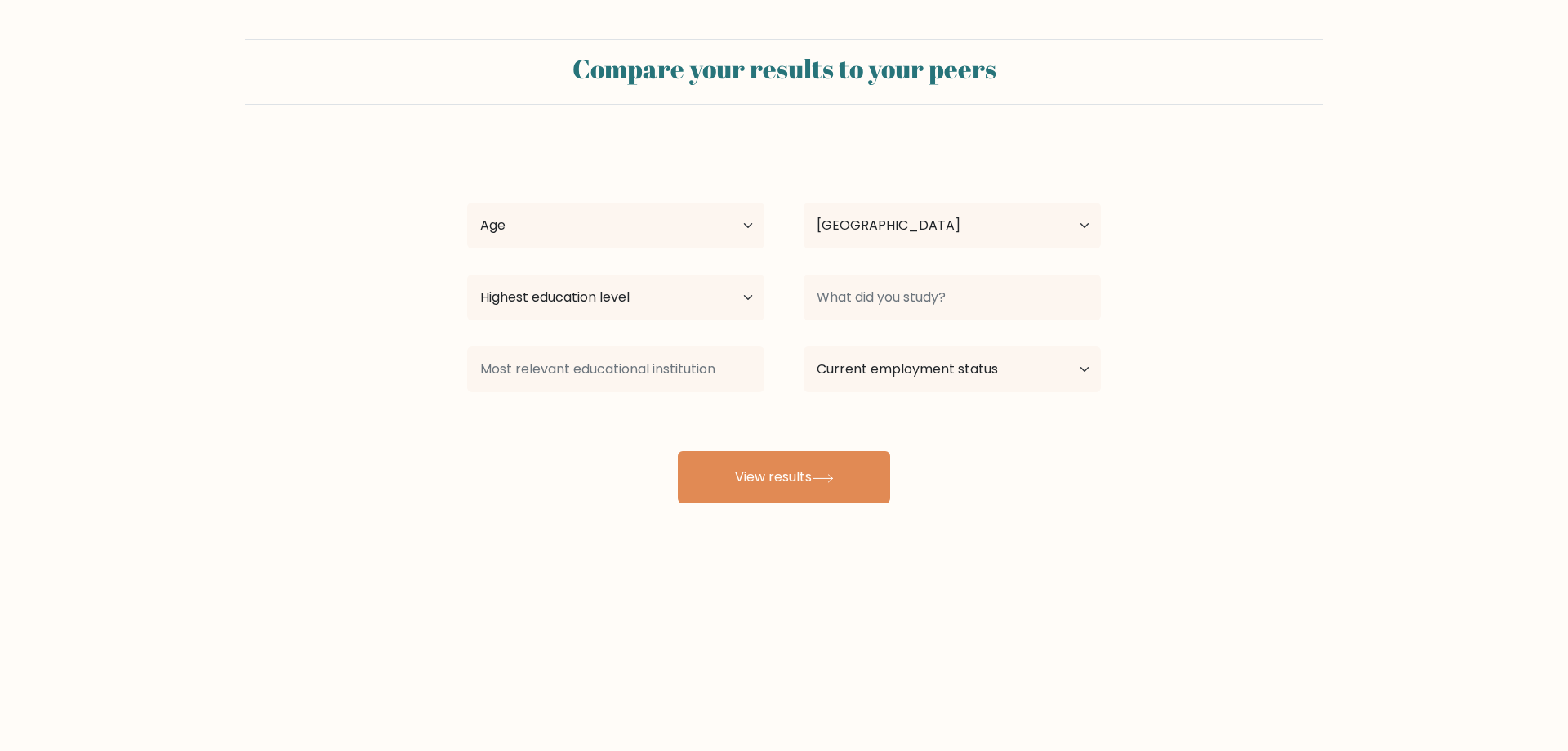
select select "PH"
click at [588, 231] on select "Age Under 18 years old 18-24 years old 25-34 years old 35-44 years old 45-54 ye…" at bounding box center [616, 225] width 297 height 46
click at [468, 202] on select "Age Under 18 years old 18-24 years old 25-34 years old 35-44 years old 45-54 ye…" at bounding box center [616, 225] width 297 height 46
click at [603, 232] on select "Age Under 18 years old 18-24 years old 25-34 years old 35-44 years old 45-54 ye…" at bounding box center [616, 225] width 297 height 46
select select "25_34"
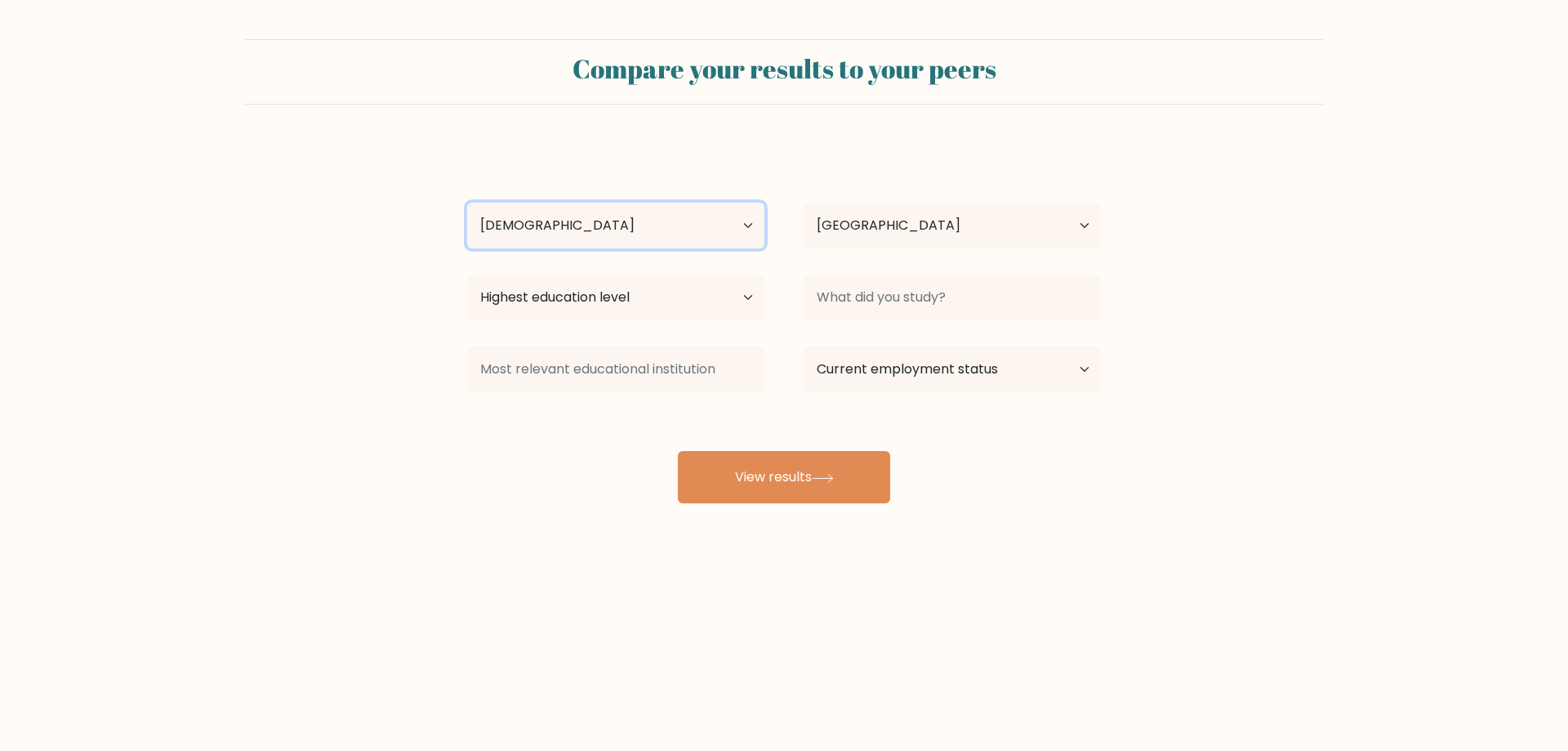
click at [468, 202] on select "Age Under 18 years old 18-24 years old 25-34 years old 35-44 years old 45-54 ye…" at bounding box center [616, 225] width 297 height 46
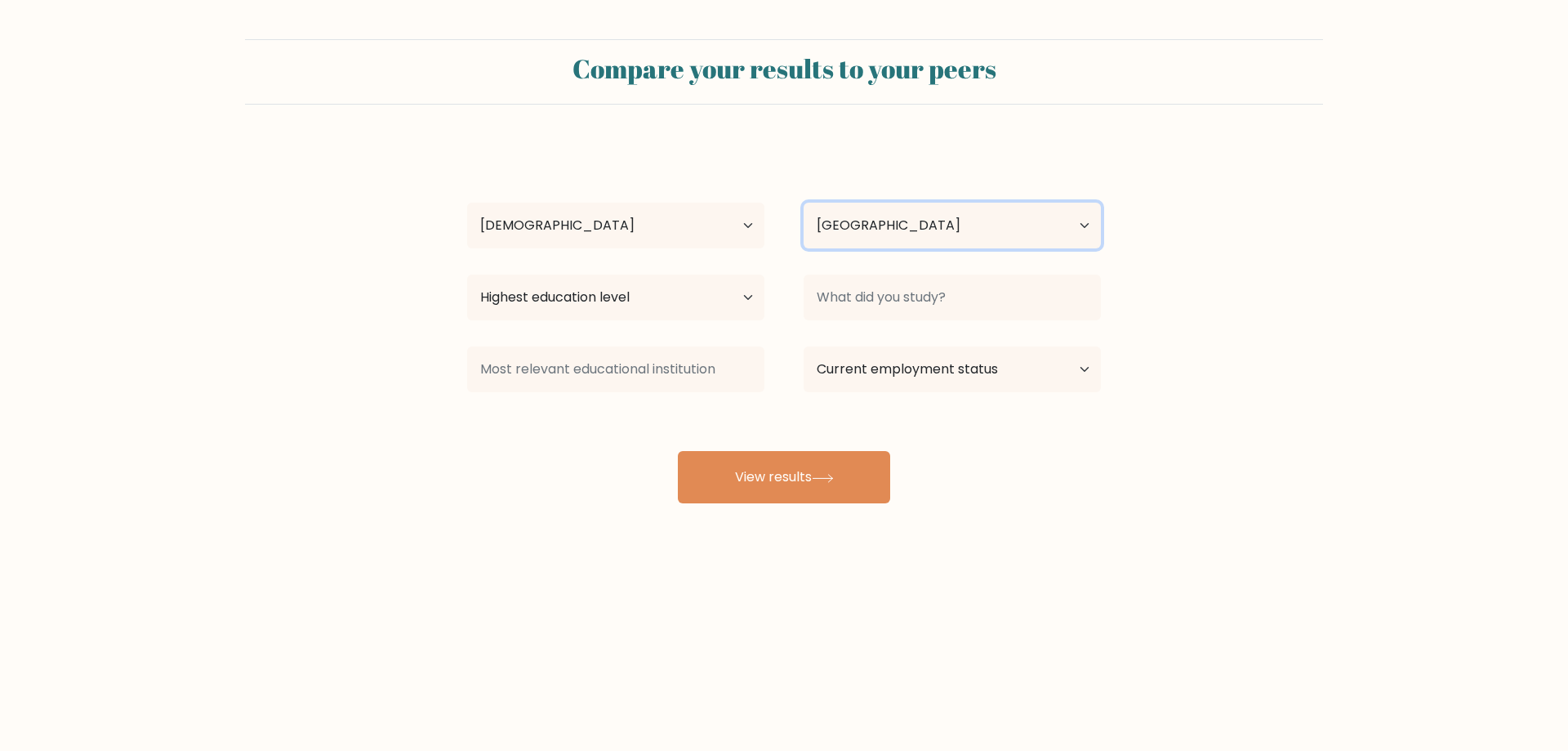
click at [880, 221] on select "Country Afghanistan Albania Algeria American Samoa Andorra Angola Anguilla Anta…" at bounding box center [952, 225] width 297 height 46
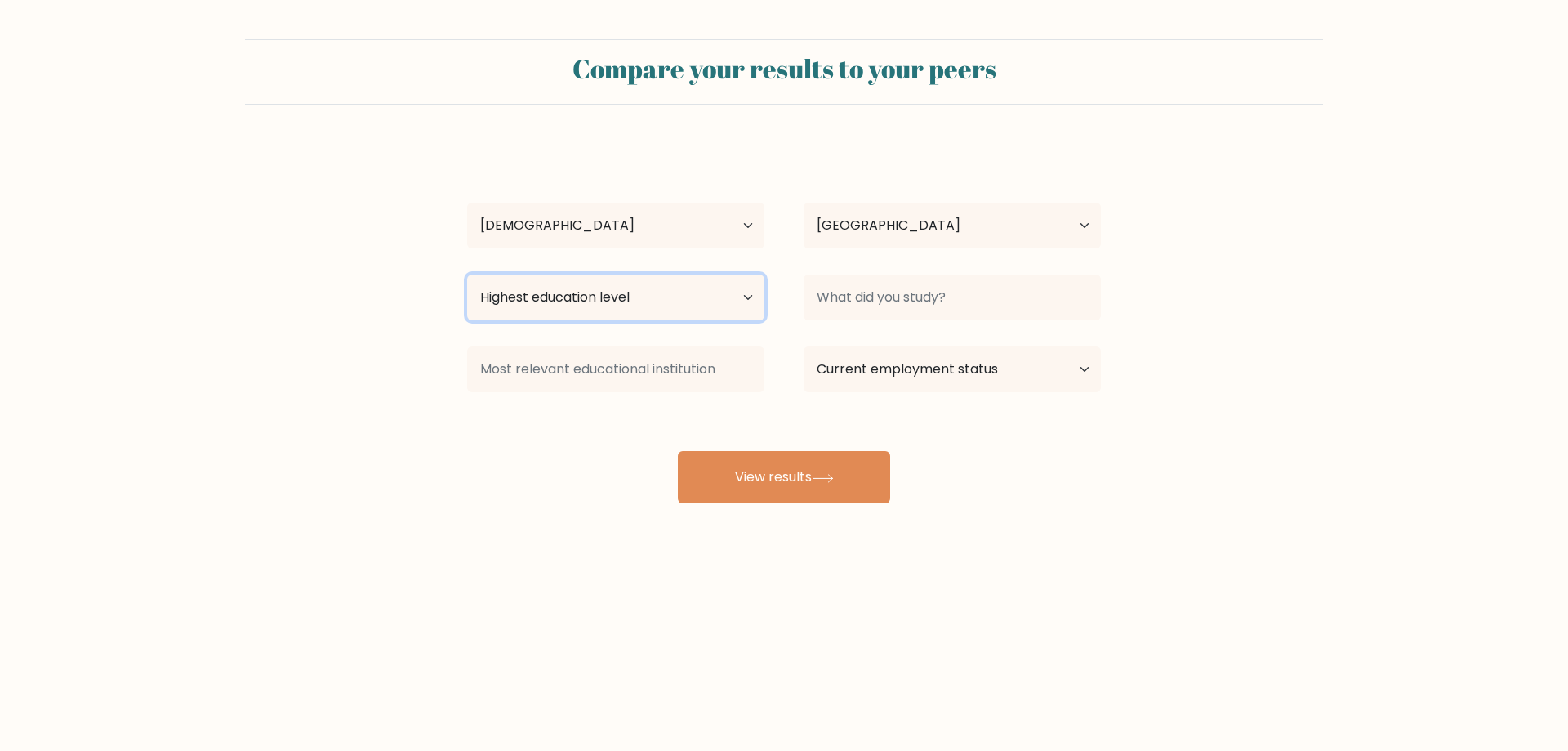
click at [659, 302] on select "Highest education level No schooling Primary Lower Secondary Upper Secondary Oc…" at bounding box center [616, 297] width 297 height 46
select select "bachelors_degree"
click at [468, 275] on select "Highest education level No schooling Primary Lower Secondary Upper Secondary Oc…" at bounding box center [616, 297] width 297 height 46
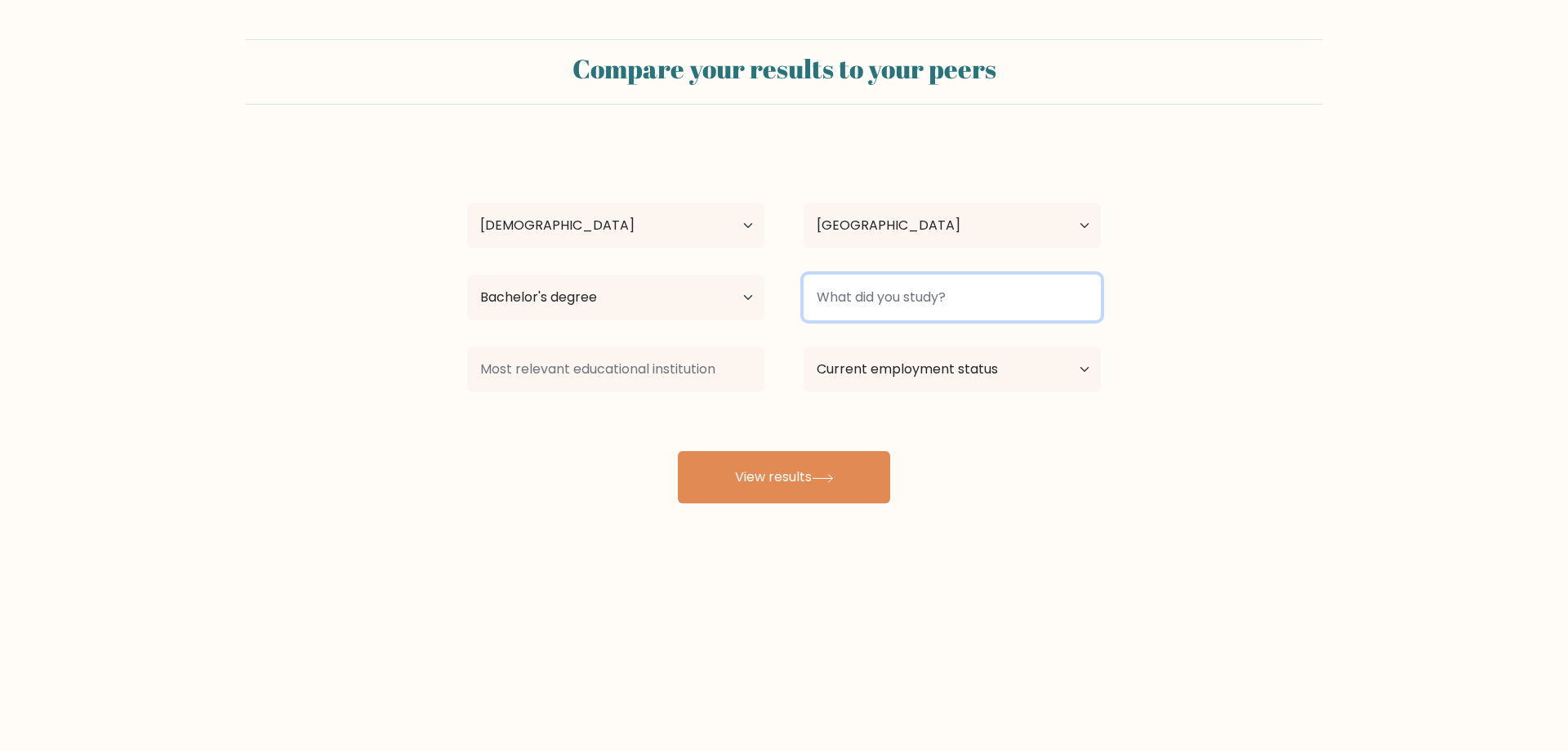
click at [859, 306] on input at bounding box center [952, 297] width 297 height 46
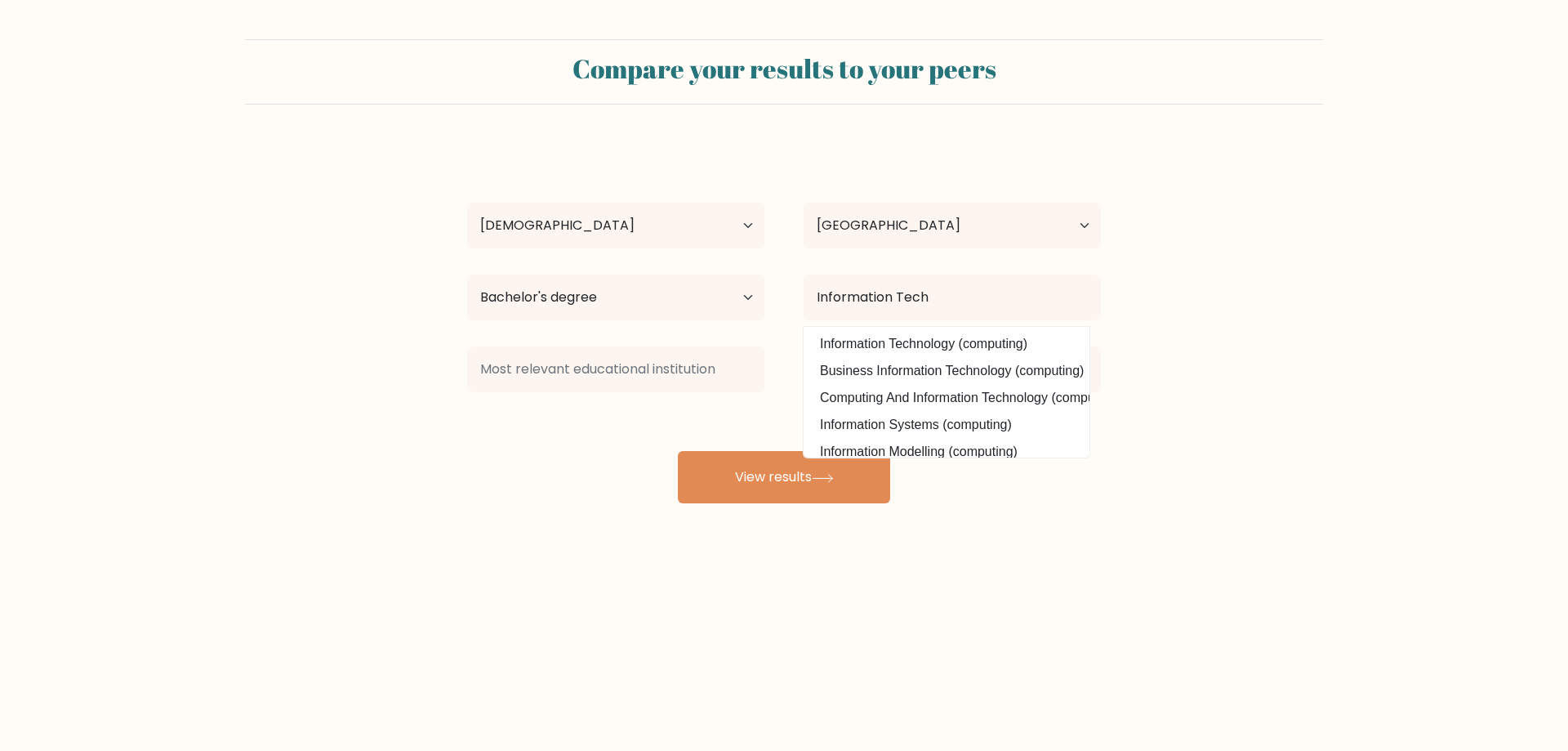
click at [937, 345] on option "Information Technology (computing)" at bounding box center [947, 344] width 278 height 26
type input "Information Technology"
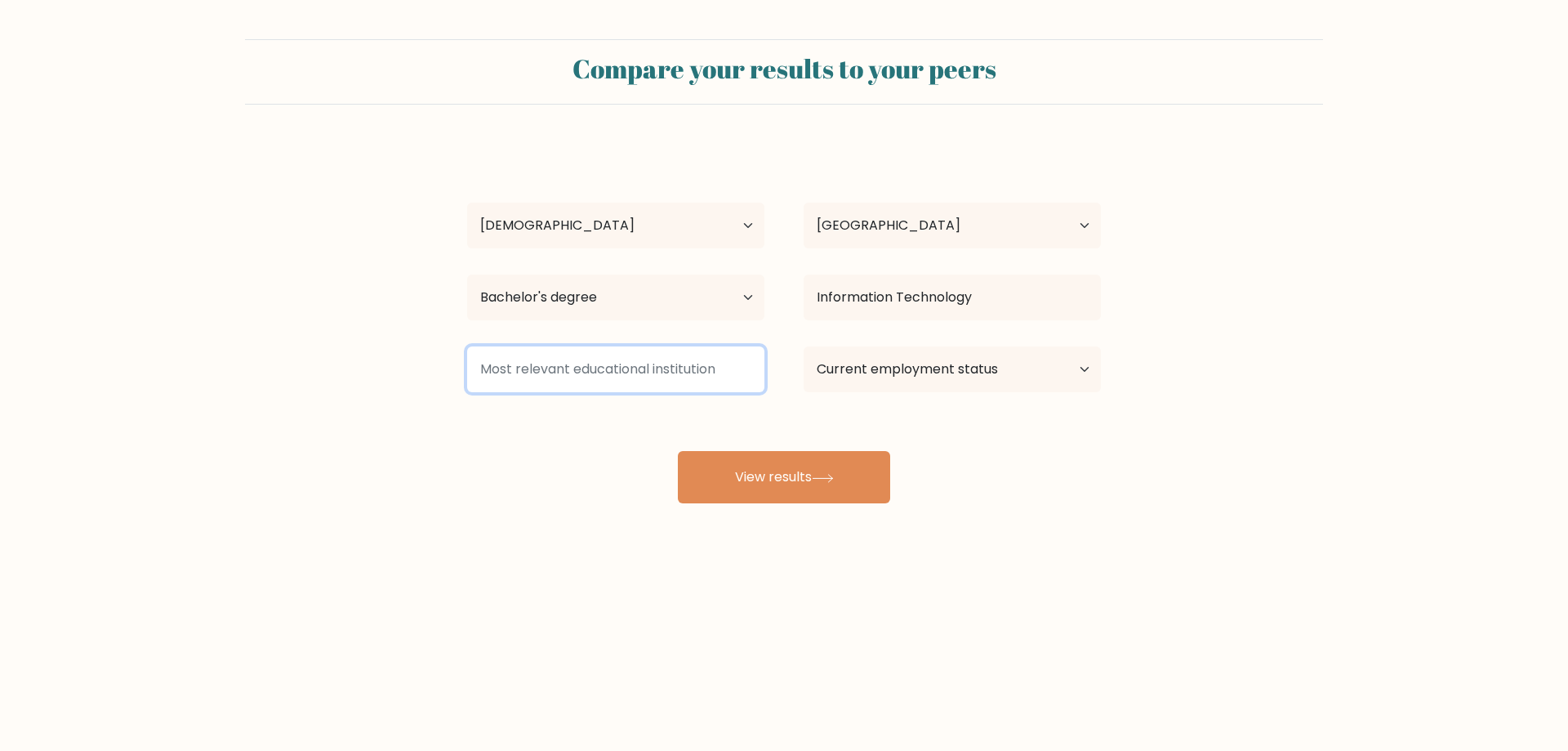
click at [623, 362] on input at bounding box center [616, 369] width 297 height 46
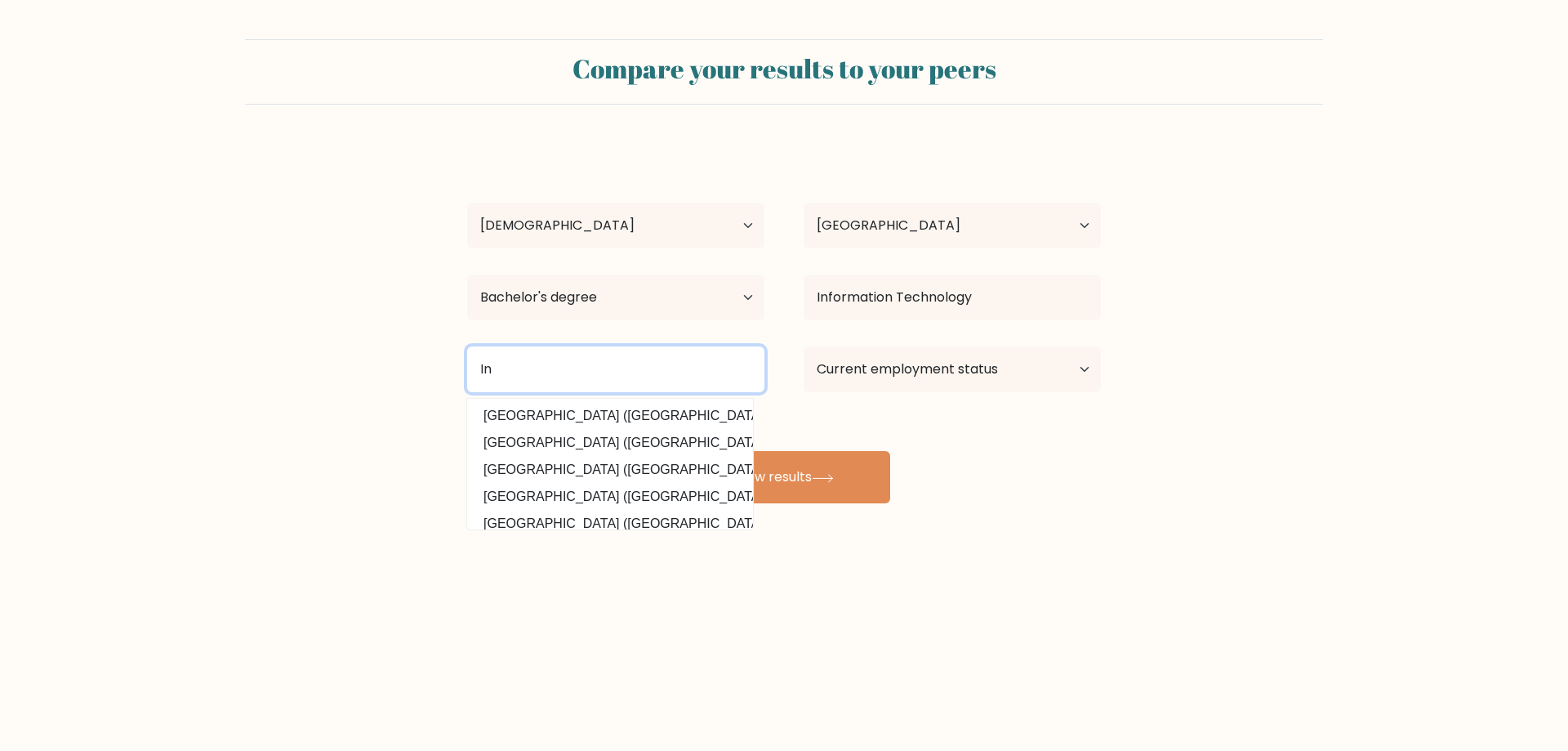
type input "I"
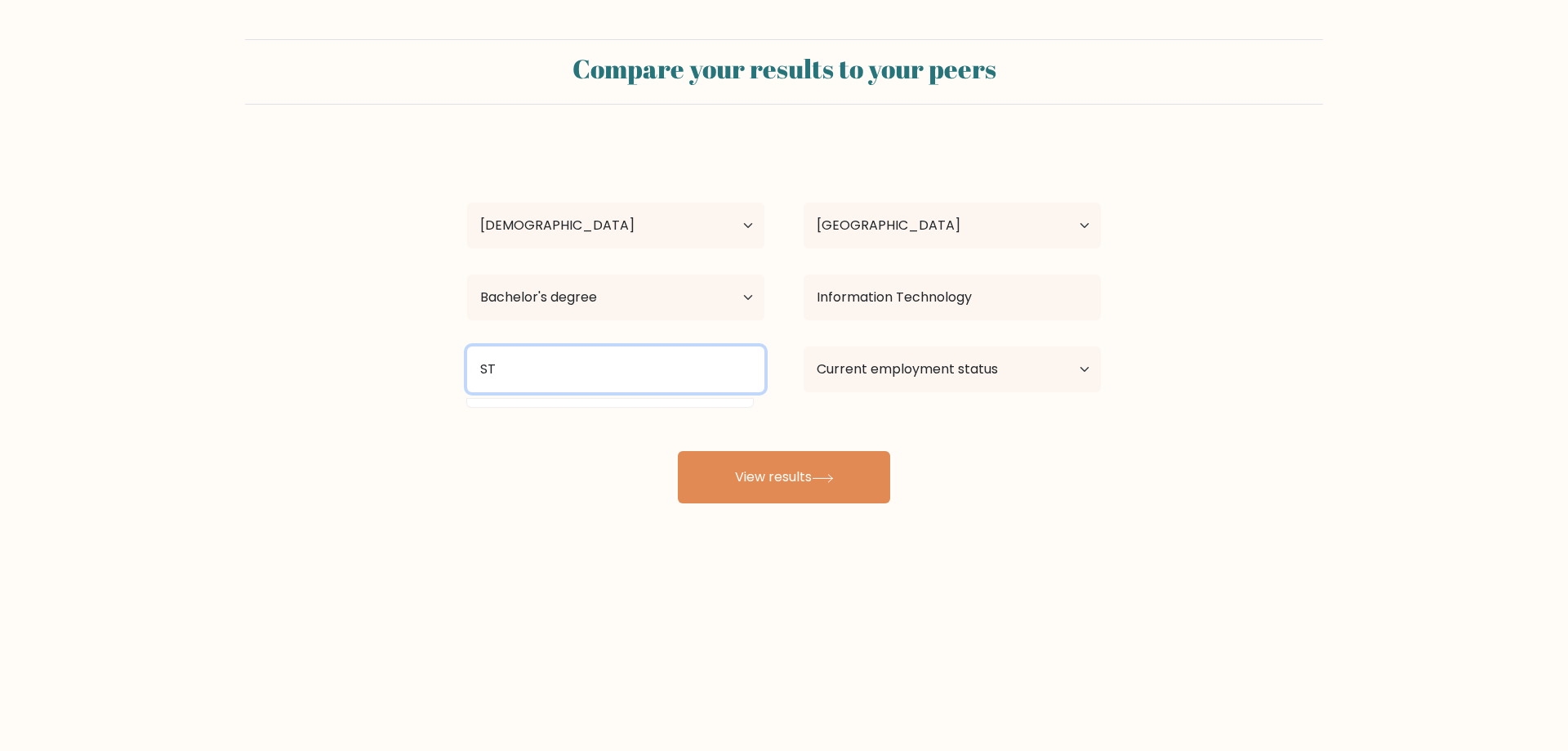
type input "S"
type input "I"
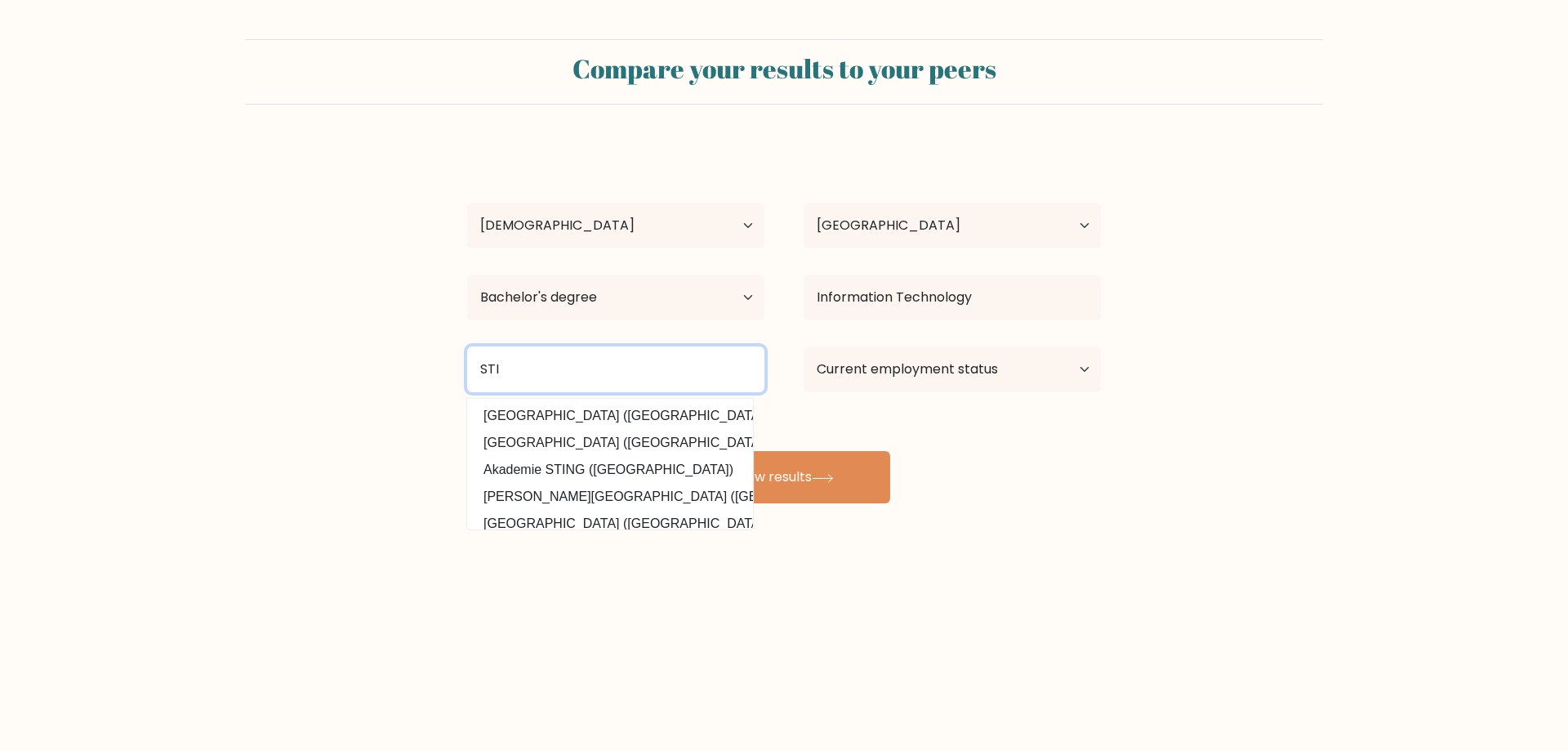
type input "STI"
drag, startPoint x: 938, startPoint y: 391, endPoint x: 937, endPoint y: 366, distance: 25.0
click at [938, 388] on select "Current employment status Employed Student Retired Other / prefer not to answer" at bounding box center [952, 369] width 297 height 46
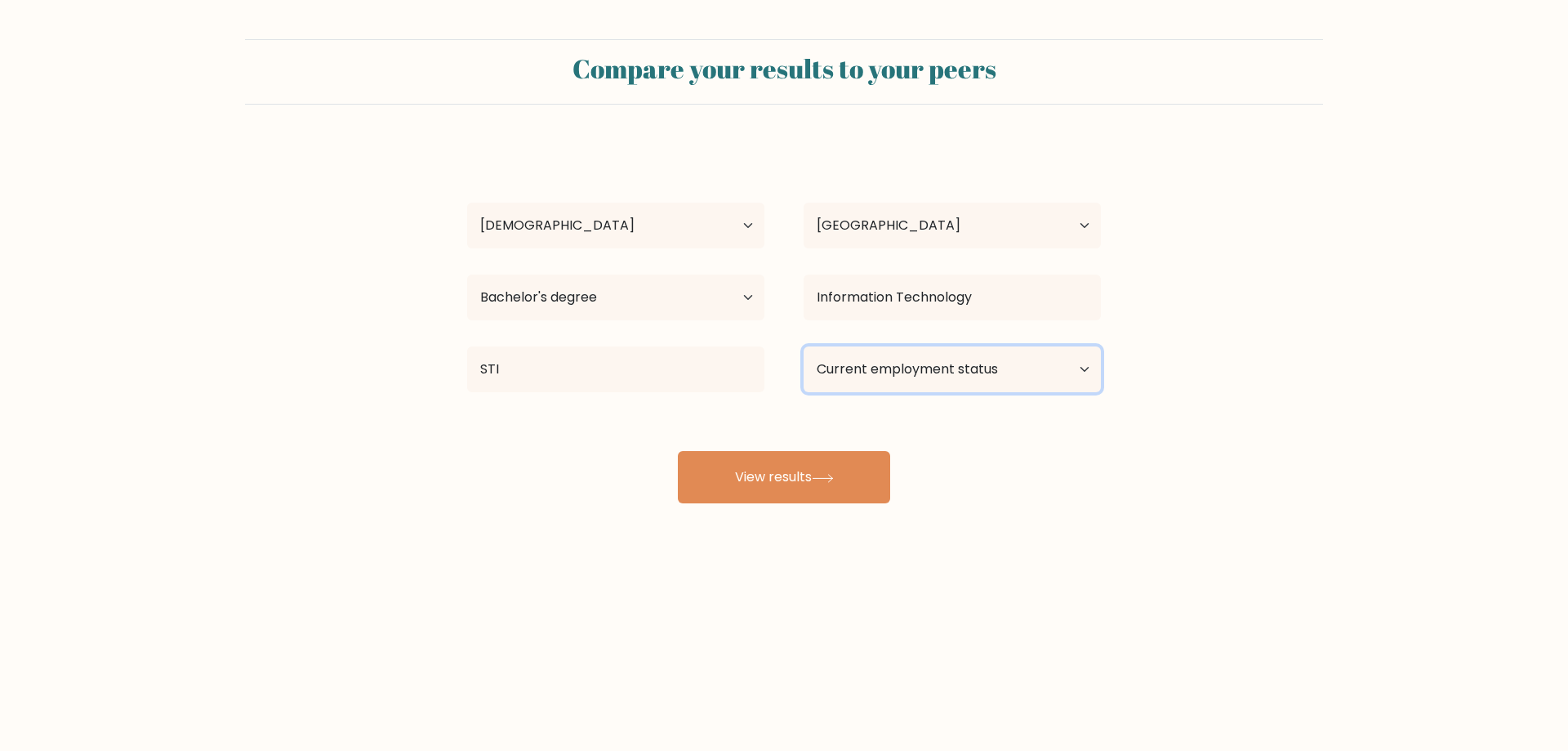
select select "employed"
click at [804, 347] on select "Current employment status Employed Student Retired Other / prefer not to answer" at bounding box center [952, 369] width 297 height 46
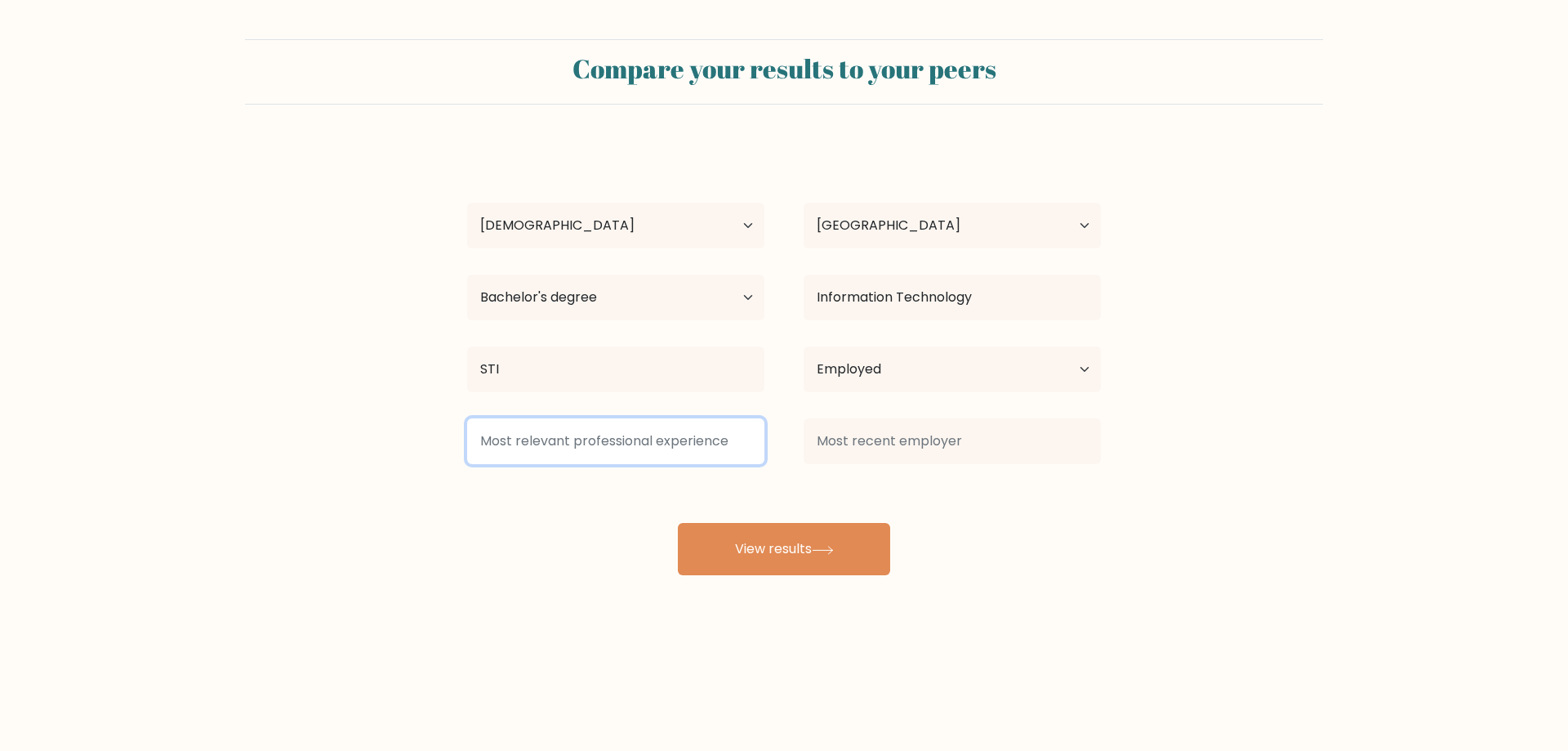
click at [677, 454] on input at bounding box center [616, 441] width 297 height 46
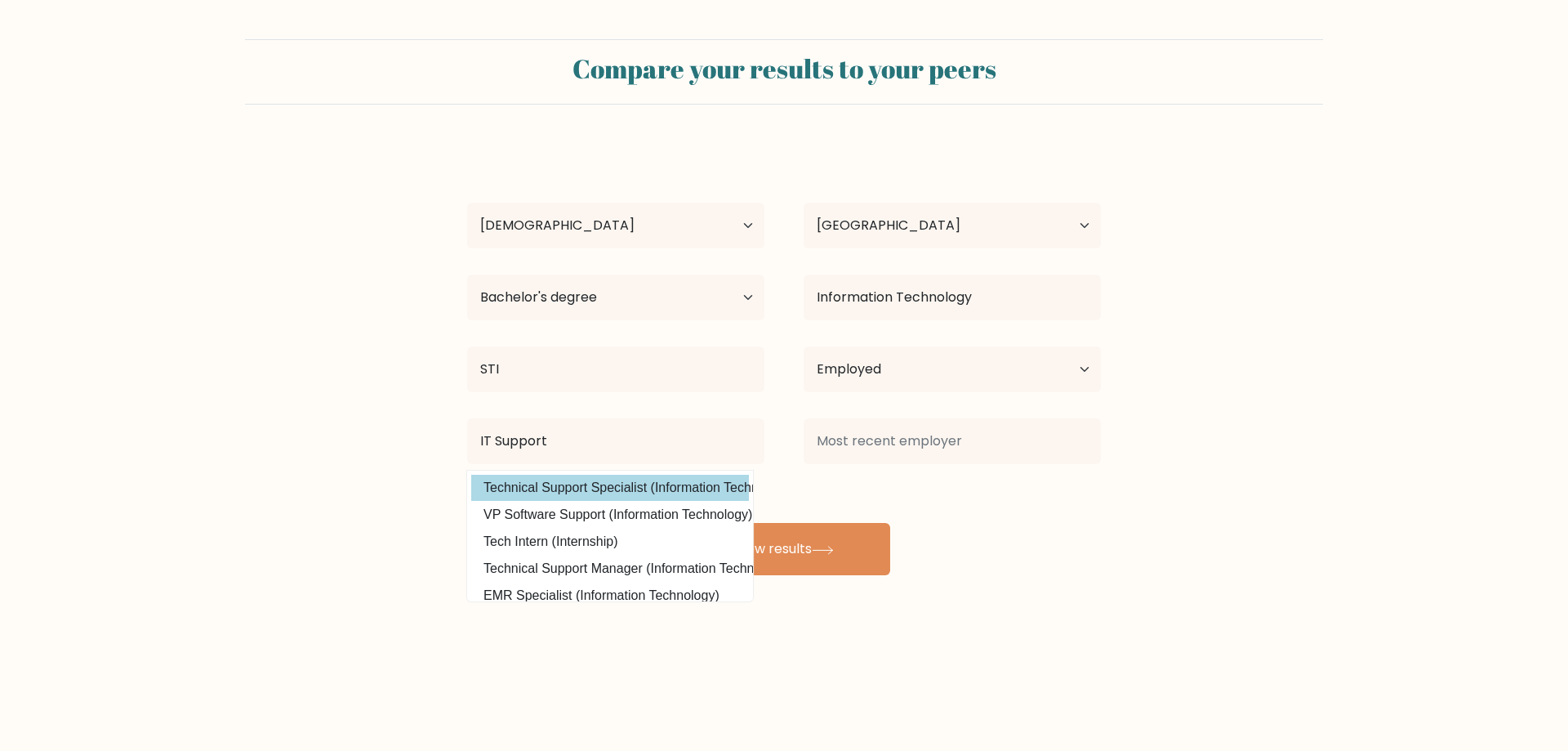
click at [661, 493] on option "Technical Support Specialist (Information Technology)" at bounding box center [610, 487] width 278 height 26
type input "Technical Support Specialist"
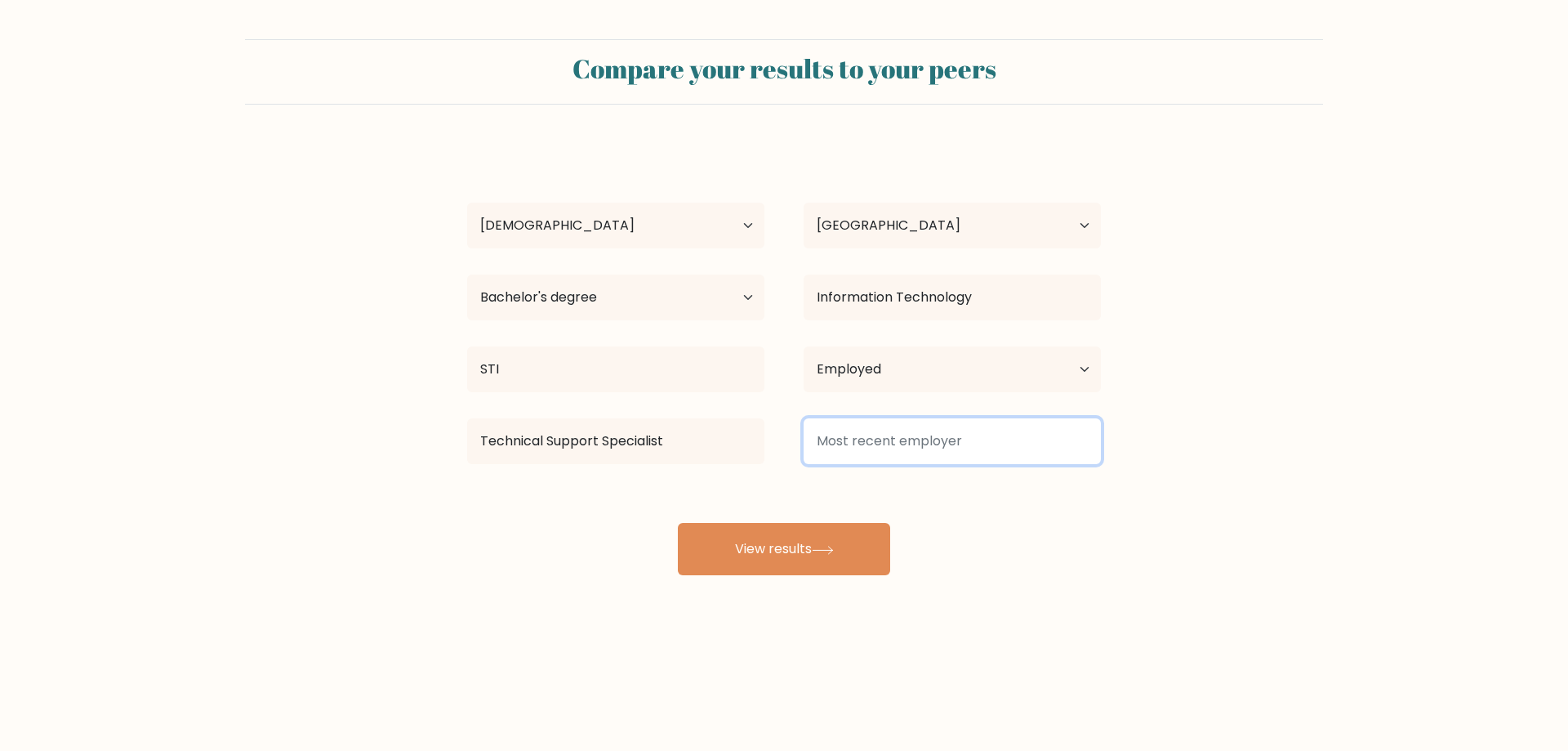
click at [923, 448] on input at bounding box center [952, 441] width 297 height 46
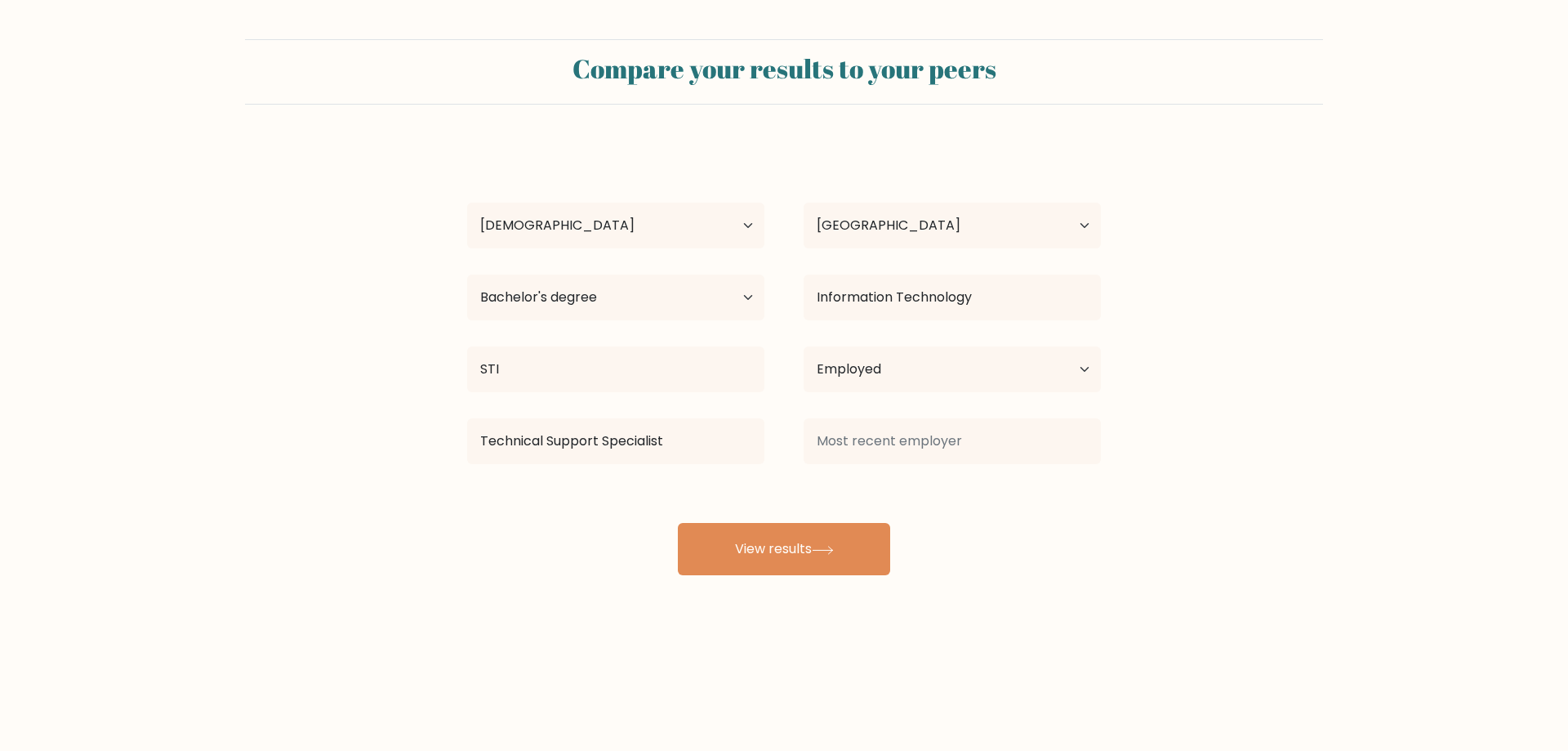
drag, startPoint x: 1117, startPoint y: 517, endPoint x: 1005, endPoint y: 524, distance: 112.2
click at [1116, 517] on form "Compare your results to your peers Warren Dale Caramoan Age Under 18 years old …" at bounding box center [784, 307] width 1568 height 536
click at [828, 542] on button "View results" at bounding box center [784, 549] width 212 height 52
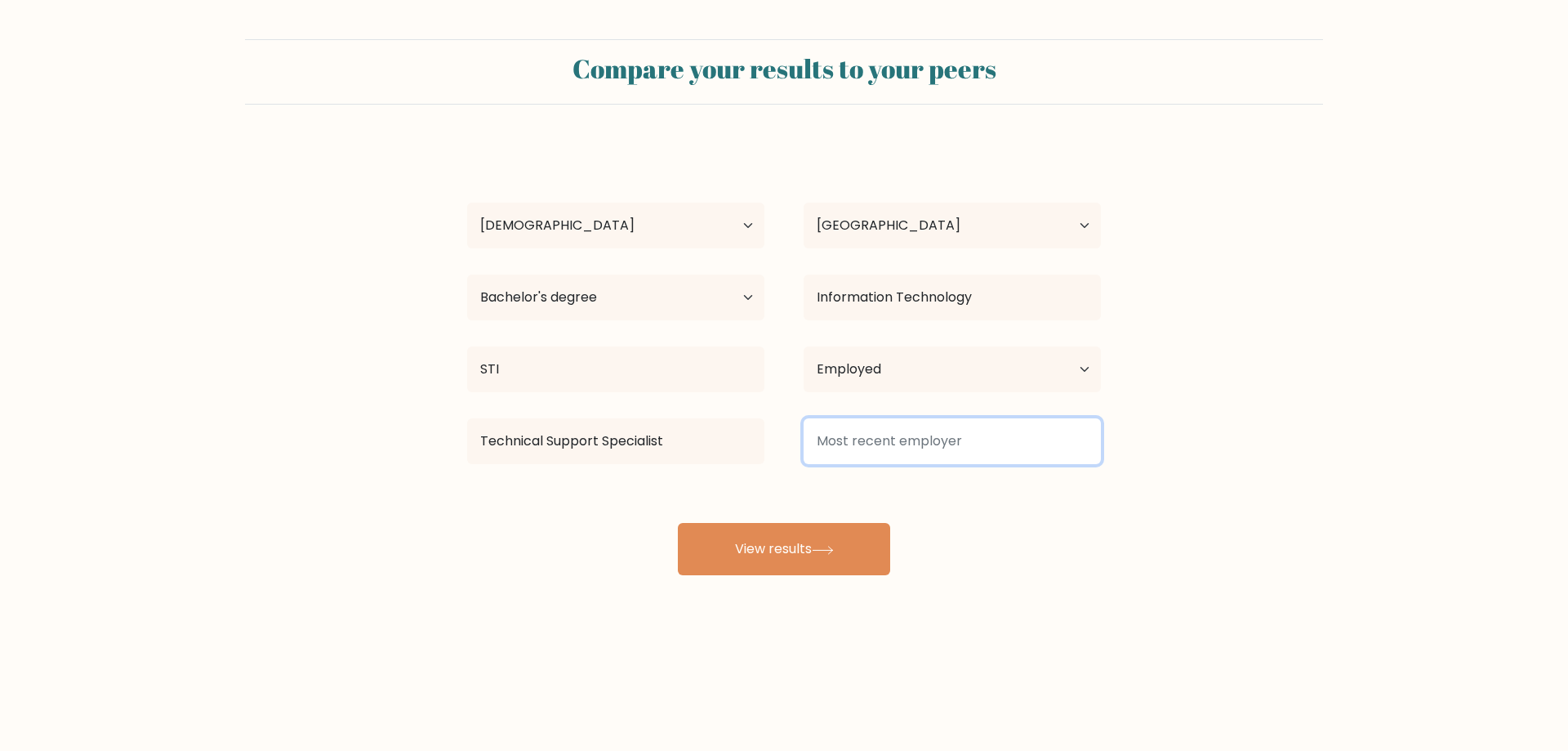
click at [975, 421] on input at bounding box center [952, 441] width 297 height 46
type input "s"
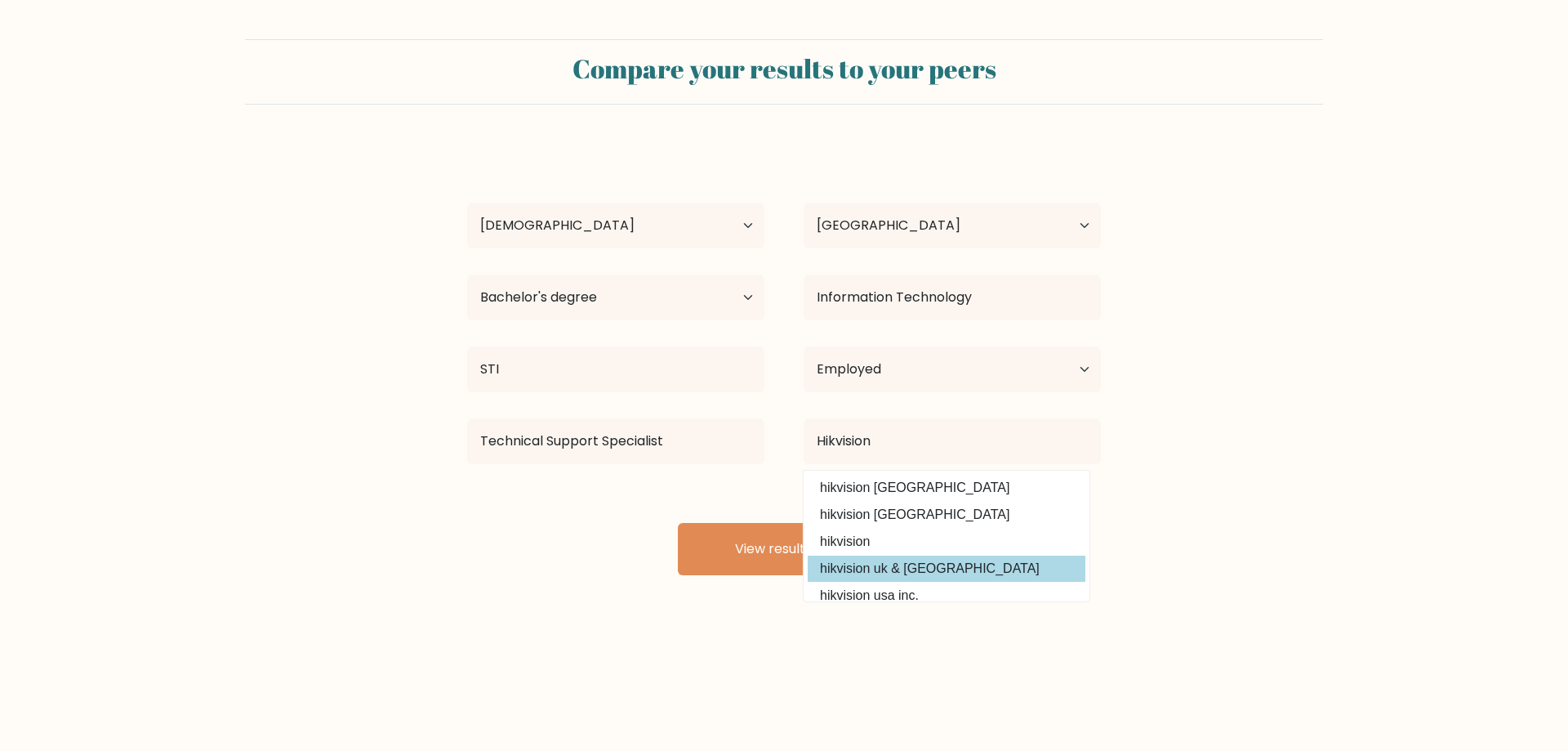
click at [985, 563] on option "hikvision uk & ireland" at bounding box center [947, 568] width 278 height 26
type input "hikvision uk & ireland"
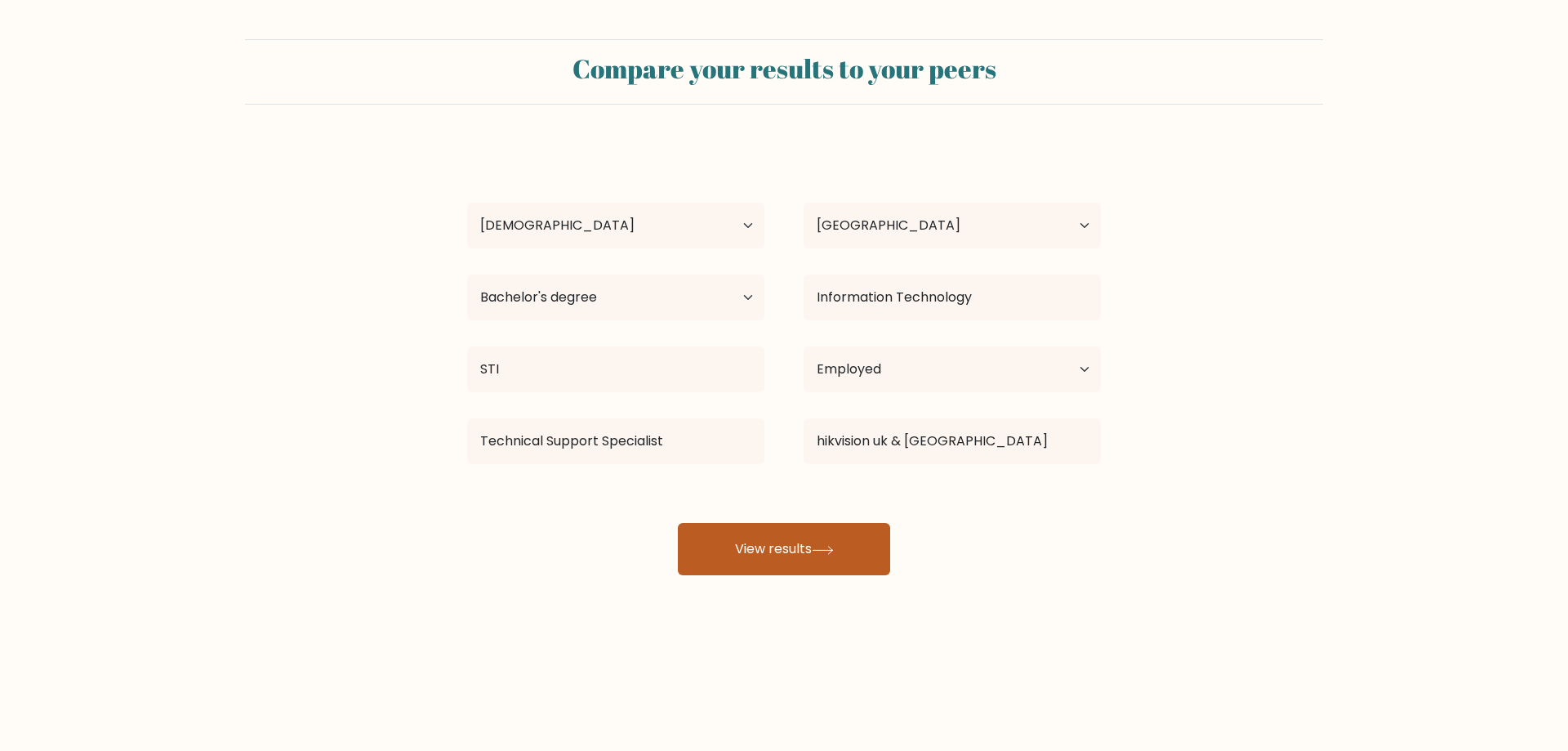
click at [794, 554] on button "View results" at bounding box center [784, 549] width 212 height 52
